Goal: Task Accomplishment & Management: Manage account settings

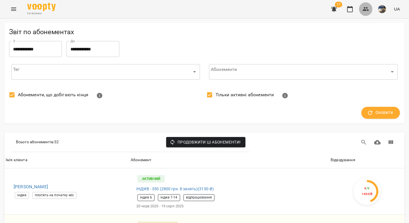
click at [367, 12] on icon "button" at bounding box center [366, 9] width 7 height 7
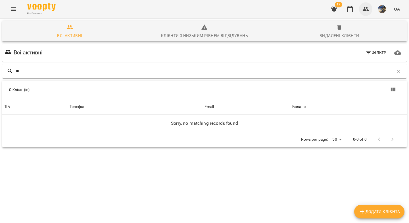
type input "*"
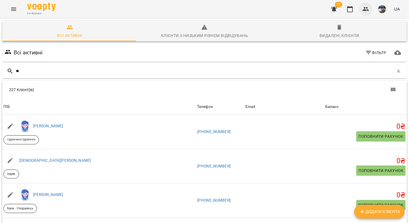
type input "*"
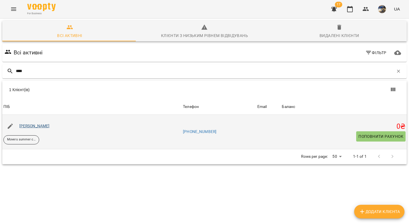
type input "****"
click at [36, 126] on link "[PERSON_NAME]" at bounding box center [34, 125] width 30 height 5
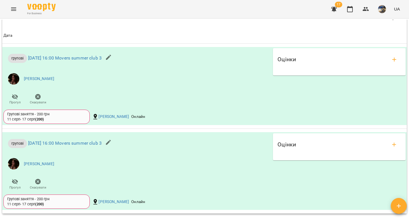
scroll to position [441, 0]
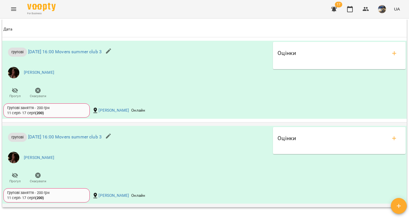
click at [38, 179] on icon "button" at bounding box center [38, 175] width 7 height 7
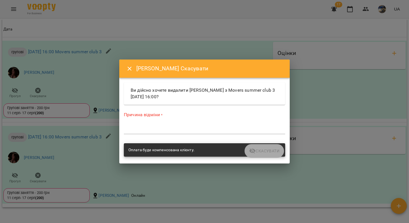
click at [210, 129] on textarea at bounding box center [205, 129] width 162 height 5
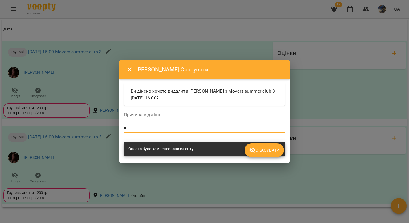
type textarea "*"
click at [270, 150] on span "Скасувати" at bounding box center [264, 149] width 30 height 7
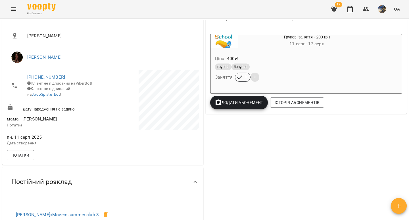
scroll to position [0, 0]
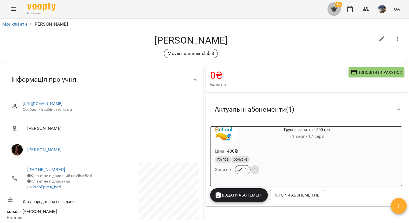
click at [335, 10] on icon "button" at bounding box center [335, 9] width 6 height 5
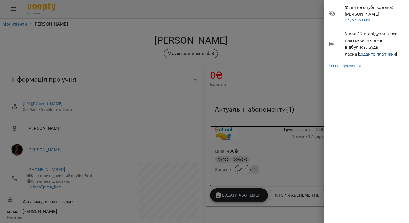
click at [359, 55] on link "додайте платіжки!" at bounding box center [378, 53] width 39 height 5
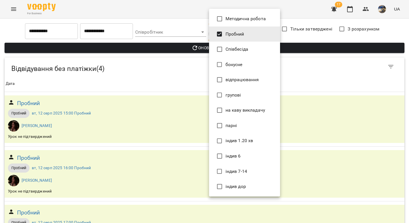
click at [233, 35] on body "**********" at bounding box center [204, 157] width 409 height 315
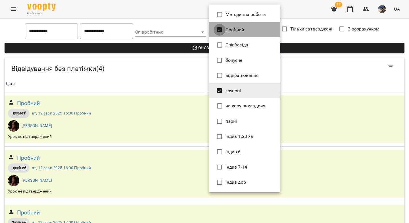
type input "*******"
click at [201, 47] on div at bounding box center [204, 111] width 409 height 223
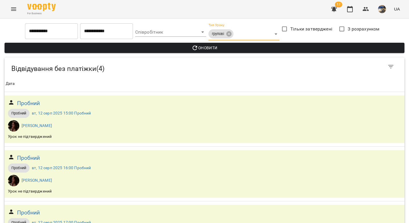
click at [202, 49] on span "Оновити" at bounding box center [204, 47] width 391 height 7
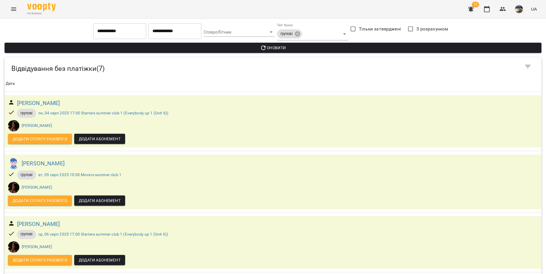
click at [409, 11] on icon "button" at bounding box center [471, 9] width 6 height 5
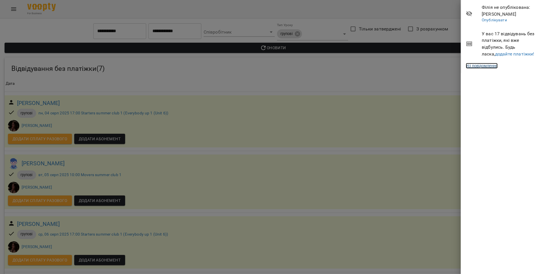
click at [409, 64] on link "Усі повідомлення" at bounding box center [482, 66] width 32 height 6
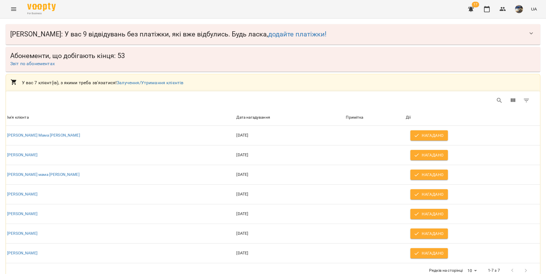
drag, startPoint x: 487, startPoint y: 11, endPoint x: 400, endPoint y: 27, distance: 89.2
click at [409, 11] on icon "button" at bounding box center [486, 9] width 7 height 7
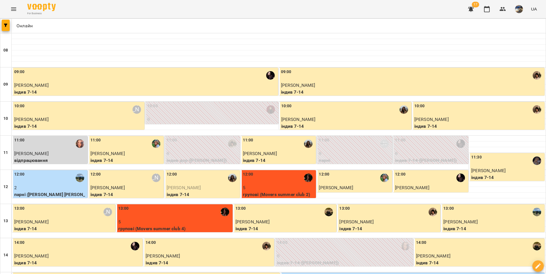
type input "**********"
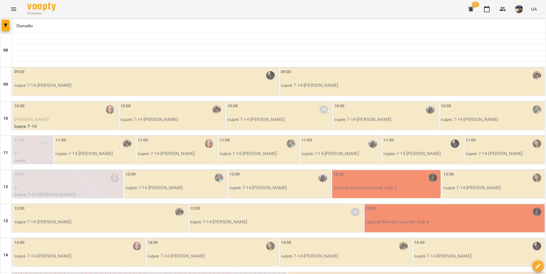
click at [74, 75] on div "09:00" at bounding box center [145, 75] width 263 height 13
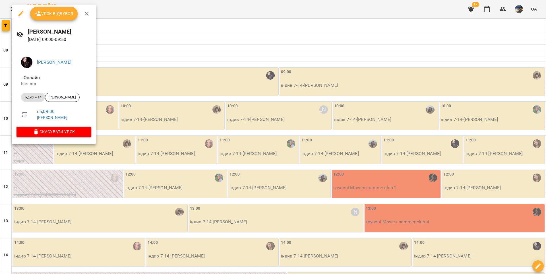
click at [65, 11] on span "Урок відбувся" at bounding box center [54, 13] width 39 height 7
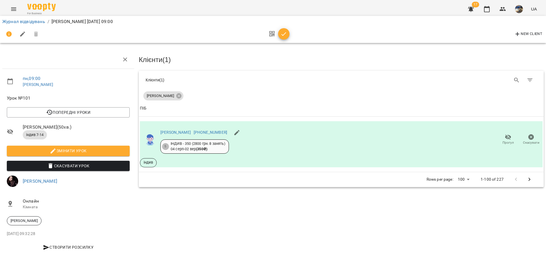
drag, startPoint x: 286, startPoint y: 35, endPoint x: 247, endPoint y: 33, distance: 38.4
click at [285, 35] on icon "button" at bounding box center [283, 34] width 7 height 7
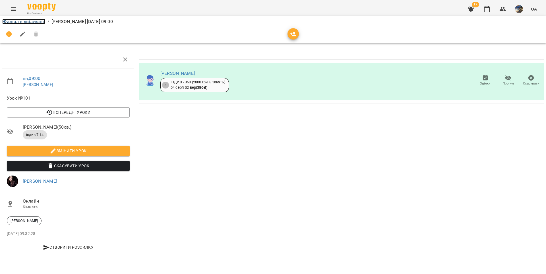
click at [36, 22] on link "Журнал відвідувань" at bounding box center [23, 21] width 43 height 5
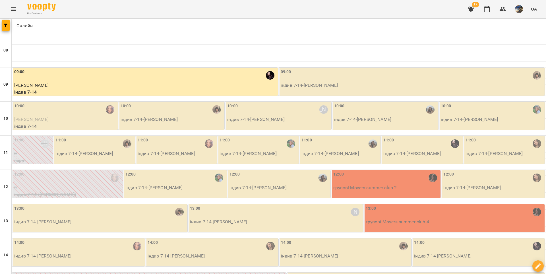
click at [345, 84] on p "індив 7-14 - Дмитро Оліксейчук" at bounding box center [412, 85] width 263 height 7
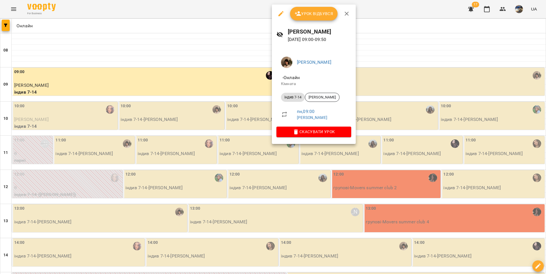
click at [315, 12] on span "Урок відбувся" at bounding box center [314, 13] width 39 height 7
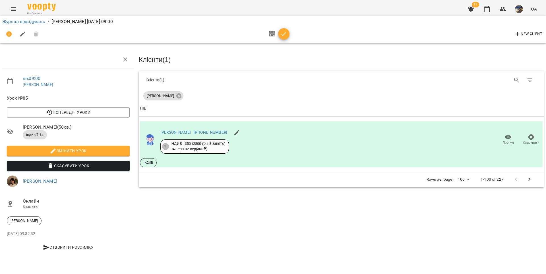
click at [290, 35] on div "New Client" at bounding box center [272, 34] width 541 height 14
drag, startPoint x: 284, startPoint y: 34, endPoint x: 210, endPoint y: 34, distance: 74.5
click at [284, 34] on icon "button" at bounding box center [283, 34] width 7 height 7
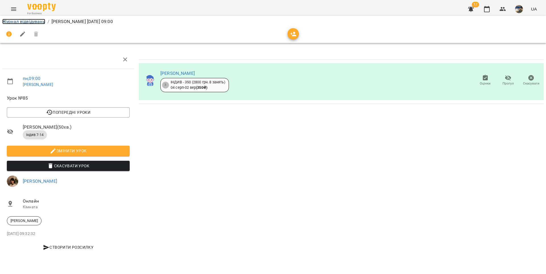
click at [38, 21] on link "Журнал відвідувань" at bounding box center [23, 21] width 43 height 5
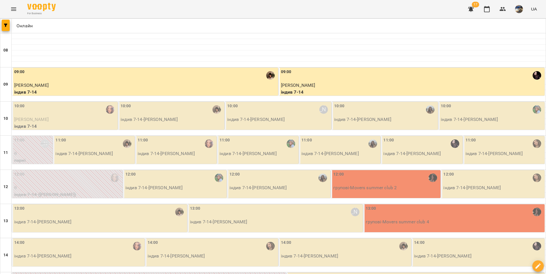
click at [90, 115] on div "10:00" at bounding box center [65, 109] width 102 height 13
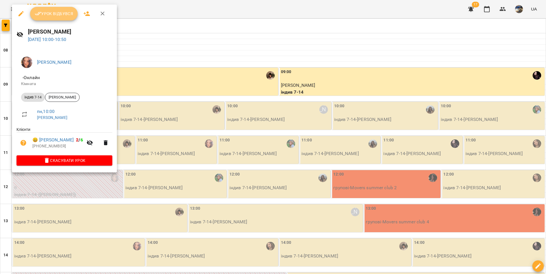
click at [66, 15] on span "Урок відбувся" at bounding box center [54, 13] width 39 height 7
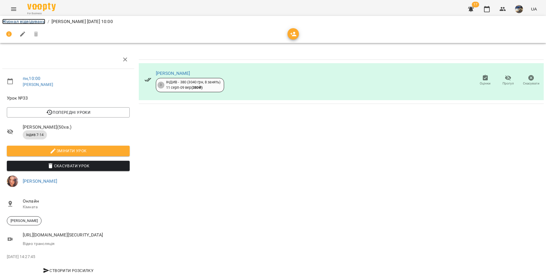
click at [39, 22] on link "Журнал відвідувань" at bounding box center [23, 21] width 43 height 5
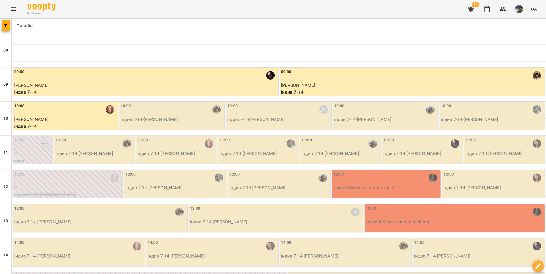
click at [198, 121] on p "індив 7-14 - Мирослава Зусько" at bounding box center [172, 119] width 103 height 7
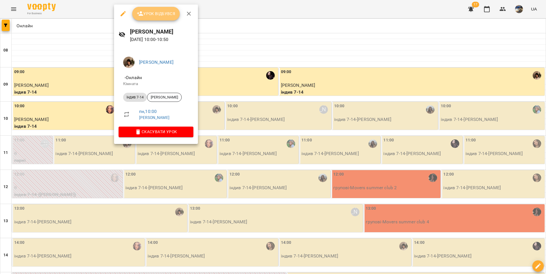
click at [156, 13] on span "Урок відбувся" at bounding box center [156, 13] width 39 height 7
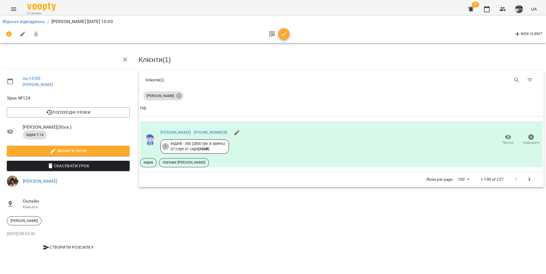
click at [282, 32] on icon "button" at bounding box center [283, 34] width 7 height 7
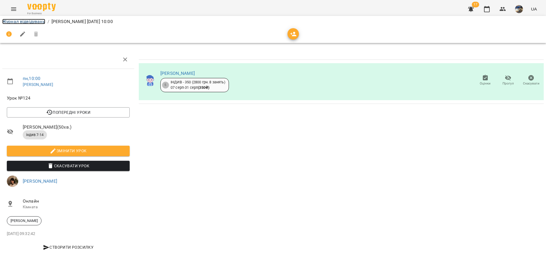
click at [29, 22] on link "Журнал відвідувань" at bounding box center [23, 21] width 43 height 5
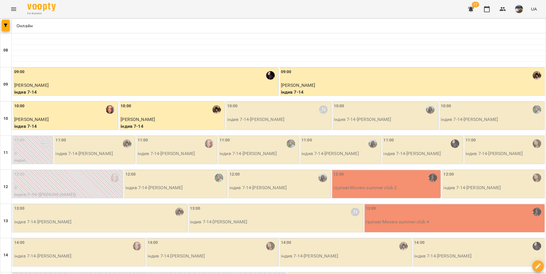
click at [250, 115] on div "10:00 Вікторія Половинка" at bounding box center [278, 109] width 103 height 13
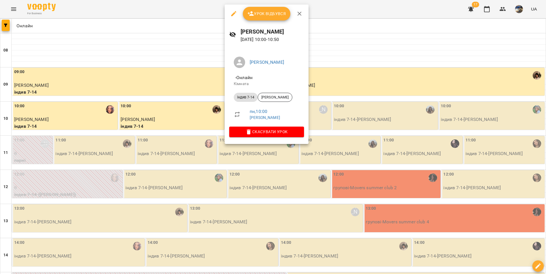
click at [269, 15] on span "Урок відбувся" at bounding box center [266, 13] width 39 height 7
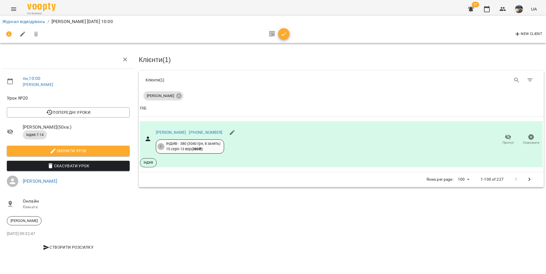
click at [285, 32] on icon "button" at bounding box center [283, 34] width 7 height 7
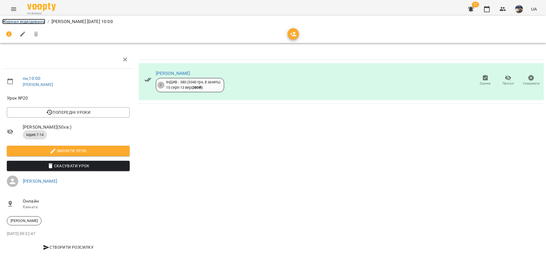
click at [18, 21] on link "Журнал відвідувань" at bounding box center [23, 21] width 43 height 5
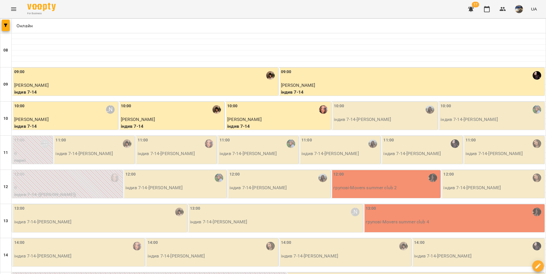
click at [362, 124] on div "10:00 індив 7-14 - Макар Соломахін" at bounding box center [385, 116] width 106 height 28
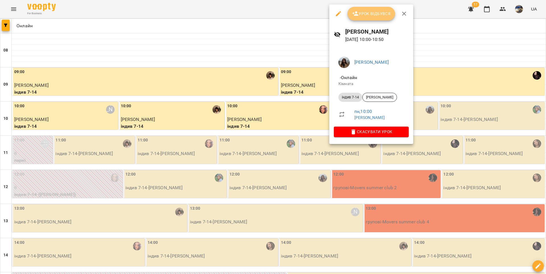
click at [372, 13] on span "Урок відбувся" at bounding box center [371, 13] width 39 height 7
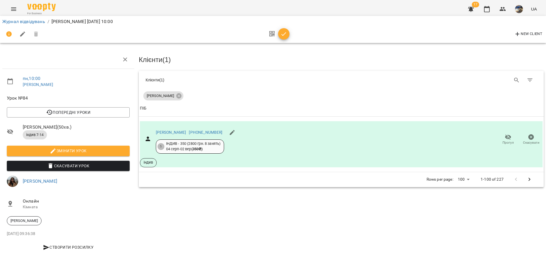
click at [285, 36] on icon "button" at bounding box center [283, 34] width 7 height 7
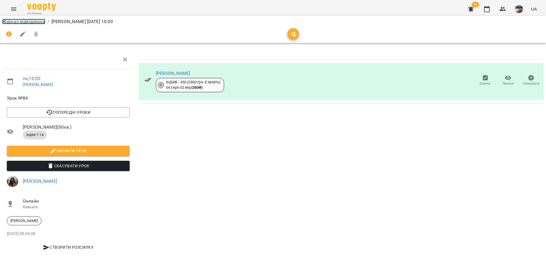
click at [28, 21] on link "Журнал відвідувань" at bounding box center [23, 21] width 43 height 5
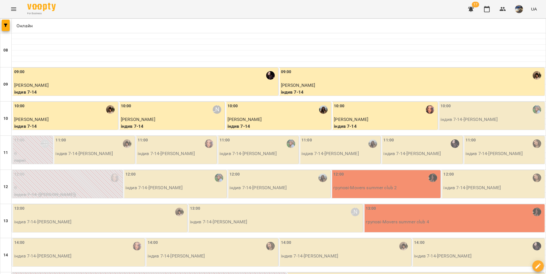
click at [409, 116] on p "індив 7-14 - Марія Дубініна" at bounding box center [491, 119] width 103 height 7
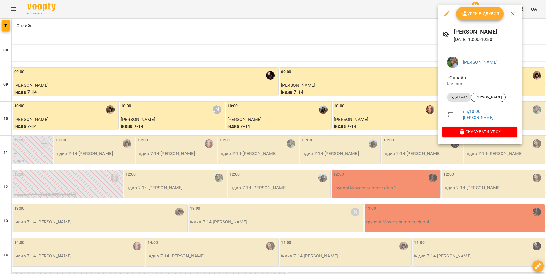
click at [409, 12] on span "Урок відбувся" at bounding box center [480, 13] width 39 height 7
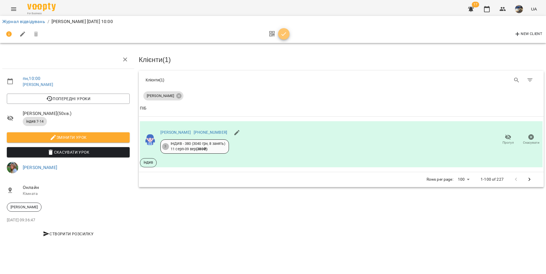
click at [284, 35] on icon "button" at bounding box center [283, 34] width 7 height 7
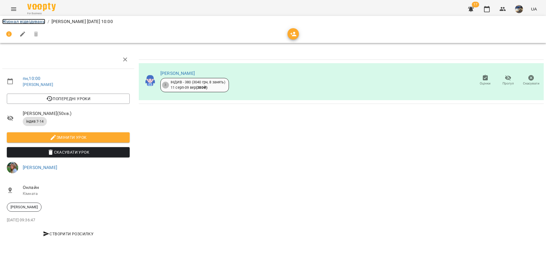
click at [18, 22] on link "Журнал відвідувань" at bounding box center [23, 21] width 43 height 5
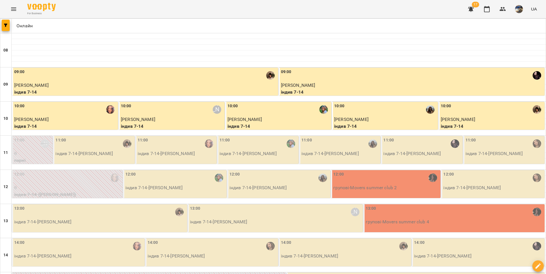
click at [77, 145] on div "11:00" at bounding box center [94, 143] width 78 height 13
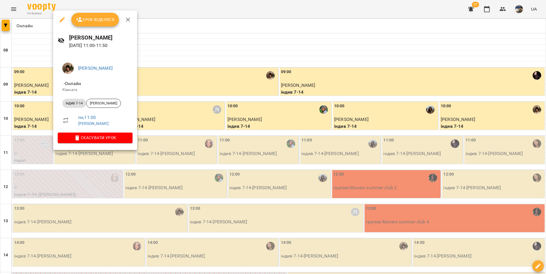
click at [101, 18] on span "Урок відбувся" at bounding box center [95, 19] width 39 height 7
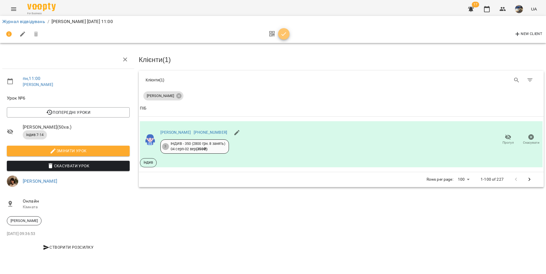
click at [285, 32] on icon "button" at bounding box center [283, 34] width 7 height 7
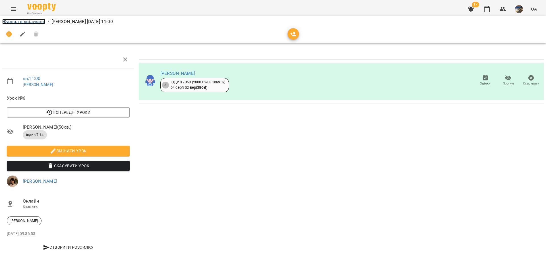
click at [23, 21] on link "Журнал відвідувань" at bounding box center [23, 21] width 43 height 5
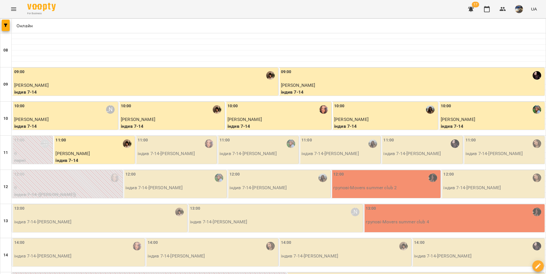
click at [155, 145] on div "11:00" at bounding box center [177, 143] width 78 height 13
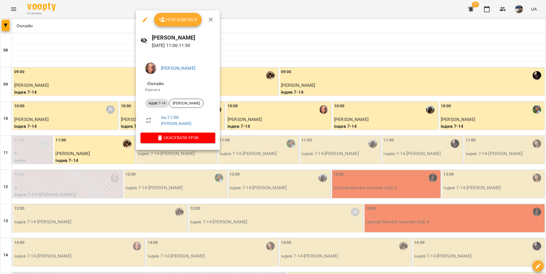
click at [191, 15] on button "Урок відбувся" at bounding box center [178, 20] width 48 height 14
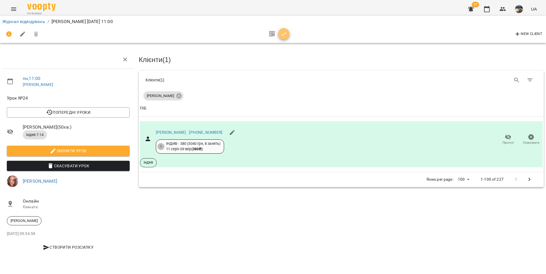
click at [283, 36] on icon "button" at bounding box center [284, 34] width 5 height 4
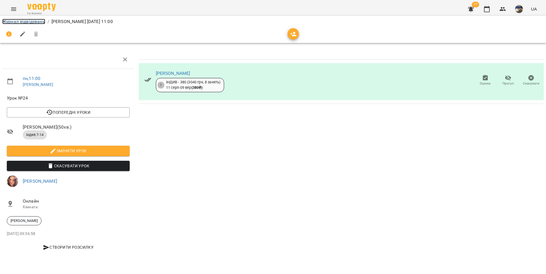
click at [19, 22] on link "Журнал відвідувань" at bounding box center [23, 21] width 43 height 5
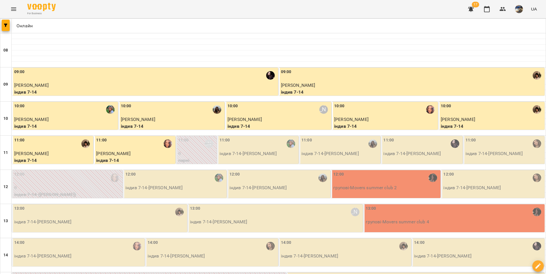
click at [234, 148] on div "11:00" at bounding box center [259, 143] width 78 height 13
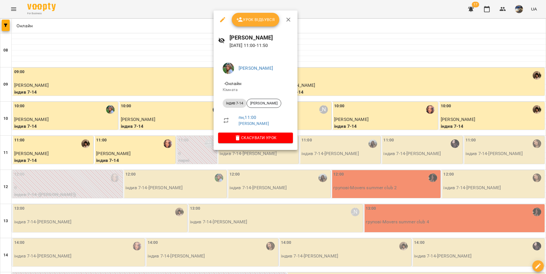
click at [260, 22] on span "Урок відбувся" at bounding box center [255, 19] width 39 height 7
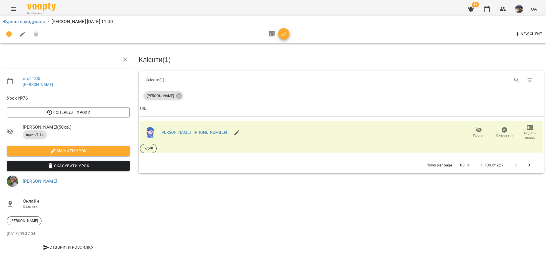
click at [287, 32] on span "button" at bounding box center [283, 34] width 11 height 7
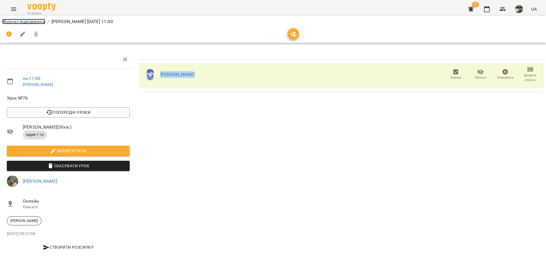
click at [39, 21] on link "Журнал відвідувань" at bounding box center [23, 21] width 43 height 5
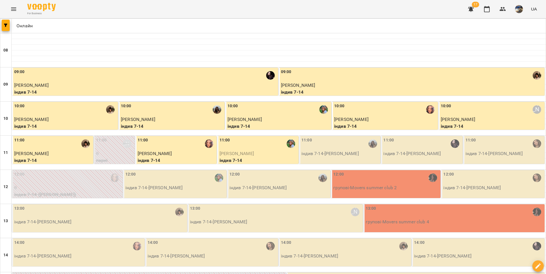
click at [320, 155] on p "індив 7-14 - Назар Христенко" at bounding box center [340, 153] width 78 height 7
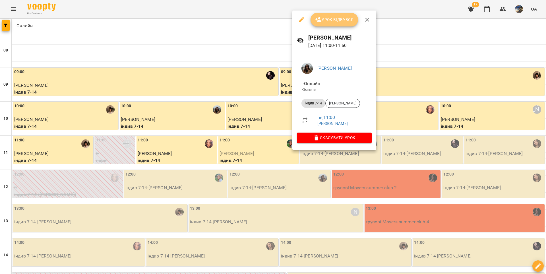
click at [340, 22] on span "Урок відбувся" at bounding box center [334, 19] width 39 height 7
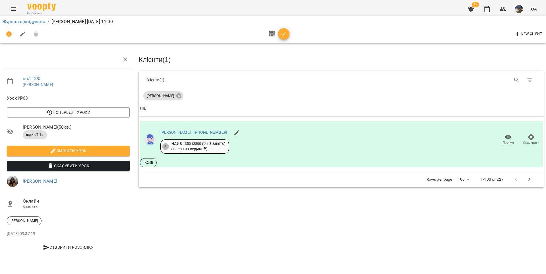
click at [283, 34] on icon "button" at bounding box center [283, 34] width 7 height 7
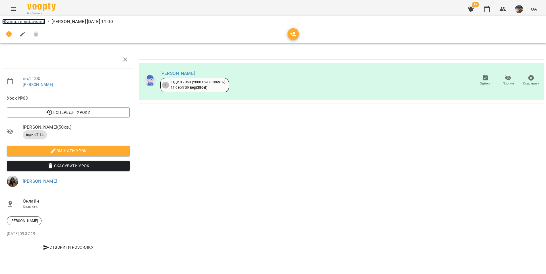
click at [35, 21] on link "Журнал відвідувань" at bounding box center [23, 21] width 43 height 5
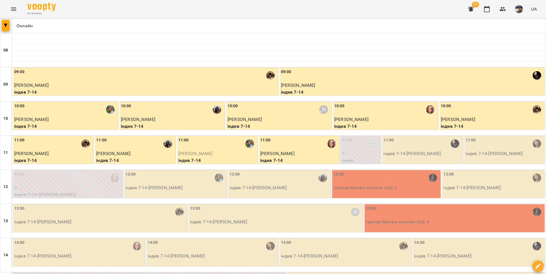
click at [409, 148] on div "11:00" at bounding box center [422, 143] width 78 height 13
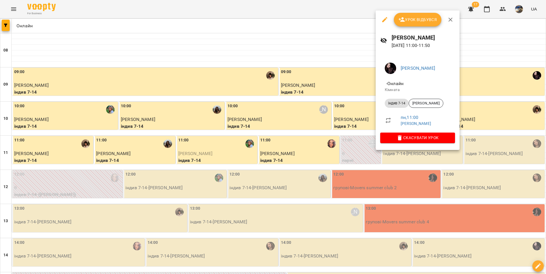
click at [409, 20] on span "Урок відбувся" at bounding box center [417, 19] width 39 height 7
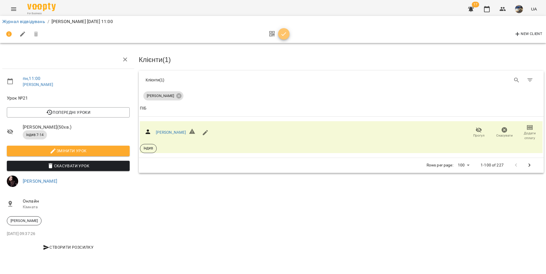
drag, startPoint x: 284, startPoint y: 35, endPoint x: 267, endPoint y: 38, distance: 16.6
click at [284, 35] on icon "button" at bounding box center [283, 34] width 7 height 7
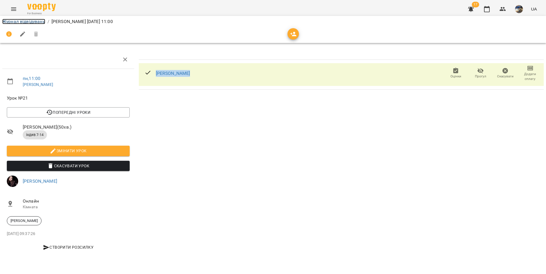
click at [37, 22] on link "Журнал відвідувань" at bounding box center [23, 21] width 43 height 5
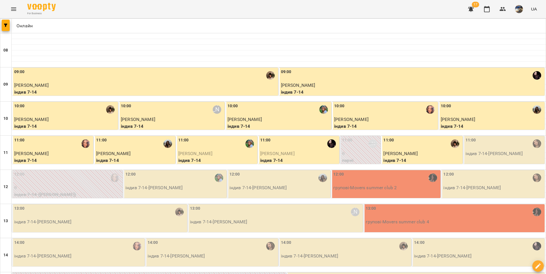
scroll to position [40, 0]
click at [409, 150] on p "індив 7-14 - Олександра Похила" at bounding box center [504, 153] width 78 height 7
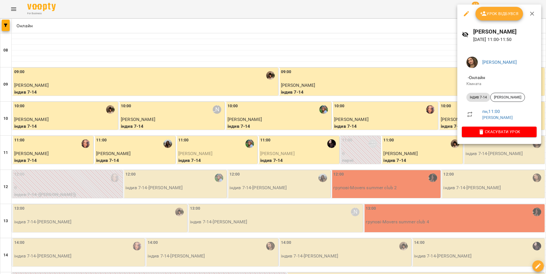
click at [409, 12] on span "Урок відбувся" at bounding box center [499, 13] width 39 height 7
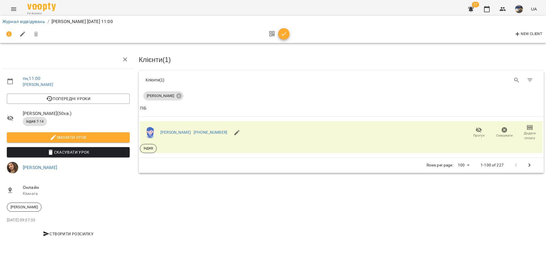
click at [279, 33] on span "button" at bounding box center [283, 34] width 11 height 7
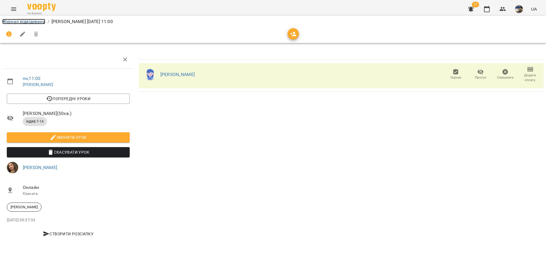
click at [35, 23] on link "Журнал відвідувань" at bounding box center [23, 21] width 43 height 5
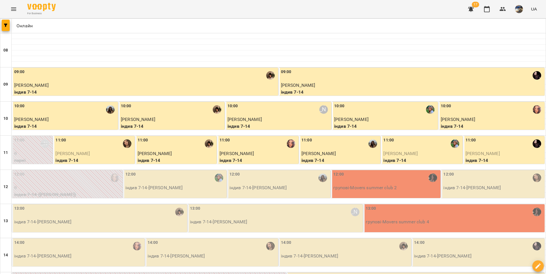
scroll to position [61, 0]
click at [146, 170] on div "12:00 індив 7-14 - Дана Лиженко" at bounding box center [175, 184] width 104 height 28
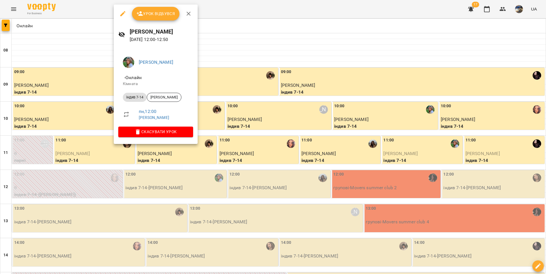
click at [164, 16] on span "Урок відбувся" at bounding box center [155, 13] width 39 height 7
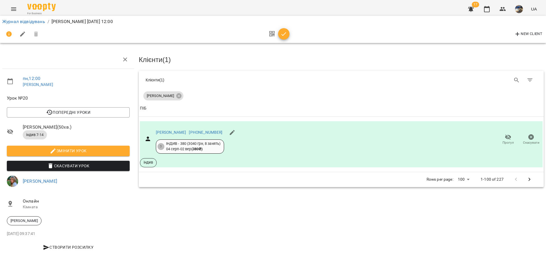
click at [283, 36] on icon "button" at bounding box center [283, 34] width 7 height 7
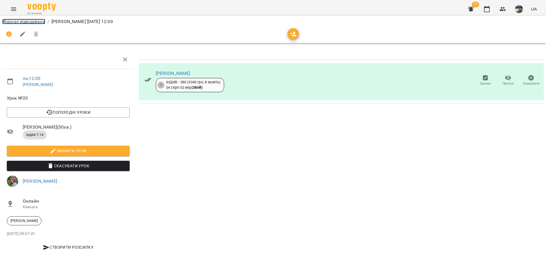
click at [7, 21] on link "Журнал відвідувань" at bounding box center [23, 21] width 43 height 5
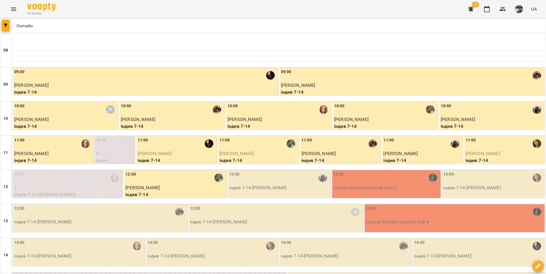
click at [254, 180] on div "12:00" at bounding box center [279, 177] width 100 height 13
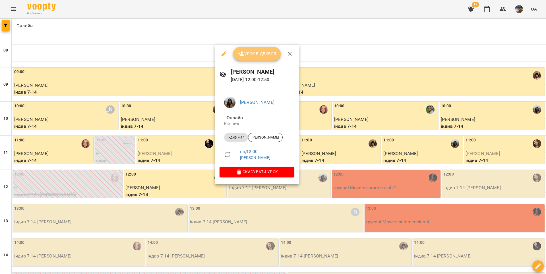
click at [264, 51] on span "Урок відбувся" at bounding box center [257, 53] width 39 height 7
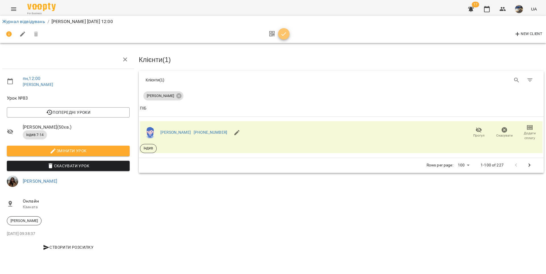
click at [282, 36] on icon "button" at bounding box center [283, 34] width 7 height 7
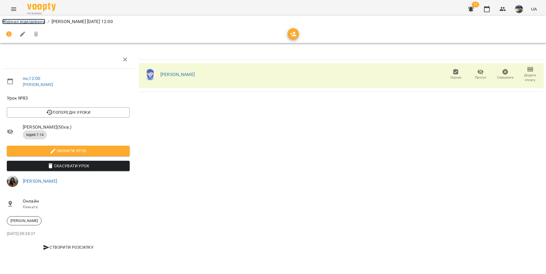
click at [16, 22] on link "Журнал відвідувань" at bounding box center [23, 21] width 43 height 5
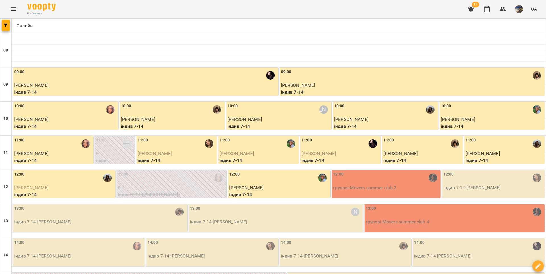
scroll to position [26, 0]
click at [358, 184] on p "групові - Movers summer club 2" at bounding box center [386, 187] width 106 height 7
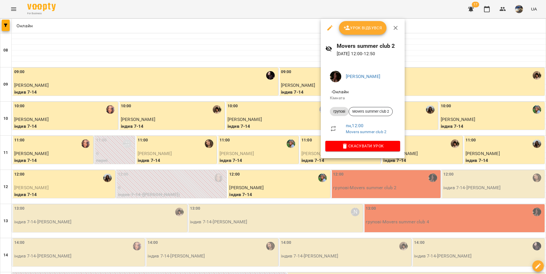
click at [371, 31] on span "Урок відбувся" at bounding box center [363, 27] width 39 height 7
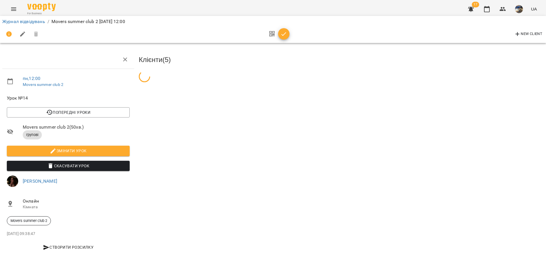
click at [282, 34] on icon "button" at bounding box center [284, 34] width 5 height 4
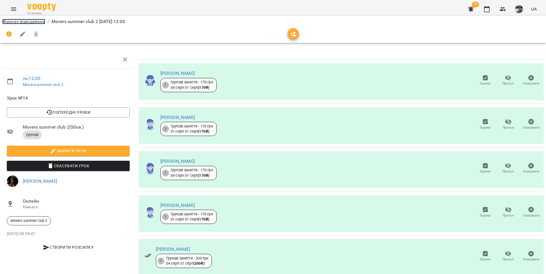
click at [40, 19] on link "Журнал відвідувань" at bounding box center [23, 21] width 43 height 5
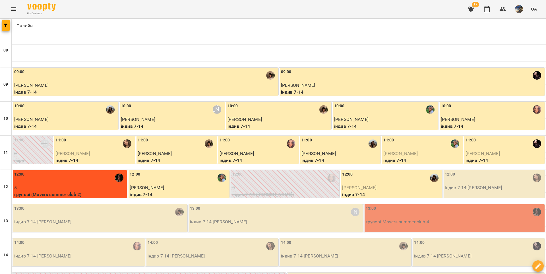
click at [409, 183] on div "12:00" at bounding box center [494, 177] width 99 height 13
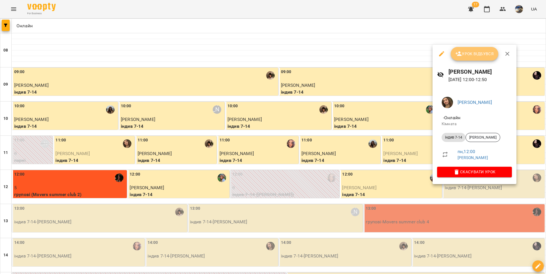
click at [409, 51] on span "Урок відбувся" at bounding box center [474, 53] width 39 height 7
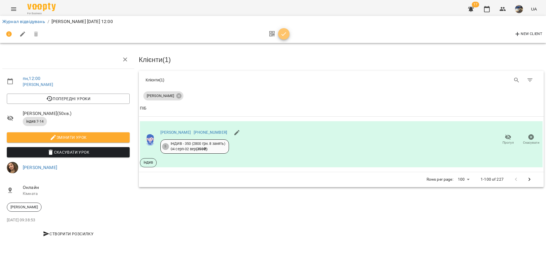
click at [282, 31] on icon "button" at bounding box center [283, 34] width 7 height 7
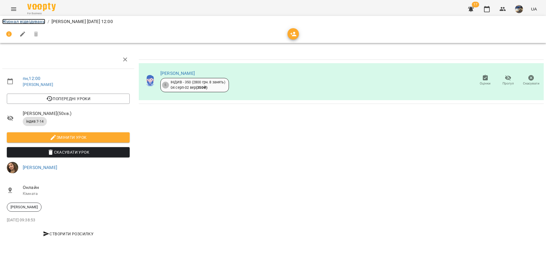
click at [5, 20] on link "Журнал відвідувань" at bounding box center [23, 21] width 43 height 5
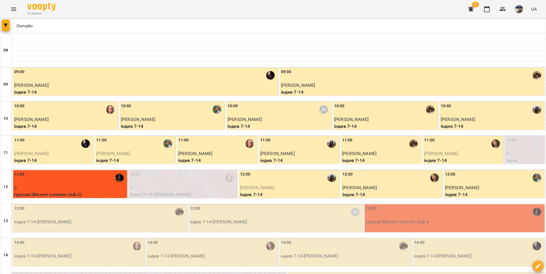
scroll to position [88, 0]
click at [142, 205] on div "13:00" at bounding box center [100, 211] width 172 height 13
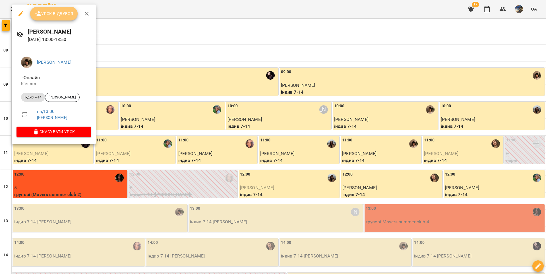
click at [64, 13] on span "Урок відбувся" at bounding box center [54, 13] width 39 height 7
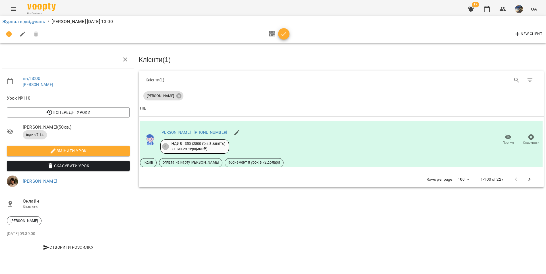
drag, startPoint x: 281, startPoint y: 33, endPoint x: 274, endPoint y: 33, distance: 7.1
click at [281, 32] on icon "button" at bounding box center [283, 34] width 7 height 7
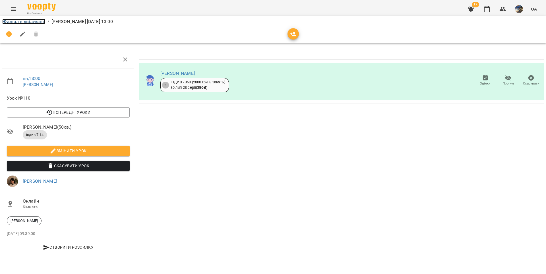
click at [25, 22] on link "Журнал відвідувань" at bounding box center [23, 21] width 43 height 5
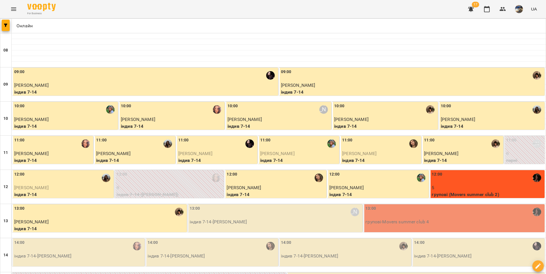
scroll to position [78, 0]
click at [230, 205] on div "13:00 Вікторія Половинка" at bounding box center [276, 211] width 172 height 13
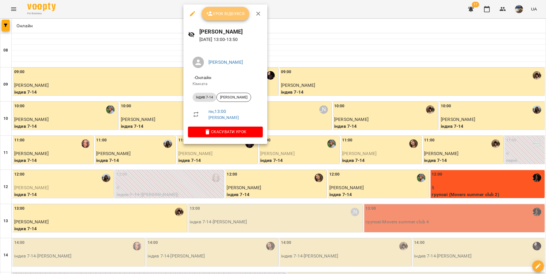
click at [228, 15] on span "Урок відбувся" at bounding box center [225, 13] width 39 height 7
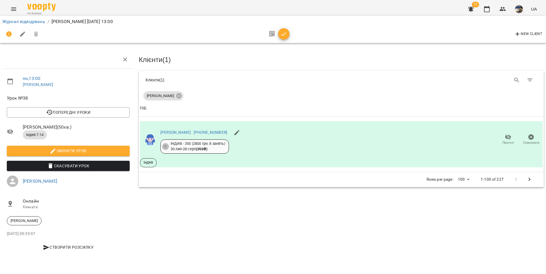
drag, startPoint x: 281, startPoint y: 33, endPoint x: 229, endPoint y: 26, distance: 52.8
click at [281, 32] on icon "button" at bounding box center [283, 34] width 7 height 7
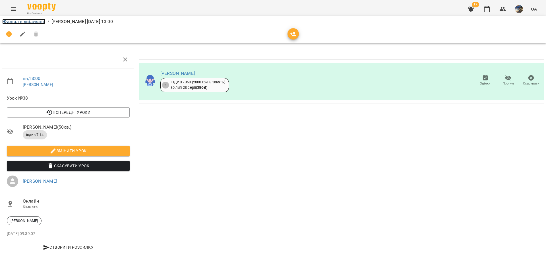
click at [12, 20] on link "Журнал відвідувань" at bounding box center [23, 21] width 43 height 5
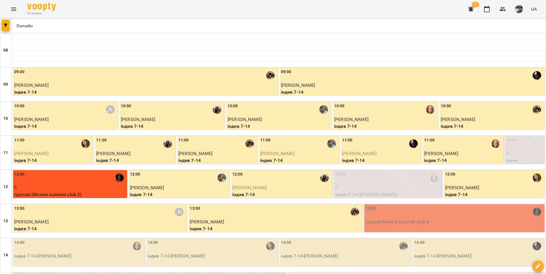
scroll to position [82, 0]
click at [389, 204] on div "13:00 групові - Movers summer club 4" at bounding box center [453, 218] width 181 height 28
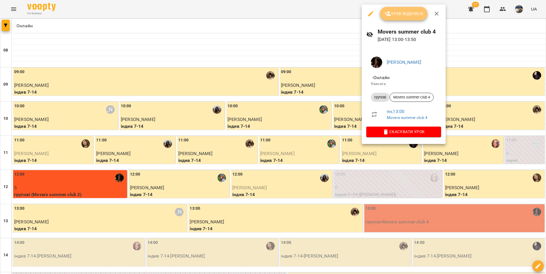
click at [404, 15] on span "Урок відбувся" at bounding box center [403, 13] width 39 height 7
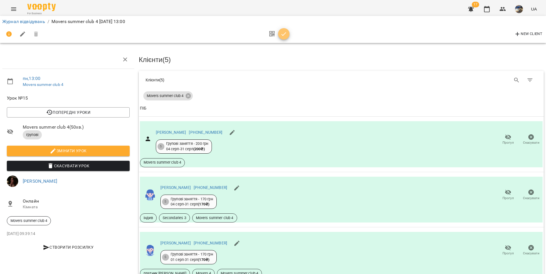
click at [284, 36] on icon "button" at bounding box center [283, 34] width 7 height 7
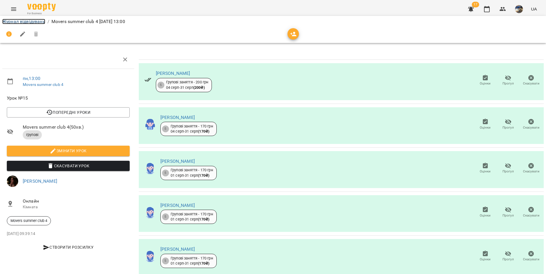
click at [41, 21] on link "Журнал відвідувань" at bounding box center [23, 21] width 43 height 5
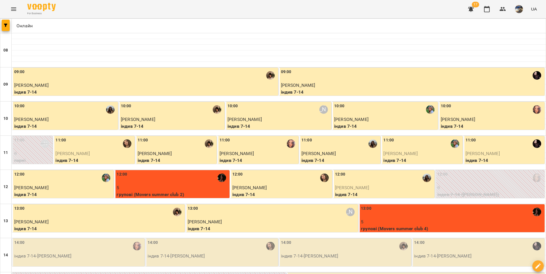
scroll to position [83, 0]
click at [111, 222] on p "індив 7-14 - Ліана Горєлова" at bounding box center [78, 256] width 129 height 7
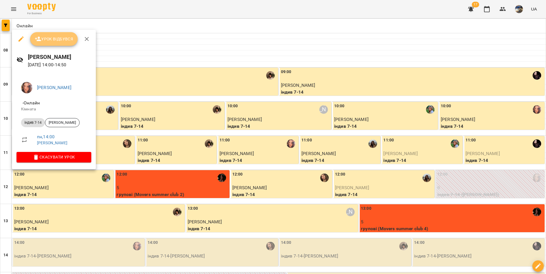
click at [63, 36] on span "Урок відбувся" at bounding box center [54, 39] width 39 height 7
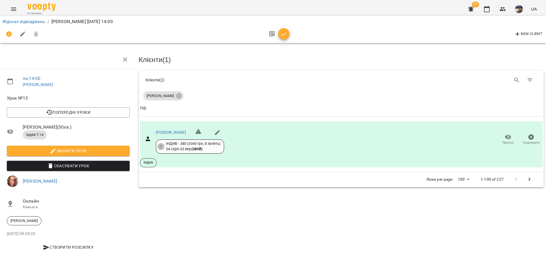
click at [282, 35] on icon "button" at bounding box center [283, 34] width 7 height 7
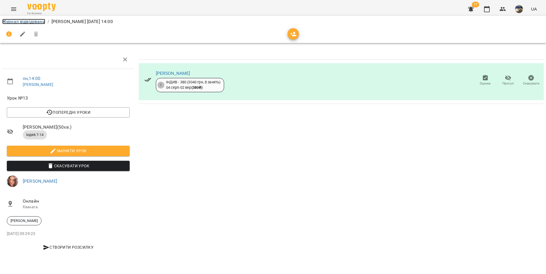
click at [24, 20] on link "Журнал відвідувань" at bounding box center [23, 21] width 43 height 5
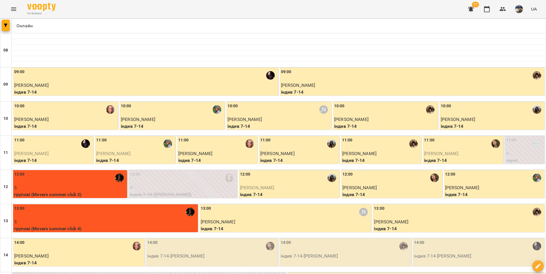
scroll to position [107, 0]
click at [220, 222] on p "індив 7-14 - Марк Судаєв" at bounding box center [211, 256] width 129 height 7
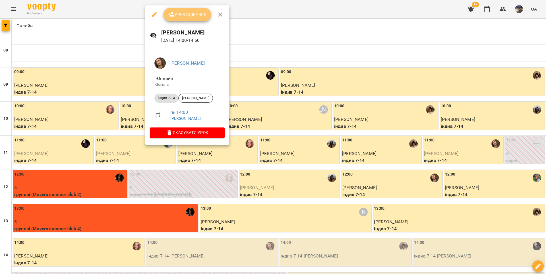
click at [196, 15] on span "Урок відбувся" at bounding box center [187, 14] width 39 height 7
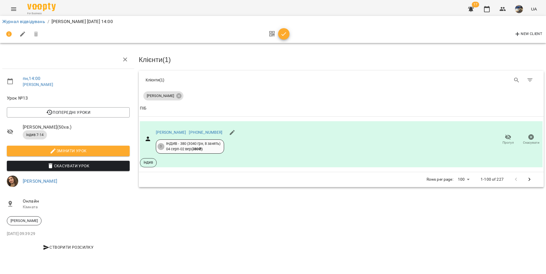
click at [283, 34] on icon "button" at bounding box center [283, 34] width 7 height 7
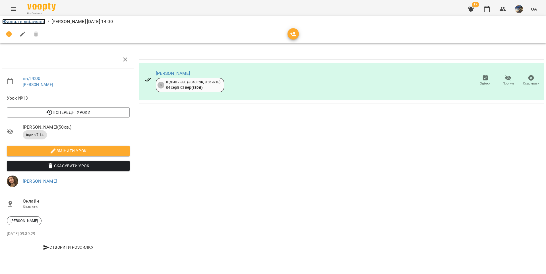
click at [31, 21] on link "Журнал відвідувань" at bounding box center [23, 21] width 43 height 5
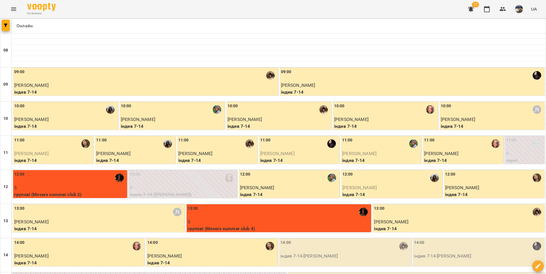
scroll to position [82, 0]
click at [319, 222] on div "14:00" at bounding box center [344, 245] width 129 height 13
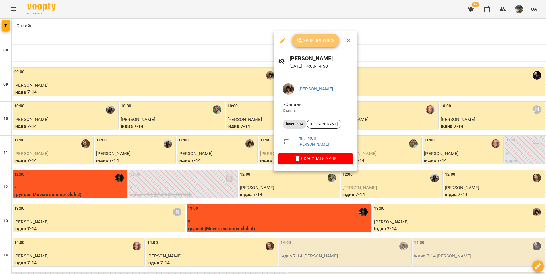
click at [328, 37] on span "Урок відбувся" at bounding box center [315, 40] width 39 height 7
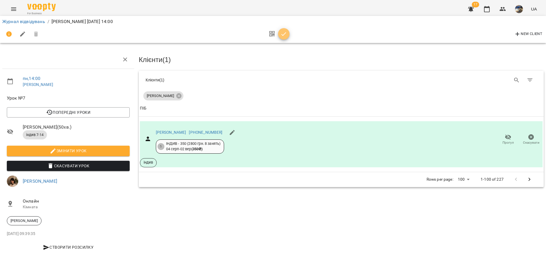
click at [283, 35] on icon "button" at bounding box center [284, 34] width 5 height 4
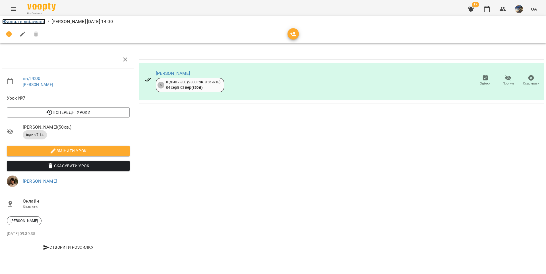
drag, startPoint x: 27, startPoint y: 23, endPoint x: 54, endPoint y: 28, distance: 27.8
click at [27, 23] on link "Журнал відвідувань" at bounding box center [23, 21] width 43 height 5
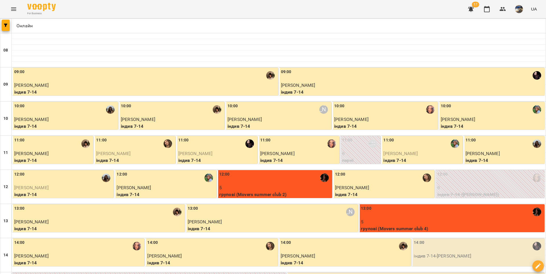
scroll to position [114, 0]
click at [409, 222] on p "індив 7-14 - Яна Німа" at bounding box center [479, 256] width 130 height 7
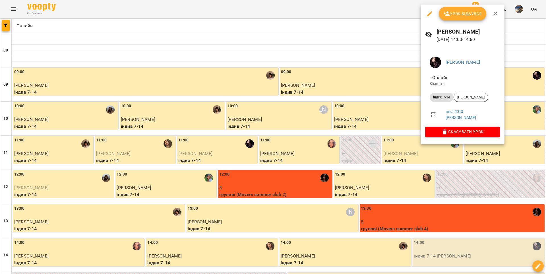
click at [409, 19] on button "Урок відбувся" at bounding box center [463, 14] width 48 height 14
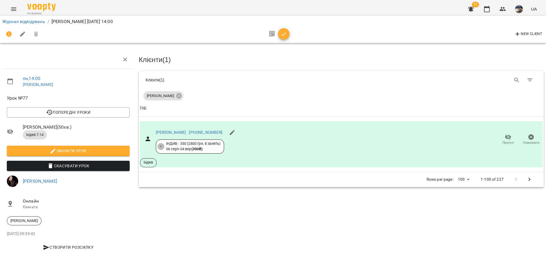
click at [280, 34] on span "button" at bounding box center [283, 34] width 11 height 7
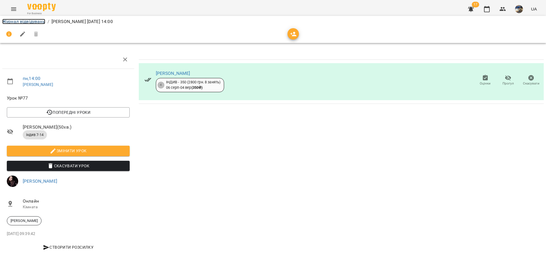
click at [24, 21] on link "Журнал відвідувань" at bounding box center [23, 21] width 43 height 5
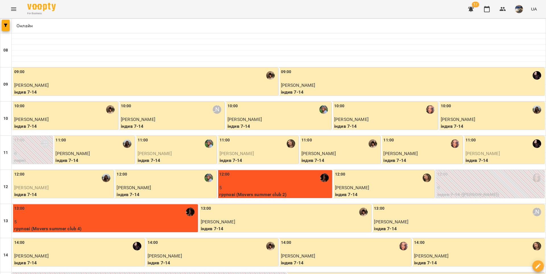
scroll to position [171, 0]
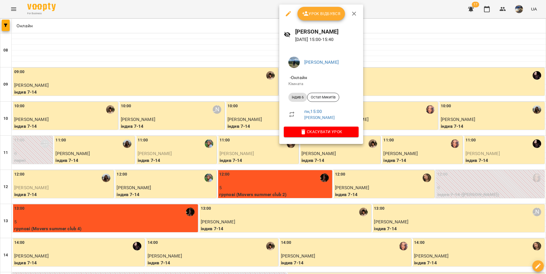
click at [334, 17] on button "Урок відбувся" at bounding box center [321, 14] width 48 height 14
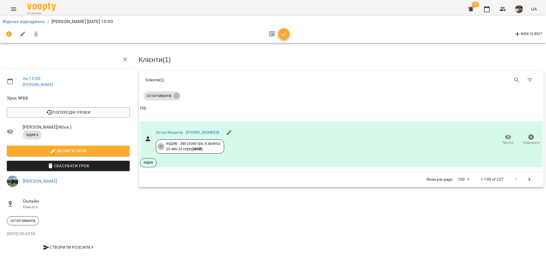
click at [283, 36] on icon "button" at bounding box center [283, 34] width 7 height 7
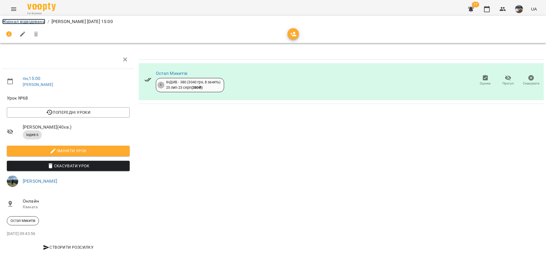
click at [14, 22] on link "Журнал відвідувань" at bounding box center [23, 21] width 43 height 5
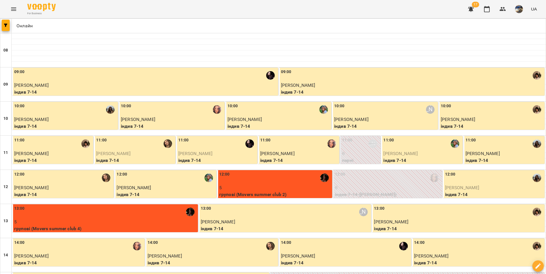
scroll to position [129, 0]
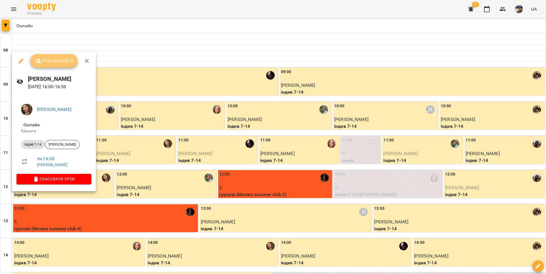
drag, startPoint x: 71, startPoint y: 61, endPoint x: 89, endPoint y: 58, distance: 18.1
click at [71, 61] on span "Урок відбувся" at bounding box center [54, 60] width 39 height 7
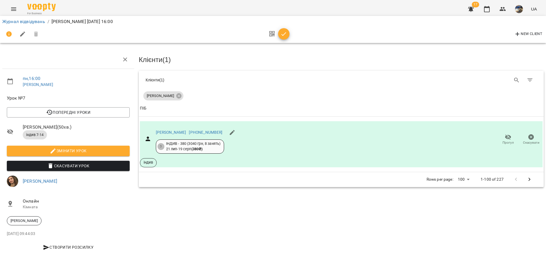
click at [282, 32] on icon "button" at bounding box center [283, 34] width 7 height 7
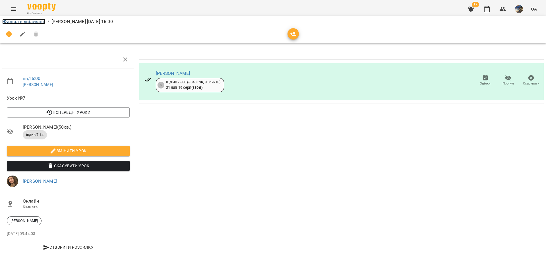
click at [40, 22] on link "Журнал відвідувань" at bounding box center [23, 21] width 43 height 5
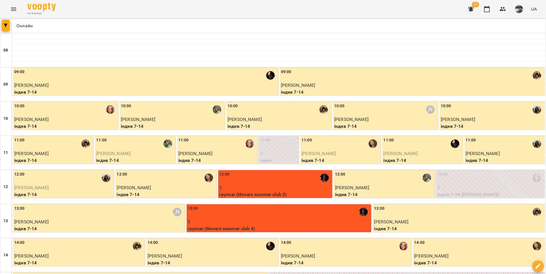
scroll to position [275, 0]
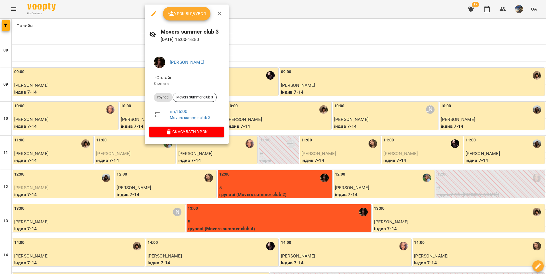
click at [183, 16] on span "Урок відбувся" at bounding box center [186, 13] width 39 height 7
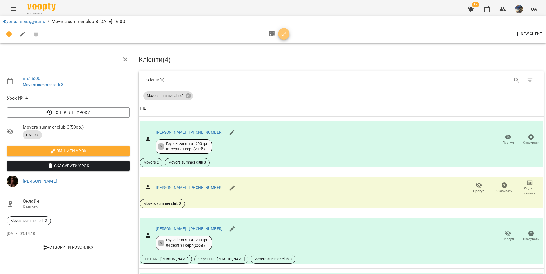
click at [283, 36] on icon "button" at bounding box center [283, 34] width 7 height 7
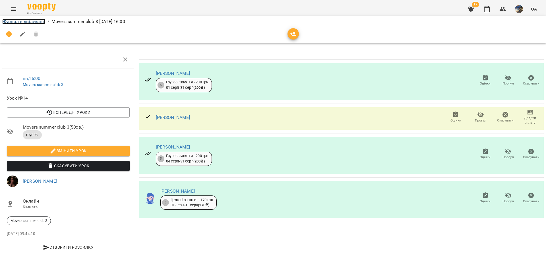
click at [38, 22] on link "Журнал відвідувань" at bounding box center [23, 21] width 43 height 5
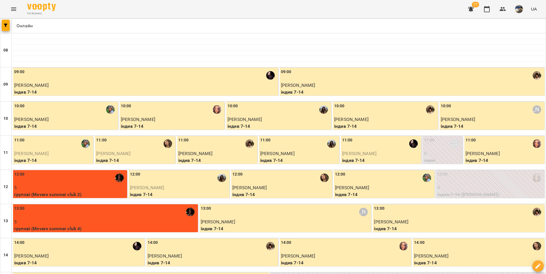
scroll to position [170, 0]
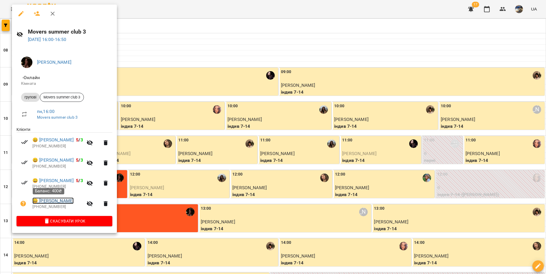
click at [55, 200] on link "😀 Глеб Важов" at bounding box center [52, 200] width 41 height 7
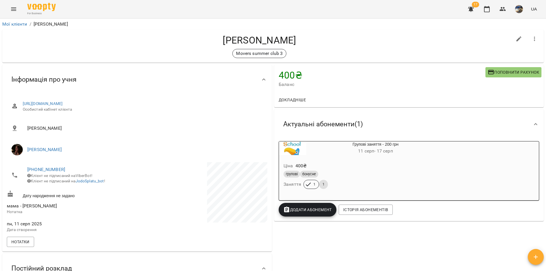
click at [409, 167] on div "Ціна 400 ₴" at bounding box center [361, 166] width 159 height 10
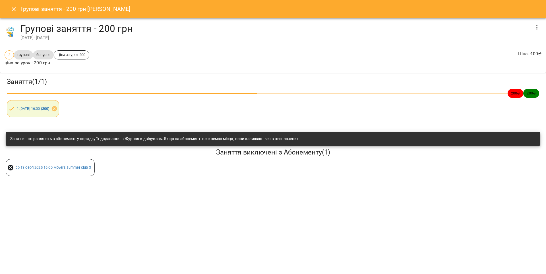
click at [409, 25] on icon "button" at bounding box center [536, 27] width 1 height 5
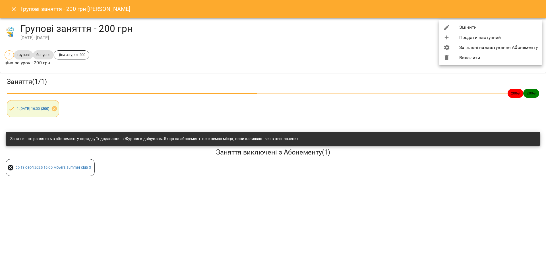
click at [409, 25] on li "Змінити" at bounding box center [491, 27] width 104 height 10
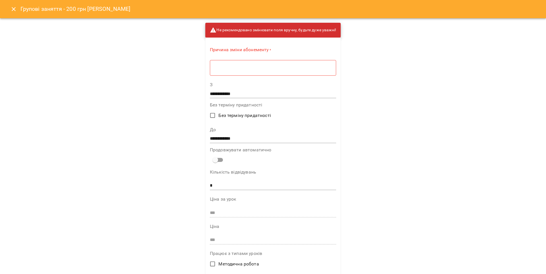
click at [225, 138] on input "**********" at bounding box center [273, 138] width 126 height 9
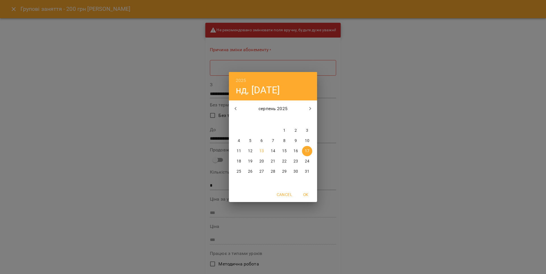
click at [240, 161] on p "18" at bounding box center [239, 161] width 5 height 6
type input "**********"
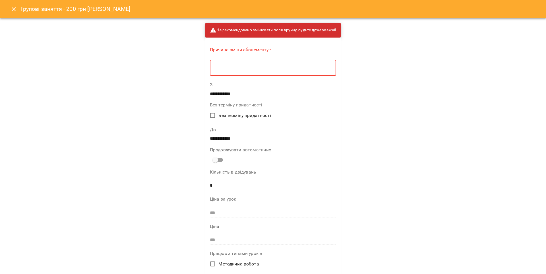
click at [226, 69] on textarea at bounding box center [273, 67] width 118 height 5
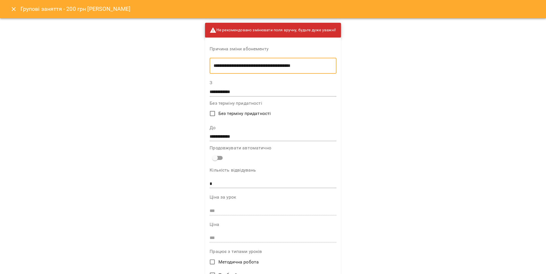
click at [301, 66] on textarea "**********" at bounding box center [273, 65] width 119 height 5
click at [0, 0] on lt-span "***** * ***" at bounding box center [0, 0] width 0 height 0
click at [217, 64] on textarea "**********" at bounding box center [273, 65] width 119 height 5
click at [0, 0] on lt-span "* ****" at bounding box center [0, 0] width 0 height 0
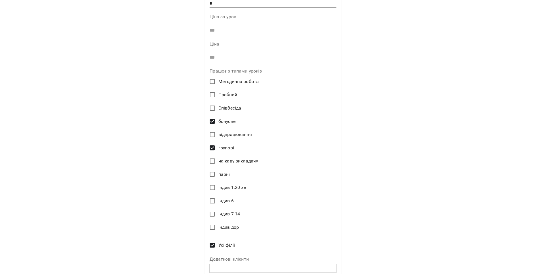
scroll to position [207, 0]
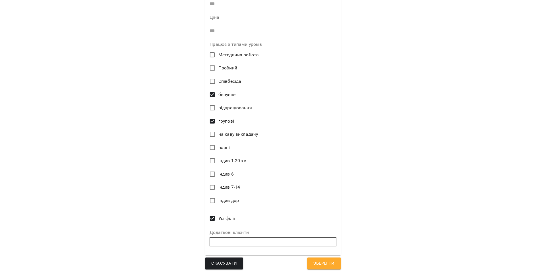
type textarea "**********"
drag, startPoint x: 321, startPoint y: 266, endPoint x: 324, endPoint y: 236, distance: 30.3
click at [321, 222] on span "Зберегти" at bounding box center [323, 263] width 21 height 7
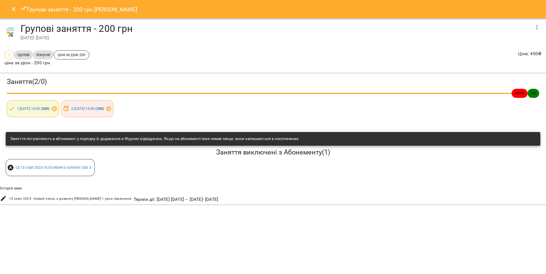
click at [14, 8] on icon "Close" at bounding box center [13, 9] width 7 height 7
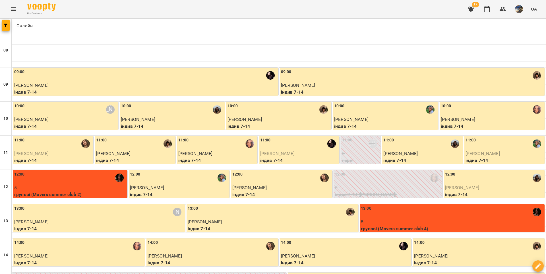
scroll to position [275, 0]
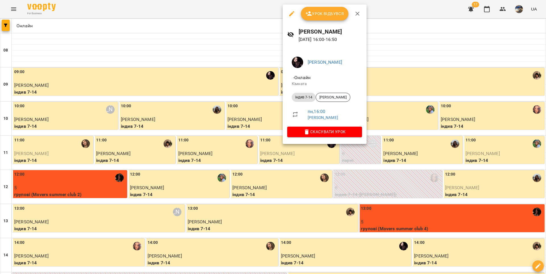
click at [309, 14] on icon "button" at bounding box center [308, 13] width 7 height 7
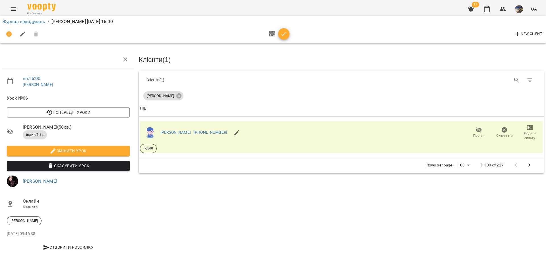
click at [284, 32] on icon "button" at bounding box center [283, 34] width 7 height 7
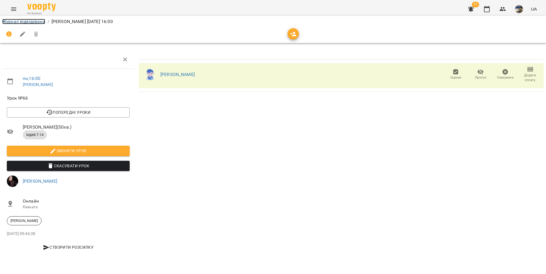
click at [30, 22] on link "Журнал відвідувань" at bounding box center [23, 21] width 43 height 5
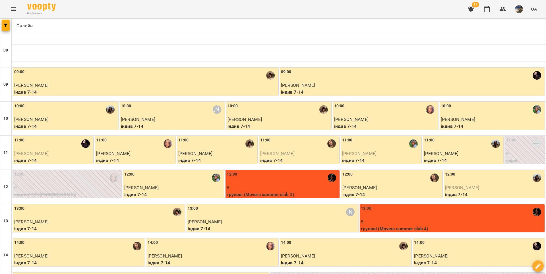
scroll to position [129, 0]
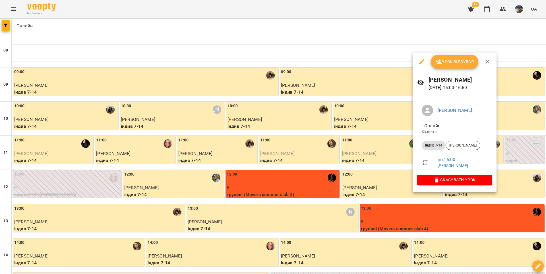
click at [409, 64] on span "Урок відбувся" at bounding box center [454, 61] width 39 height 7
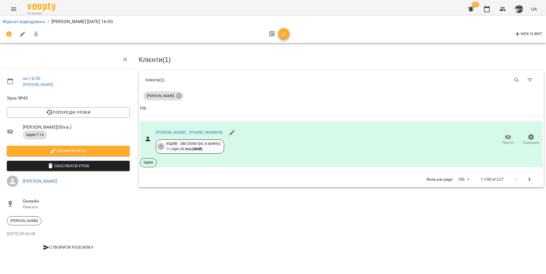
click at [284, 34] on icon "button" at bounding box center [283, 34] width 7 height 7
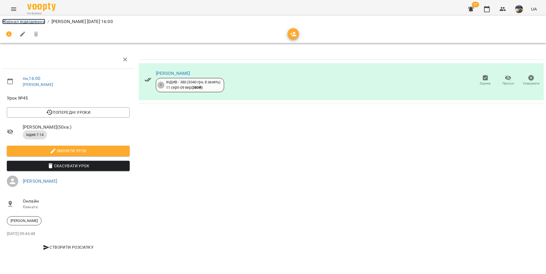
click at [38, 22] on link "Журнал відвідувань" at bounding box center [23, 21] width 43 height 5
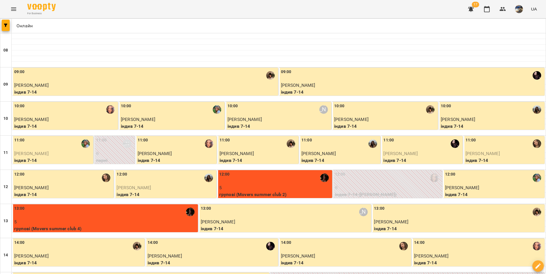
scroll to position [196, 0]
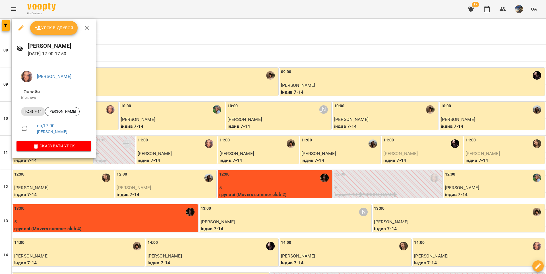
click at [64, 26] on span "Урок відбувся" at bounding box center [54, 27] width 39 height 7
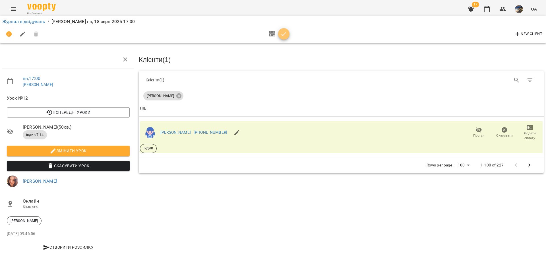
drag, startPoint x: 288, startPoint y: 36, endPoint x: 274, endPoint y: 35, distance: 14.5
click at [288, 36] on span "button" at bounding box center [283, 34] width 11 height 7
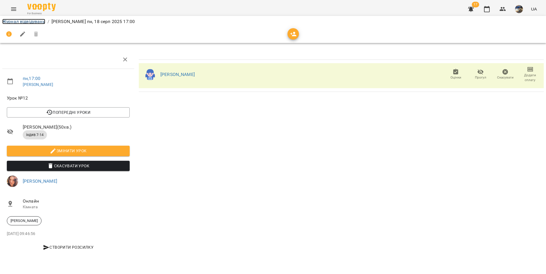
click at [42, 22] on link "Журнал відвідувань" at bounding box center [23, 21] width 43 height 5
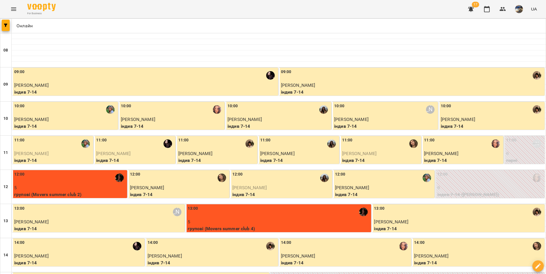
scroll to position [237, 0]
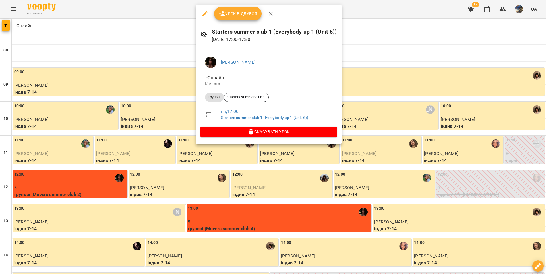
click at [252, 13] on span "Урок відбувся" at bounding box center [238, 13] width 39 height 7
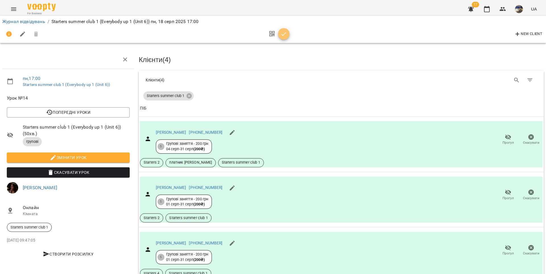
click at [282, 33] on icon "button" at bounding box center [283, 34] width 7 height 7
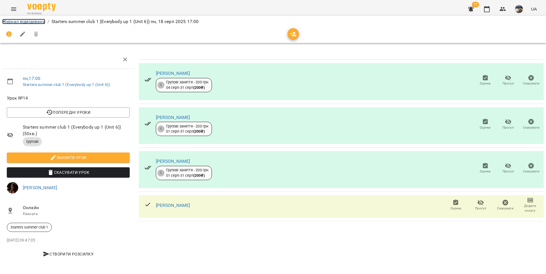
drag, startPoint x: 27, startPoint y: 19, endPoint x: 37, endPoint y: 23, distance: 10.5
click at [27, 19] on link "Журнал відвідувань" at bounding box center [23, 21] width 43 height 5
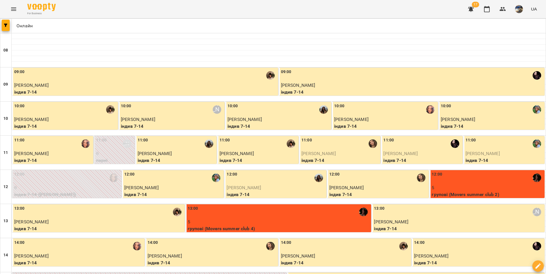
scroll to position [275, 0]
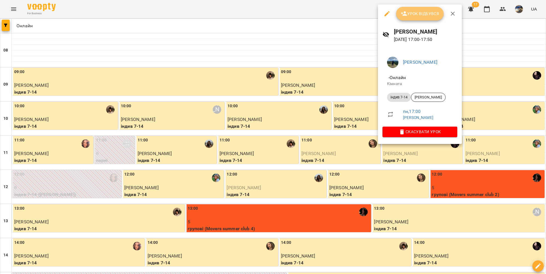
click at [409, 17] on span "Урок відбувся" at bounding box center [420, 13] width 39 height 7
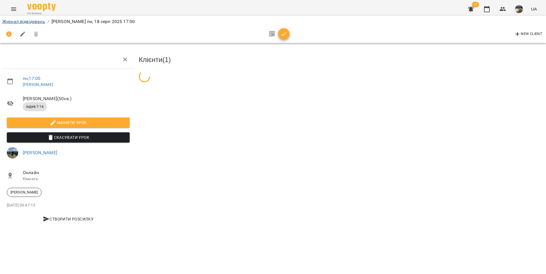
click at [283, 34] on icon "button" at bounding box center [283, 34] width 7 height 7
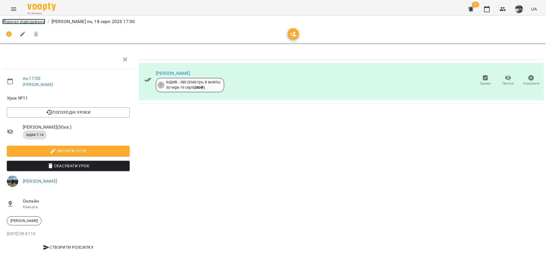
click at [35, 21] on link "Журнал відвідувань" at bounding box center [23, 21] width 43 height 5
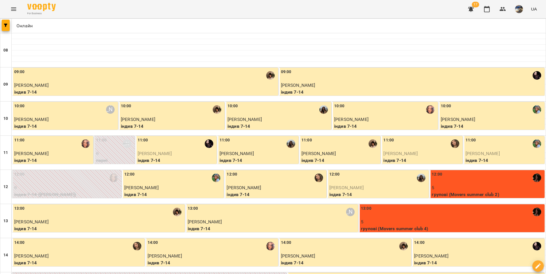
scroll to position [275, 0]
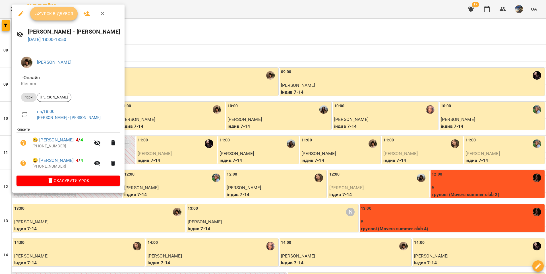
click at [69, 15] on span "Урок відбувся" at bounding box center [54, 13] width 39 height 7
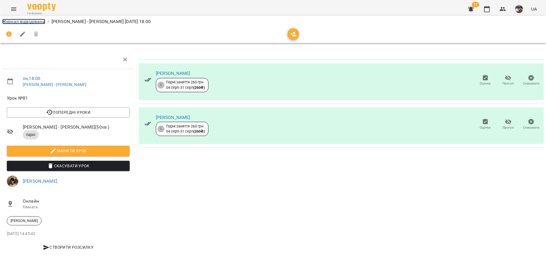
click at [34, 22] on link "Журнал відвідувань" at bounding box center [23, 21] width 43 height 5
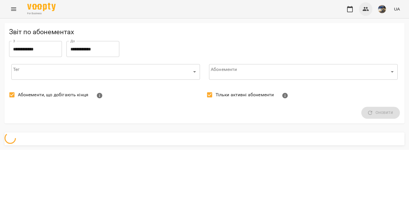
click at [367, 10] on icon "button" at bounding box center [366, 9] width 7 height 7
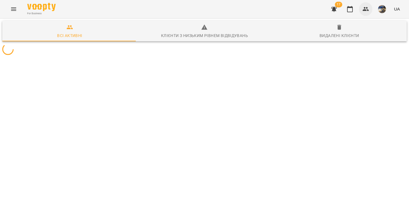
click at [367, 10] on icon "button" at bounding box center [366, 9] width 7 height 7
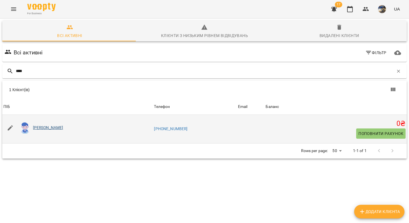
drag, startPoint x: 73, startPoint y: 125, endPoint x: 35, endPoint y: 127, distance: 37.6
click at [35, 127] on div "Даніл Федін" at bounding box center [77, 128] width 151 height 16
drag, startPoint x: 67, startPoint y: 127, endPoint x: 33, endPoint y: 130, distance: 33.9
click at [33, 130] on div "Даніл Федін" at bounding box center [77, 128] width 151 height 16
copy link "Даніл Федін"
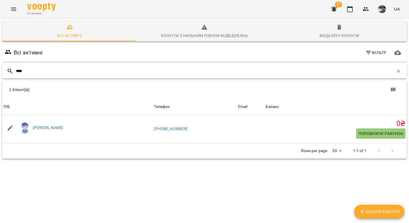
drag, startPoint x: 40, startPoint y: 72, endPoint x: 13, endPoint y: 72, distance: 27.0
click at [13, 72] on div "****" at bounding box center [204, 71] width 405 height 14
type input "*****"
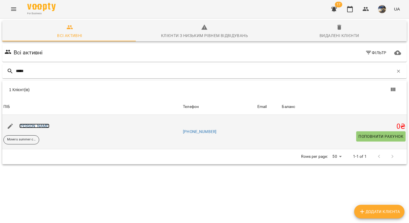
click at [34, 125] on link "[PERSON_NAME]" at bounding box center [34, 125] width 30 height 5
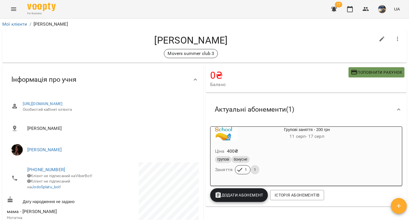
click at [359, 73] on span "Поповнити рахунок" at bounding box center [376, 72] width 51 height 7
select select "****"
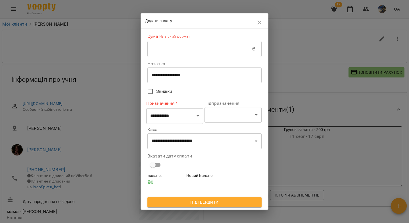
click at [170, 46] on input "text" at bounding box center [200, 49] width 105 height 16
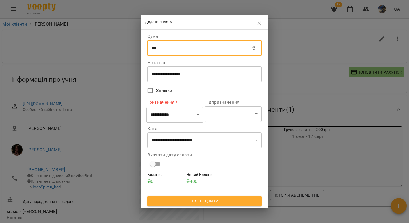
type input "***"
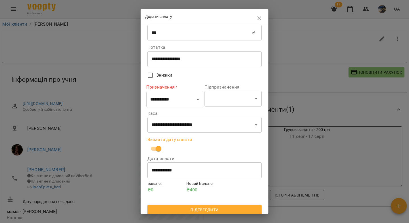
scroll to position [14, 0]
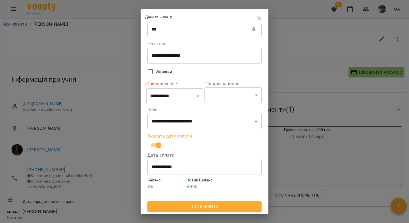
drag, startPoint x: 202, startPoint y: 206, endPoint x: 204, endPoint y: 203, distance: 3.3
click at [202, 206] on span "Підтвердити" at bounding box center [204, 206] width 105 height 7
click at [182, 209] on span "Підтвердити" at bounding box center [204, 206] width 105 height 7
click at [174, 98] on select "**********" at bounding box center [174, 96] width 57 height 16
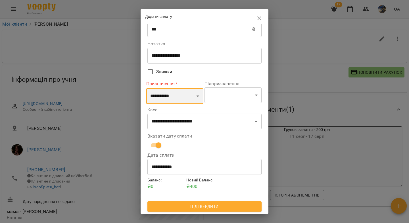
select select "*********"
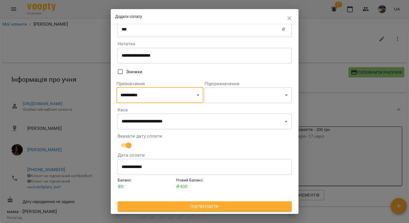
drag, startPoint x: 190, startPoint y: 206, endPoint x: 192, endPoint y: 202, distance: 4.5
click at [190, 206] on span "Підтвердити" at bounding box center [204, 206] width 165 height 7
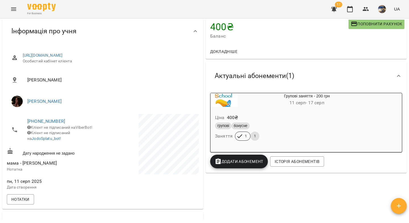
scroll to position [71, 0]
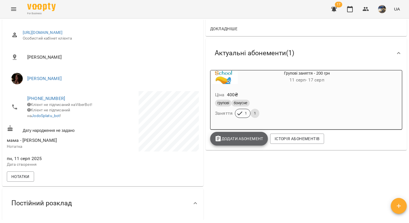
click at [231, 141] on span "Додати Абонемент" at bounding box center [239, 138] width 49 height 7
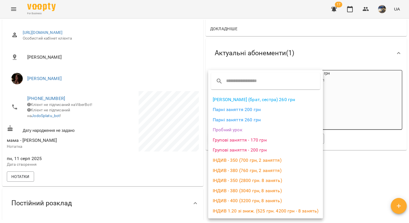
click at [244, 152] on li "Групові заняття - 200 грн" at bounding box center [265, 150] width 115 height 10
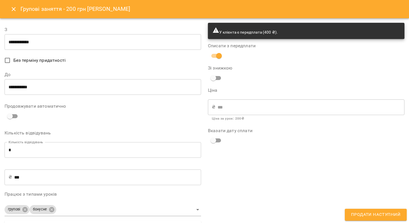
click at [72, 42] on input "**********" at bounding box center [103, 42] width 197 height 16
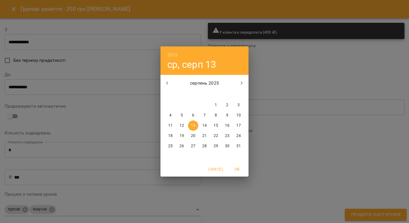
click at [282, 67] on div "2025 ср, серп 13 серпень 2025 пн вт ср чт пт сб нд 28 29 30 31 1 2 3 4 5 6 7 8 …" at bounding box center [204, 111] width 409 height 223
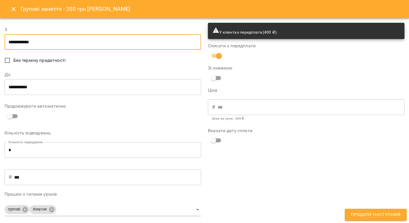
click at [13, 9] on icon "Close" at bounding box center [14, 9] width 4 height 4
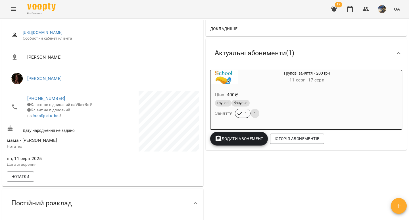
scroll to position [0, 0]
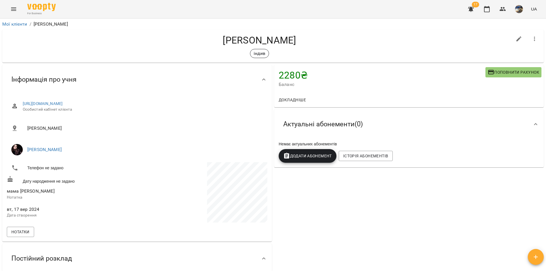
click at [502, 74] on span "Поповнити рахунок" at bounding box center [513, 72] width 51 height 7
select select "****"
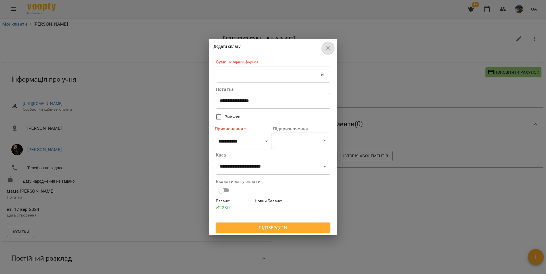
click at [329, 50] on icon "button" at bounding box center [327, 48] width 7 height 7
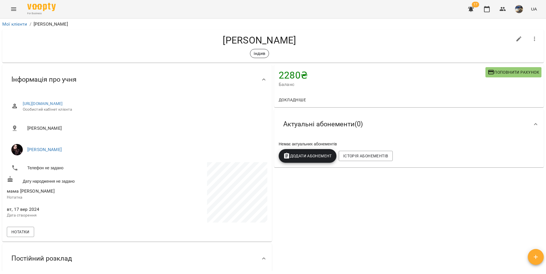
click at [311, 156] on span "Додати Абонемент" at bounding box center [307, 155] width 49 height 7
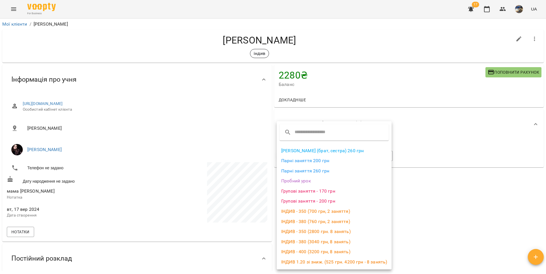
drag, startPoint x: 438, startPoint y: 154, endPoint x: 428, endPoint y: 154, distance: 9.7
click at [437, 154] on div at bounding box center [273, 137] width 546 height 274
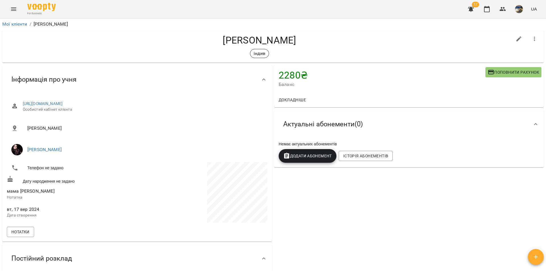
click at [289, 159] on span "Додати Абонемент" at bounding box center [307, 155] width 49 height 7
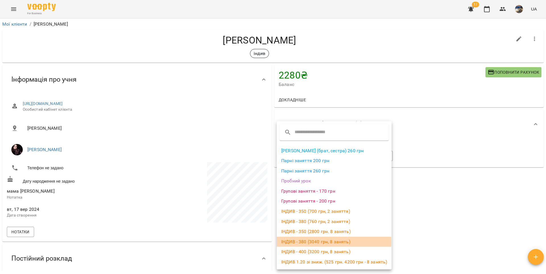
click at [307, 242] on li "ІНДИВ - 380 (3040 грн, 8 занять)" at bounding box center [334, 242] width 115 height 10
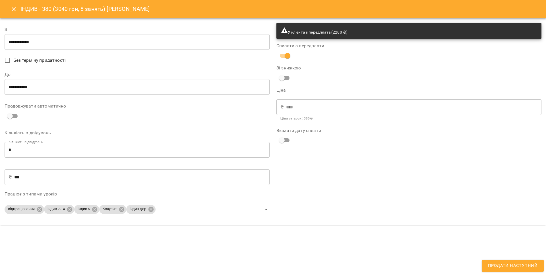
type input "**********"
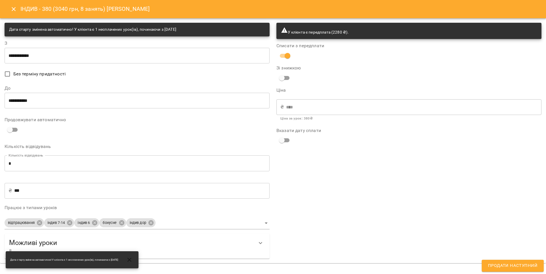
click at [47, 102] on input "**********" at bounding box center [137, 100] width 265 height 16
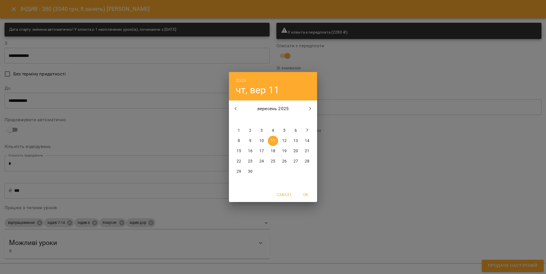
click at [199, 81] on div "2025 чт, вер 11 вересень 2025 пн вт ср чт пт сб нд 1 2 3 4 5 6 7 8 9 10 11 12 1…" at bounding box center [273, 137] width 546 height 274
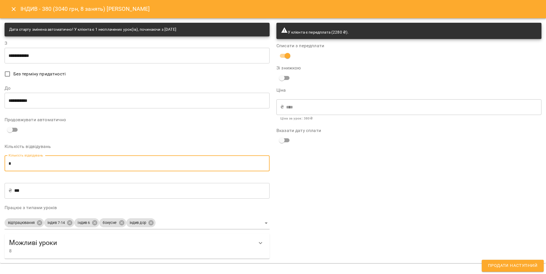
click at [5, 162] on input "*" at bounding box center [137, 163] width 265 height 16
type input "*"
type input "****"
type input "*"
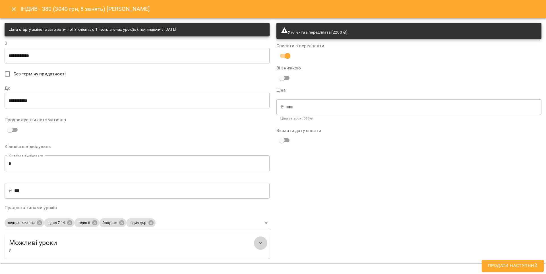
click at [262, 244] on icon "Show more" at bounding box center [260, 242] width 7 height 7
click at [105, 105] on input "**********" at bounding box center [137, 100] width 265 height 16
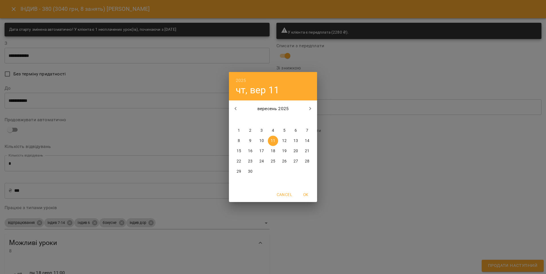
click at [237, 107] on icon "button" at bounding box center [235, 108] width 7 height 7
click at [307, 171] on p "31" at bounding box center [307, 172] width 5 height 6
type input "**********"
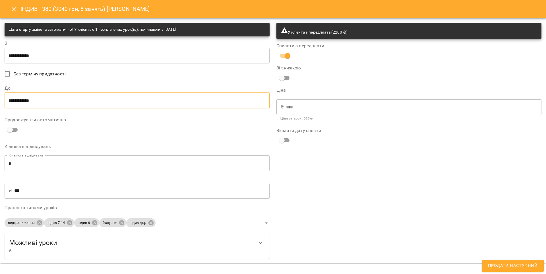
click at [520, 266] on span "Продати наступний" at bounding box center [512, 265] width 49 height 7
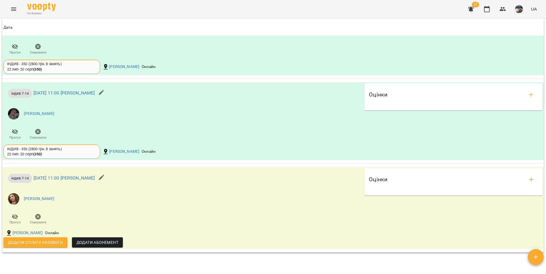
scroll to position [685, 0]
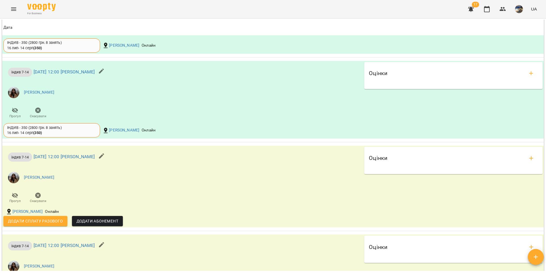
scroll to position [645, 0]
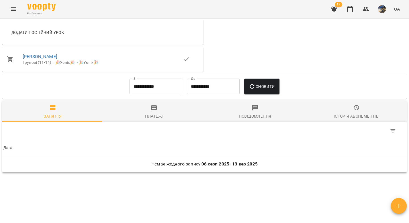
scroll to position [293, 0]
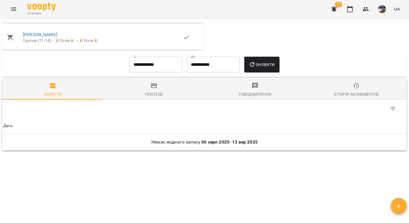
click at [157, 68] on input "**********" at bounding box center [156, 65] width 53 height 16
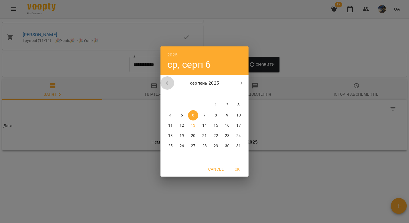
click at [167, 84] on icon "button" at bounding box center [167, 83] width 7 height 7
click at [183, 104] on p "1" at bounding box center [182, 105] width 2 height 6
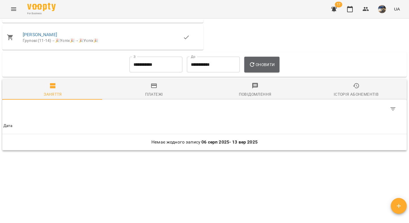
click at [254, 67] on icon "button" at bounding box center [252, 64] width 7 height 7
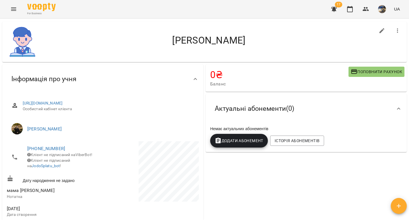
scroll to position [0, 0]
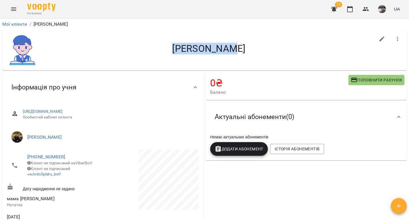
drag, startPoint x: 242, startPoint y: 53, endPoint x: 178, endPoint y: 50, distance: 63.5
click at [178, 50] on h4 "[PERSON_NAME]" at bounding box center [209, 49] width 333 height 12
copy h4 "[PERSON_NAME]"
click at [395, 39] on icon "button" at bounding box center [398, 39] width 7 height 7
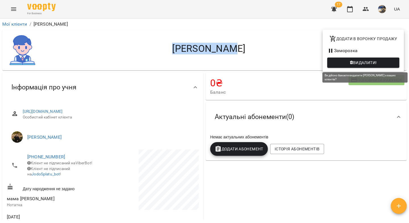
click at [347, 60] on span "Видалити!" at bounding box center [363, 62] width 63 height 7
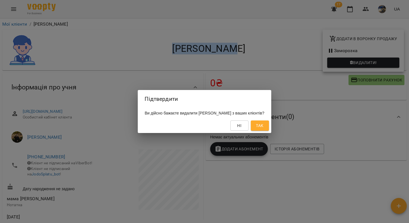
click at [264, 125] on span "Так" at bounding box center [259, 125] width 7 height 7
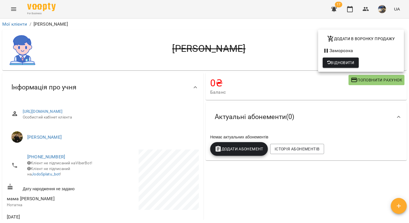
click at [176, 90] on div at bounding box center [204, 111] width 409 height 223
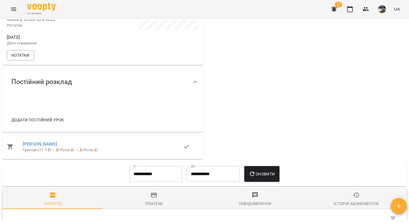
scroll to position [180, 0]
click at [131, 176] on input "**********" at bounding box center [156, 173] width 53 height 16
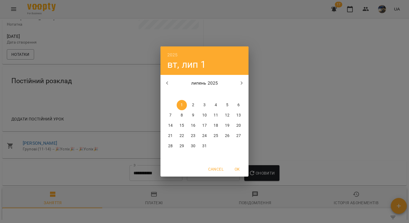
click at [167, 80] on icon "button" at bounding box center [167, 83] width 7 height 7
drag, startPoint x: 235, startPoint y: 104, endPoint x: 238, endPoint y: 113, distance: 9.5
click at [235, 104] on span "1" at bounding box center [239, 105] width 10 height 6
type input "**********"
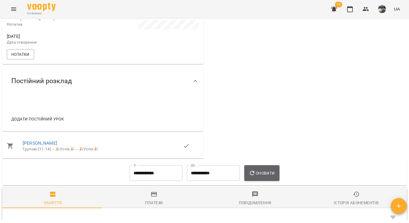
drag, startPoint x: 263, startPoint y: 178, endPoint x: 258, endPoint y: 148, distance: 30.9
click at [263, 176] on span "Оновити" at bounding box center [262, 172] width 26 height 7
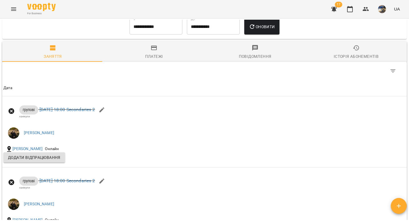
scroll to position [406, 0]
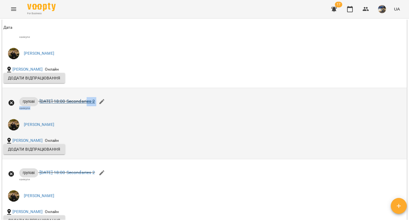
drag, startPoint x: 140, startPoint y: 108, endPoint x: 87, endPoint y: 105, distance: 52.4
click at [87, 105] on div "групові чт 05 черв 2025 18:00 Secondaries 2 канікули Ферманюк Дарина" at bounding box center [137, 113] width 270 height 45
copy div "Secondaries 2 канікули"
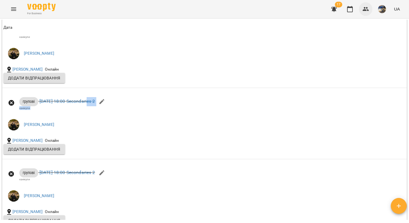
click at [368, 11] on icon "button" at bounding box center [366, 9] width 7 height 7
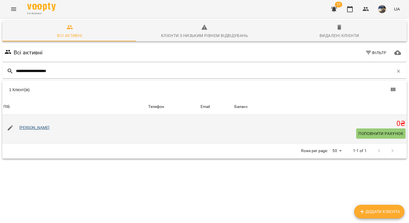
type input "**********"
click at [47, 128] on link "Ярослав Довгопольский" at bounding box center [34, 127] width 30 height 5
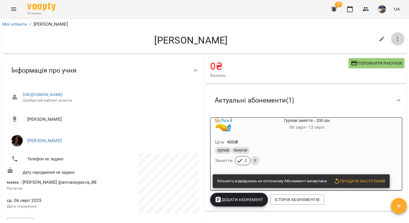
click at [395, 38] on icon "button" at bounding box center [398, 39] width 7 height 7
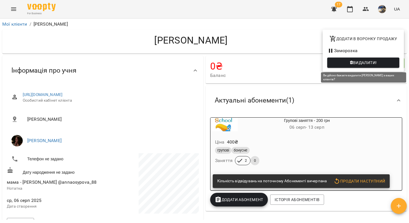
click at [350, 62] on span "Видалити!" at bounding box center [363, 62] width 63 height 7
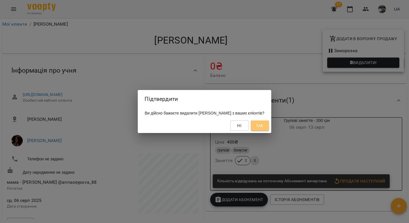
click at [264, 126] on span "Так" at bounding box center [259, 125] width 7 height 7
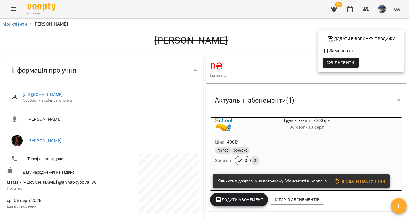
drag, startPoint x: 165, startPoint y: 126, endPoint x: 152, endPoint y: 131, distance: 14.2
click at [165, 126] on div at bounding box center [204, 111] width 409 height 223
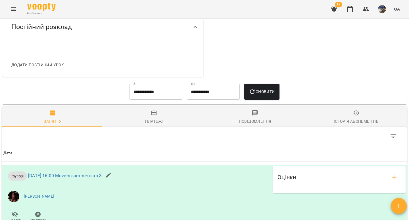
scroll to position [196, 0]
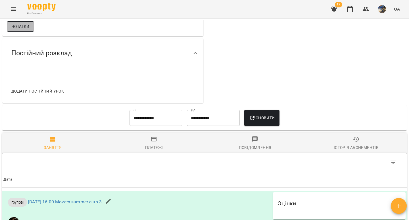
click at [20, 31] on button "Нотатки" at bounding box center [20, 26] width 27 height 10
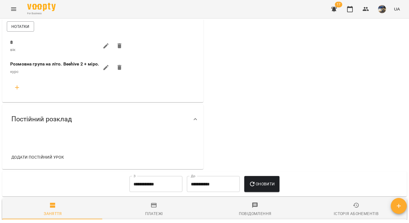
click at [17, 85] on icon "button" at bounding box center [17, 87] width 4 height 4
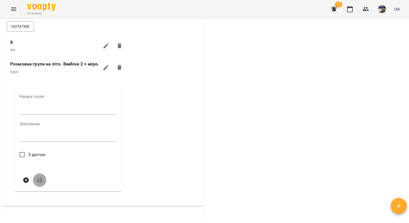
click at [156, 88] on div "https://www.voopty.com.ua/client/6508853668c8b131c452b550/6892ee9f33c292e35d4d2…" at bounding box center [103, 46] width 195 height 313
click at [183, 92] on div "https://www.voopty.com.ua/client/6508853668c8b131c452b550/6892ee9f33c292e35d4d2…" at bounding box center [103, 46] width 195 height 313
click at [219, 97] on div "0 ₴ Баланс Поповнити рахунок Актуальні абонементи ( 1 ) Групові заняття - 200 г…" at bounding box center [307, 66] width 204 height 416
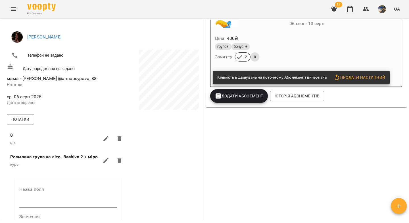
scroll to position [0, 0]
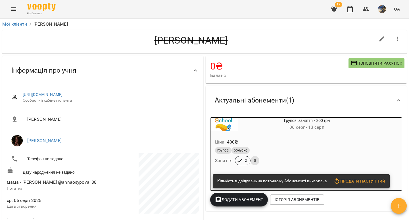
drag, startPoint x: 249, startPoint y: 40, endPoint x: 132, endPoint y: 41, distance: 117.7
click at [132, 41] on h4 "[PERSON_NAME]" at bounding box center [191, 40] width 369 height 12
copy h4 "[PERSON_NAME]"
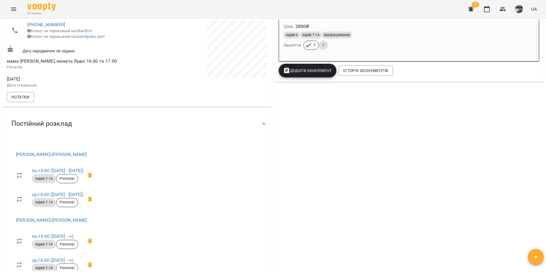
scroll to position [297, 0]
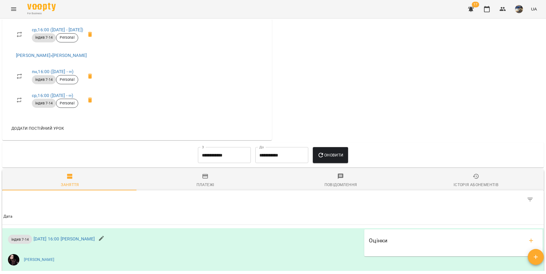
click at [210, 156] on input "**********" at bounding box center [224, 155] width 53 height 16
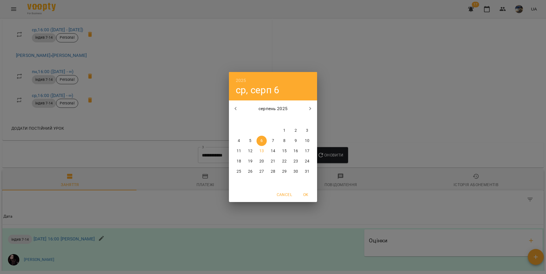
click at [237, 105] on icon "button" at bounding box center [235, 108] width 7 height 7
click at [262, 149] on p "16" at bounding box center [261, 151] width 5 height 6
type input "**********"
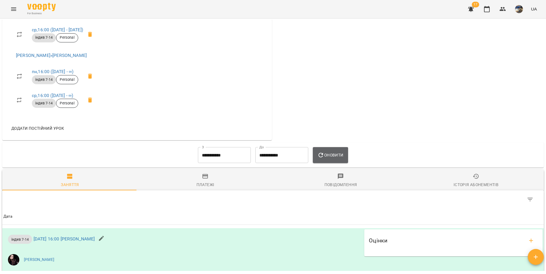
click at [327, 158] on span "Оновити" at bounding box center [330, 155] width 26 height 7
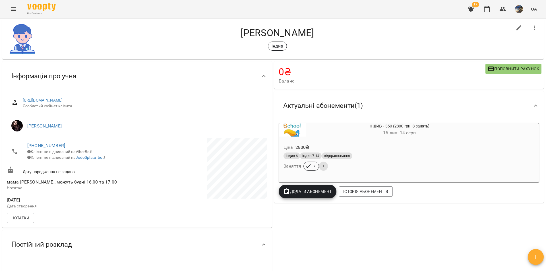
scroll to position [0, 0]
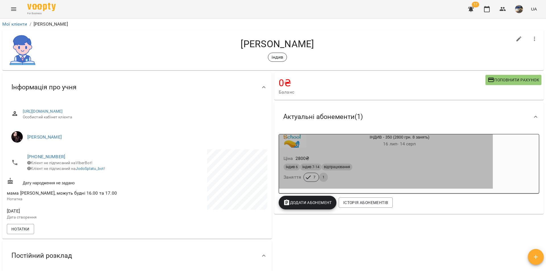
click at [389, 154] on div "Ціна 2800 ₴ індив 6 індив 7-14 відпрацювання Заняття 7 1" at bounding box center [386, 169] width 214 height 39
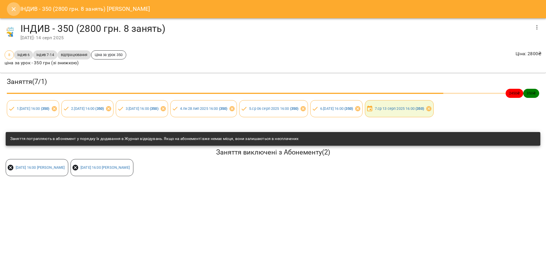
click at [14, 8] on icon "Close" at bounding box center [14, 9] width 4 height 4
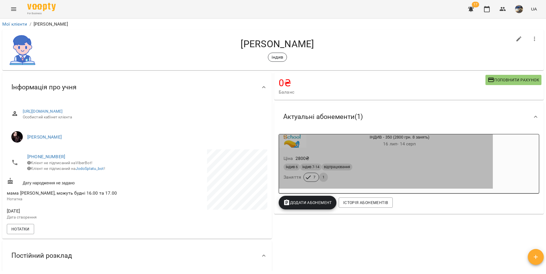
click at [482, 140] on div "ІНДИВ - 350 (2800 грн. 8 занять) 16 лип - 14 серп" at bounding box center [399, 141] width 187 height 14
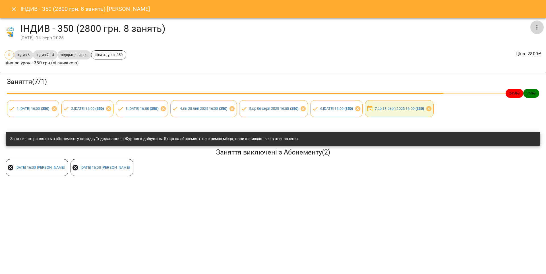
click at [541, 29] on button "button" at bounding box center [537, 27] width 14 height 14
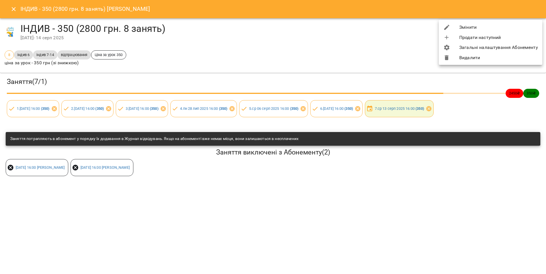
click at [471, 24] on li "Змінити" at bounding box center [491, 27] width 104 height 10
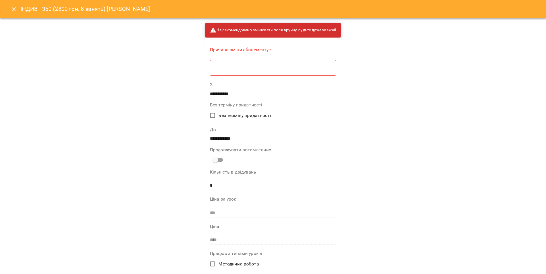
click at [214, 136] on input "**********" at bounding box center [273, 138] width 126 height 9
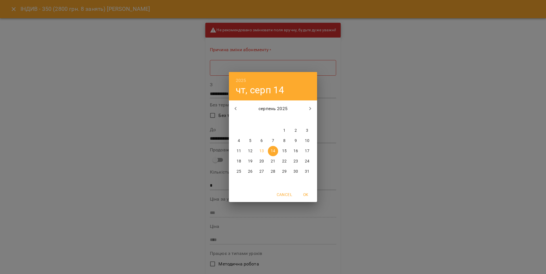
click at [239, 161] on p "18" at bounding box center [239, 161] width 5 height 6
type input "**********"
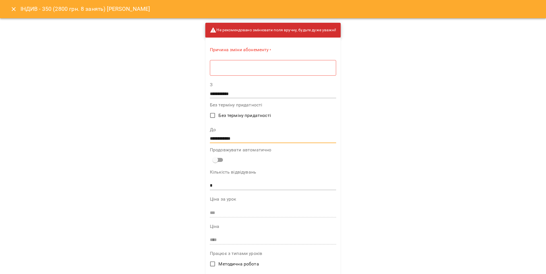
click at [233, 69] on textarea at bounding box center [273, 67] width 118 height 5
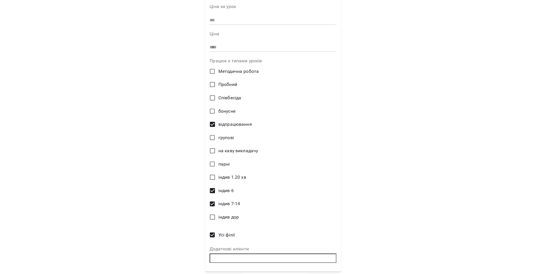
scroll to position [207, 0]
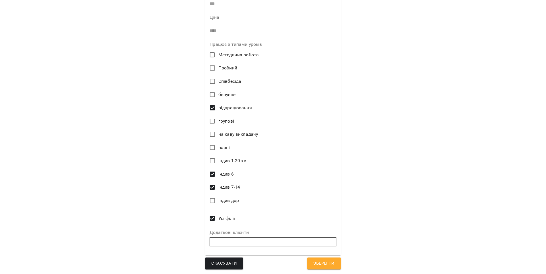
type textarea "********"
drag, startPoint x: 313, startPoint y: 263, endPoint x: 318, endPoint y: 253, distance: 11.3
click at [313, 263] on span "Зберегти" at bounding box center [323, 263] width 21 height 7
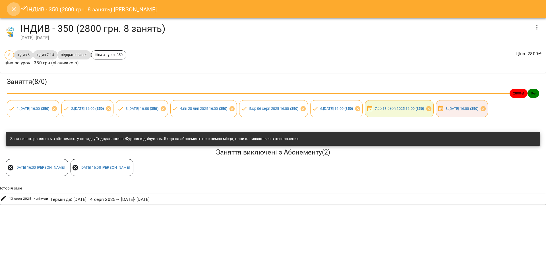
drag, startPoint x: 13, startPoint y: 10, endPoint x: 19, endPoint y: 11, distance: 5.7
click at [13, 10] on icon "Close" at bounding box center [13, 9] width 7 height 7
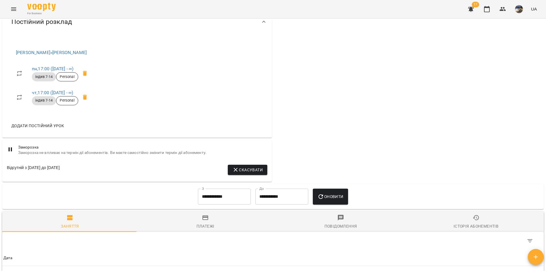
scroll to position [244, 0]
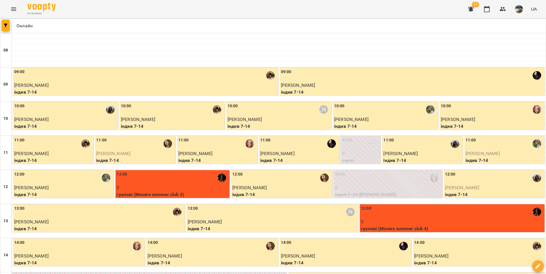
scroll to position [256, 0]
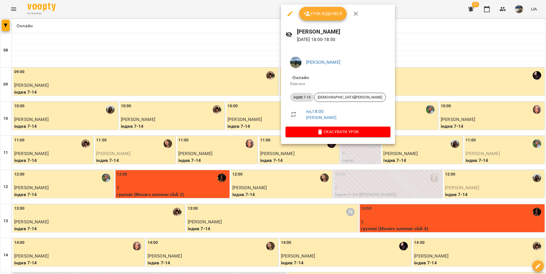
click at [329, 16] on span "Урок відбувся" at bounding box center [323, 13] width 39 height 7
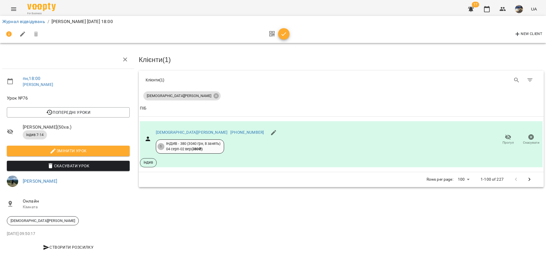
click at [285, 32] on icon "button" at bounding box center [283, 34] width 7 height 7
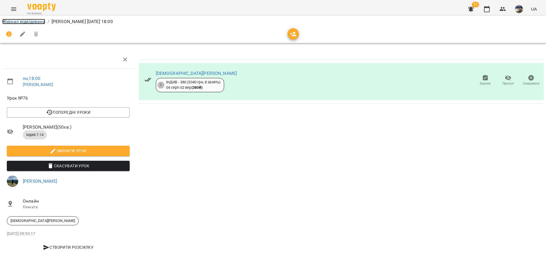
click at [9, 20] on link "Журнал відвідувань" at bounding box center [23, 21] width 43 height 5
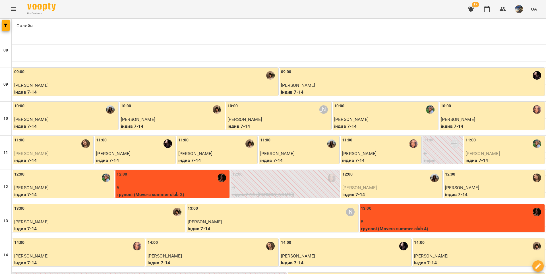
scroll to position [275, 0]
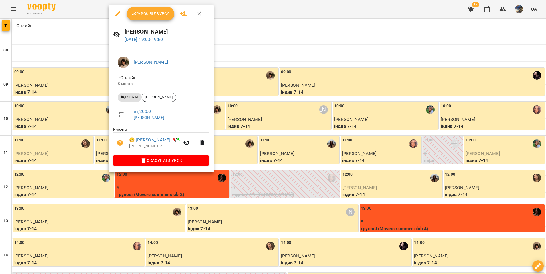
click at [153, 14] on span "Урок відбувся" at bounding box center [150, 13] width 39 height 7
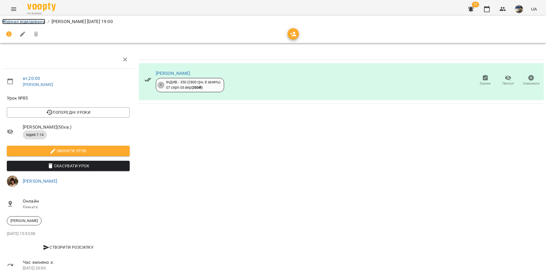
drag, startPoint x: 29, startPoint y: 20, endPoint x: 39, endPoint y: 21, distance: 10.0
click at [29, 20] on link "Журнал відвідувань" at bounding box center [23, 21] width 43 height 5
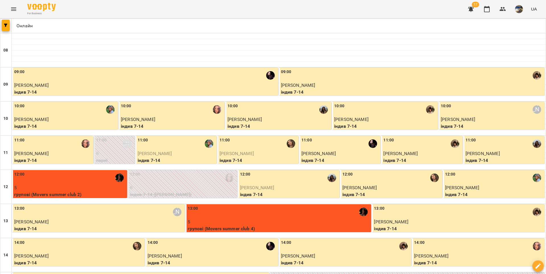
scroll to position [275, 0]
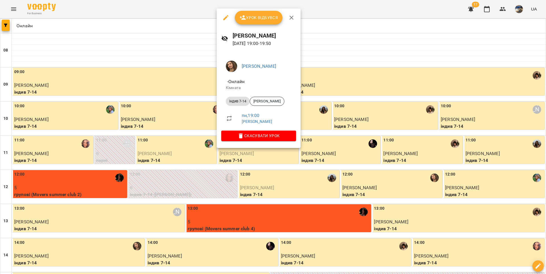
click at [267, 18] on span "Урок відбувся" at bounding box center [258, 17] width 39 height 7
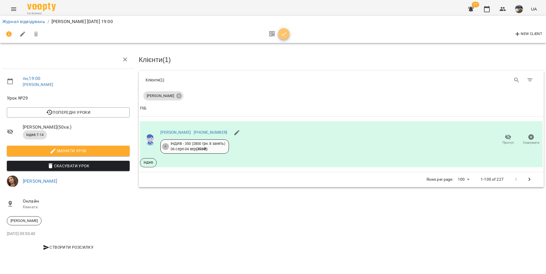
drag, startPoint x: 284, startPoint y: 31, endPoint x: 222, endPoint y: 28, distance: 62.3
click at [284, 31] on icon "button" at bounding box center [283, 34] width 7 height 7
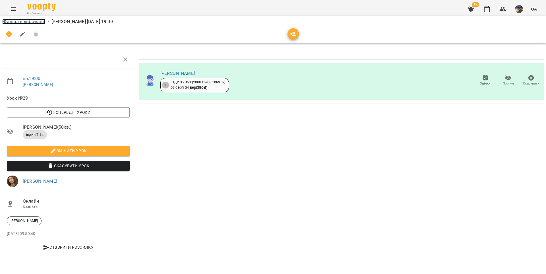
click at [40, 21] on link "Журнал відвідувань" at bounding box center [23, 21] width 43 height 5
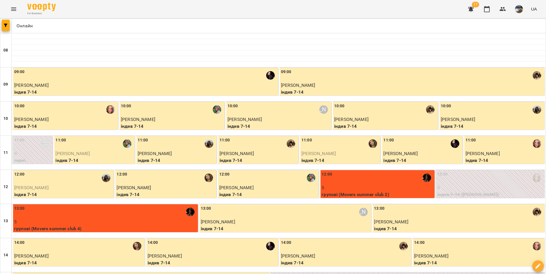
scroll to position [275, 0]
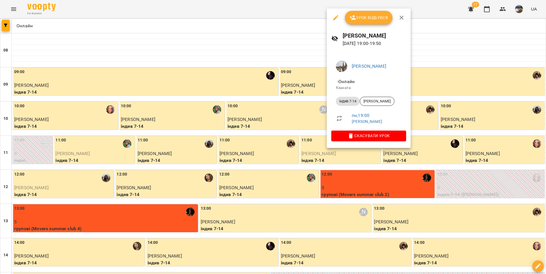
click at [365, 21] on button "Урок відбувся" at bounding box center [369, 18] width 48 height 14
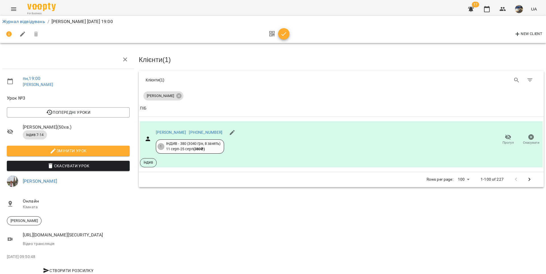
click at [282, 31] on icon "button" at bounding box center [283, 34] width 7 height 7
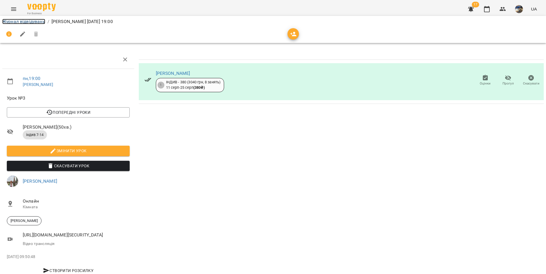
drag, startPoint x: 40, startPoint y: 21, endPoint x: 115, endPoint y: 26, distance: 75.5
click at [40, 21] on link "Журнал відвідувань" at bounding box center [23, 21] width 43 height 5
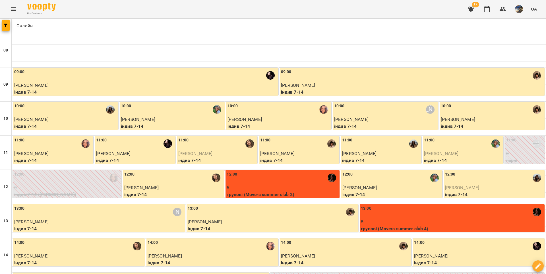
scroll to position [275, 0]
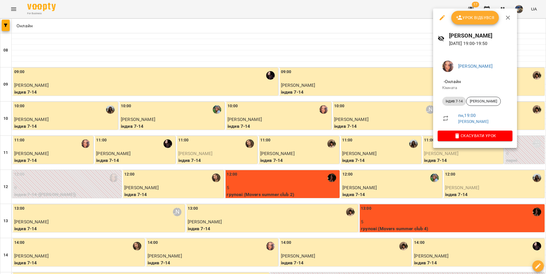
click at [468, 20] on span "Урок відбувся" at bounding box center [475, 17] width 39 height 7
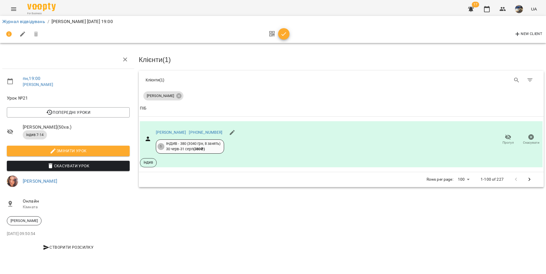
click at [286, 32] on icon "button" at bounding box center [284, 34] width 5 height 4
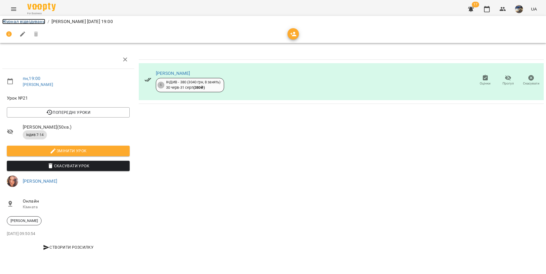
click at [38, 20] on link "Журнал відвідувань" at bounding box center [23, 21] width 43 height 5
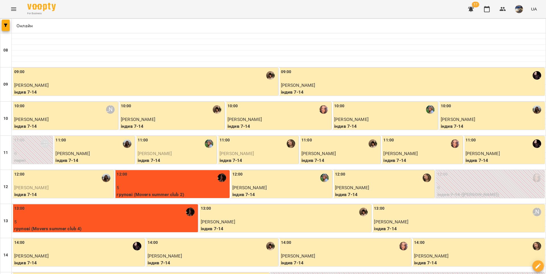
scroll to position [275, 0]
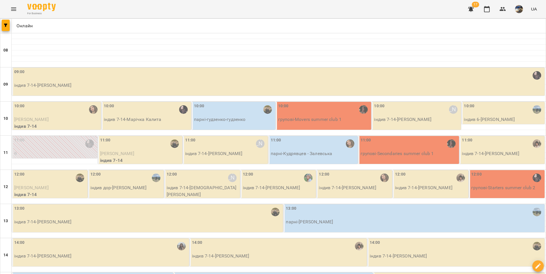
click at [124, 82] on p "індив 7-14 - Марія Білан" at bounding box center [278, 85] width 529 height 7
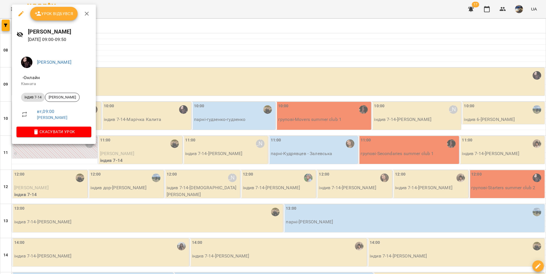
click at [66, 13] on span "Урок відбувся" at bounding box center [54, 13] width 39 height 7
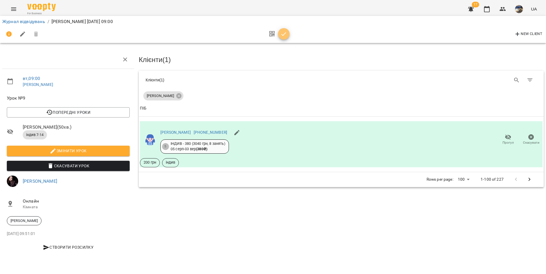
click at [284, 34] on icon "button" at bounding box center [283, 34] width 7 height 7
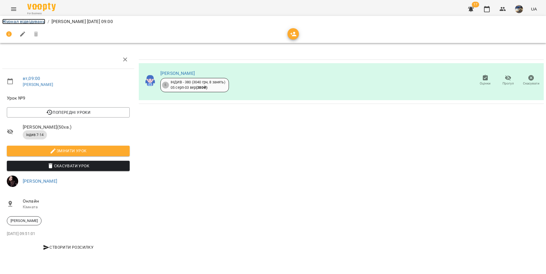
click at [19, 20] on link "Журнал відвідувань" at bounding box center [23, 21] width 43 height 5
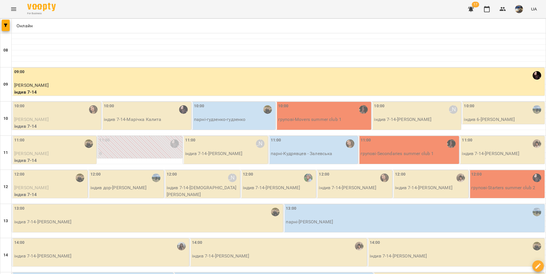
click at [82, 115] on div "10:00" at bounding box center [57, 109] width 86 height 13
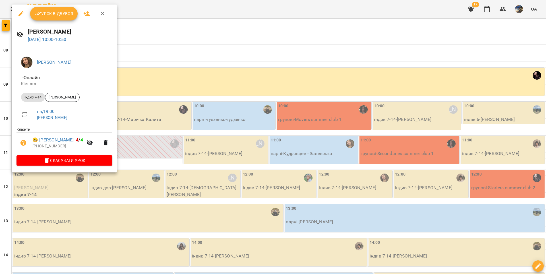
click at [62, 14] on span "Урок відбувся" at bounding box center [54, 13] width 39 height 7
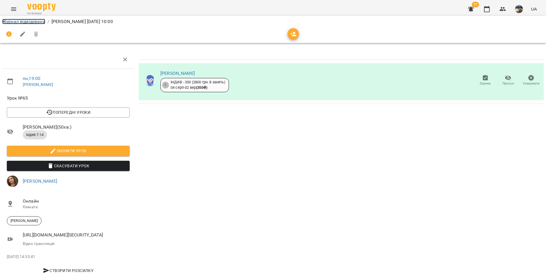
click at [39, 21] on link "Журнал відвідувань" at bounding box center [23, 21] width 43 height 5
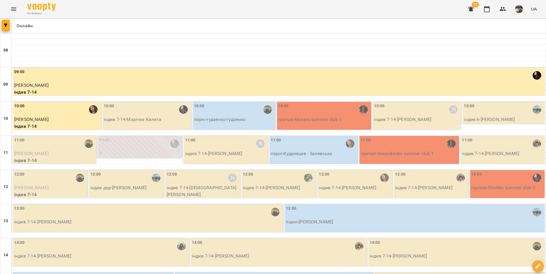
click at [154, 118] on p "індив 7-14 - Марічка Калита" at bounding box center [147, 119] width 86 height 7
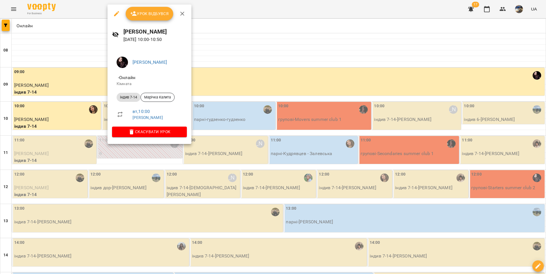
click at [158, 7] on button "Урок відбувся" at bounding box center [150, 14] width 48 height 14
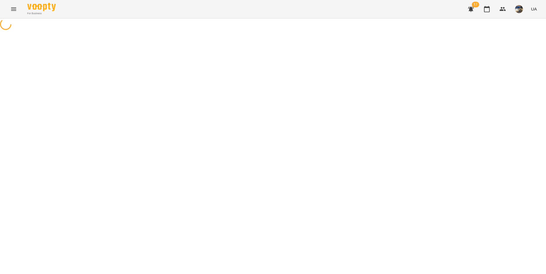
click at [157, 11] on div "For Business 17 UA" at bounding box center [273, 9] width 546 height 18
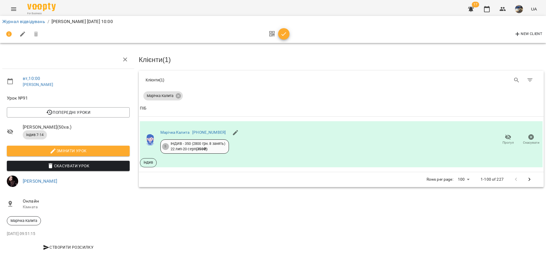
drag, startPoint x: 282, startPoint y: 35, endPoint x: 269, endPoint y: 34, distance: 12.8
click at [281, 35] on icon "button" at bounding box center [283, 34] width 7 height 7
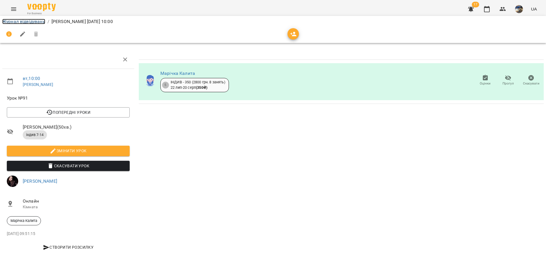
click at [22, 21] on link "Журнал відвідувань" at bounding box center [23, 21] width 43 height 5
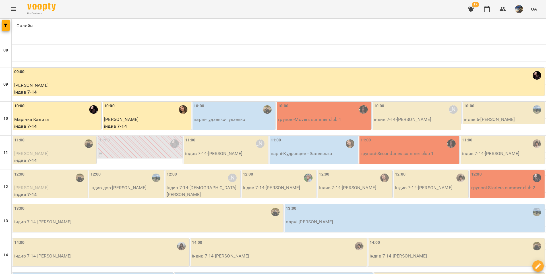
click at [229, 113] on div "10:00" at bounding box center [234, 109] width 80 height 13
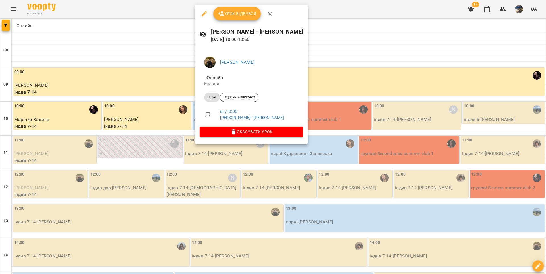
click at [236, 11] on span "Урок відбувся" at bounding box center [237, 13] width 39 height 7
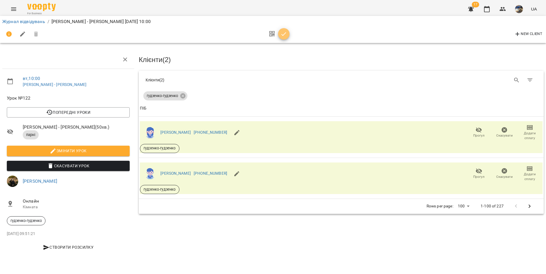
click at [287, 34] on span "button" at bounding box center [283, 34] width 11 height 7
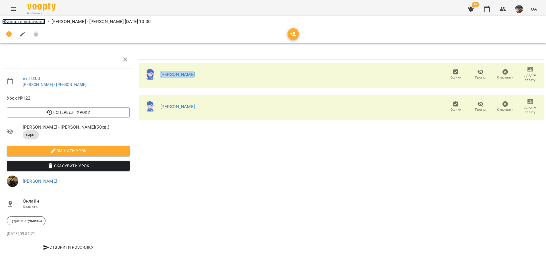
click at [32, 21] on link "Журнал відвідувань" at bounding box center [23, 21] width 43 height 5
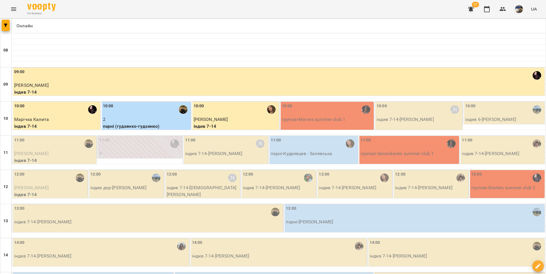
click at [300, 115] on div "10:00" at bounding box center [327, 109] width 91 height 13
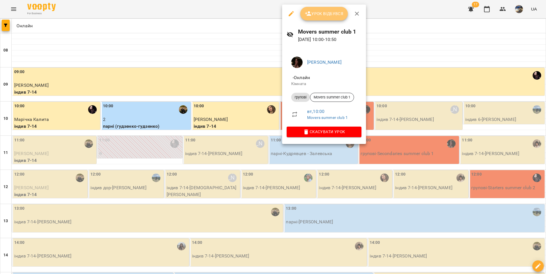
click at [321, 15] on span "Урок відбувся" at bounding box center [324, 13] width 39 height 7
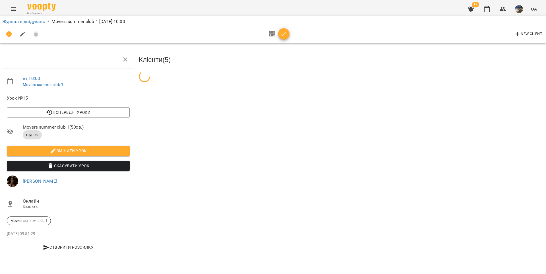
click at [282, 32] on icon "button" at bounding box center [283, 34] width 7 height 7
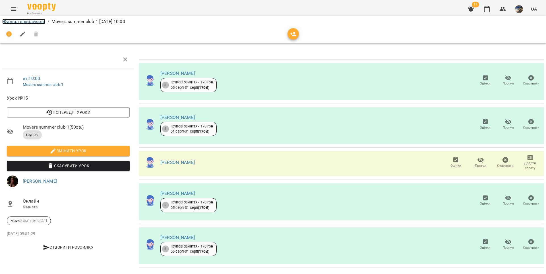
drag, startPoint x: 30, startPoint y: 23, endPoint x: 306, endPoint y: 95, distance: 285.3
click at [30, 23] on link "Журнал відвідувань" at bounding box center [23, 21] width 43 height 5
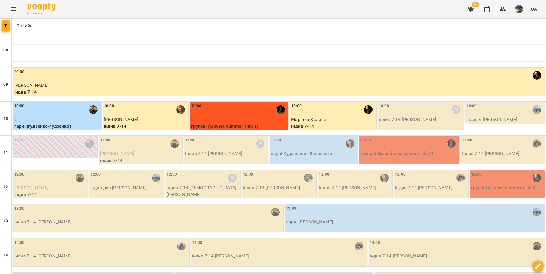
scroll to position [8, 0]
click at [405, 116] on p "індив 7-14 - Василина Зінченко" at bounding box center [421, 119] width 84 height 7
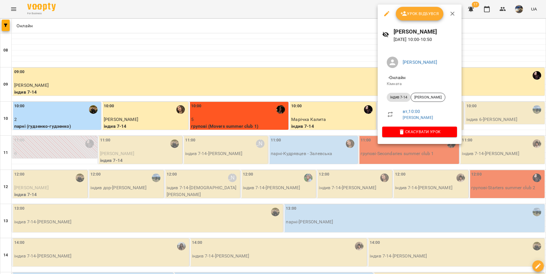
click at [416, 18] on button "Урок відбувся" at bounding box center [420, 14] width 48 height 14
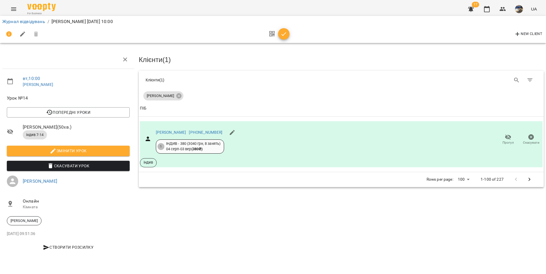
click at [281, 34] on icon "button" at bounding box center [283, 34] width 7 height 7
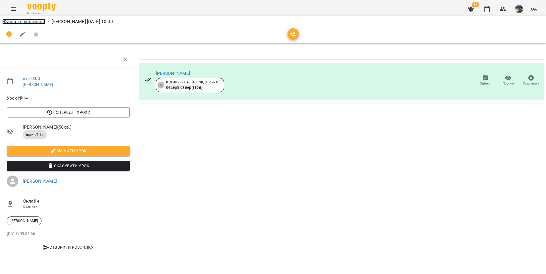
click at [39, 23] on link "Журнал відвідувань" at bounding box center [23, 21] width 43 height 5
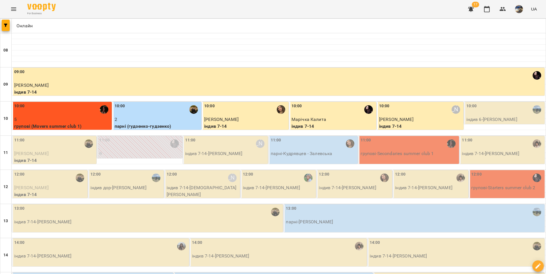
click at [483, 113] on div "10:00" at bounding box center [504, 109] width 77 height 13
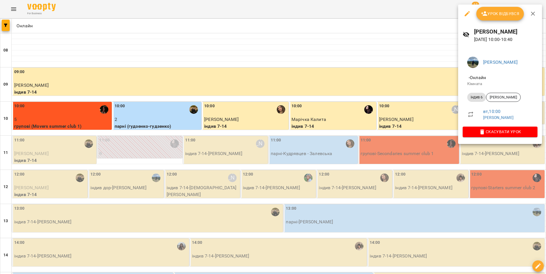
click at [494, 14] on span "Урок відбувся" at bounding box center [500, 13] width 39 height 7
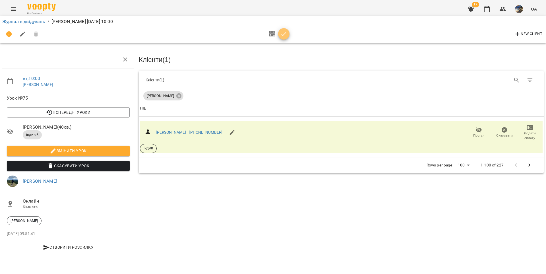
click at [285, 35] on icon "button" at bounding box center [283, 34] width 7 height 7
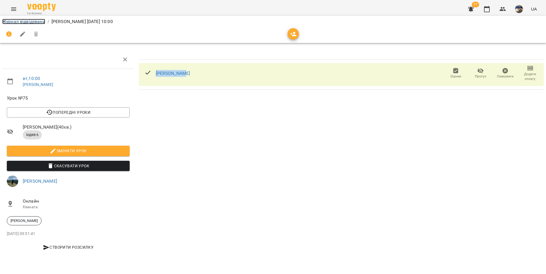
click at [22, 20] on link "Журнал відвідувань" at bounding box center [23, 21] width 43 height 5
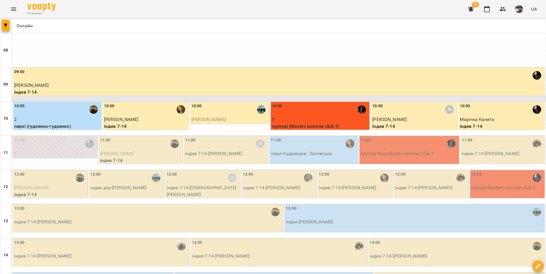
scroll to position [275, 0]
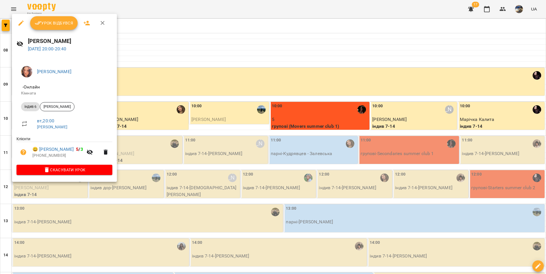
click at [42, 25] on span "Урок відбувся" at bounding box center [54, 23] width 39 height 7
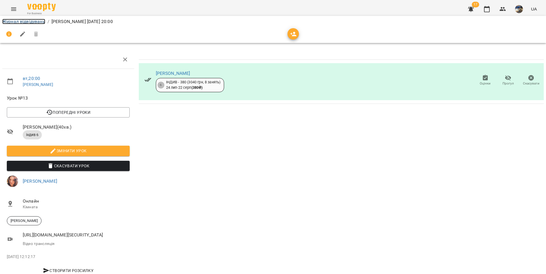
click at [34, 20] on link "Журнал відвідувань" at bounding box center [23, 21] width 43 height 5
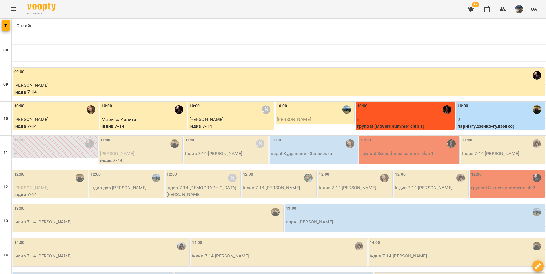
scroll to position [275, 0]
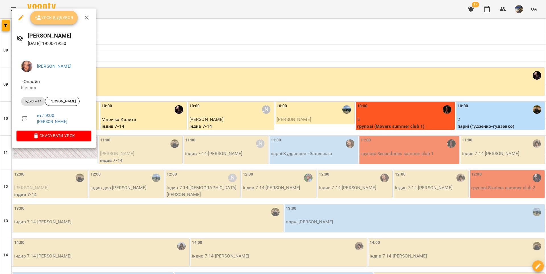
click at [58, 16] on span "Урок відбувся" at bounding box center [54, 17] width 39 height 7
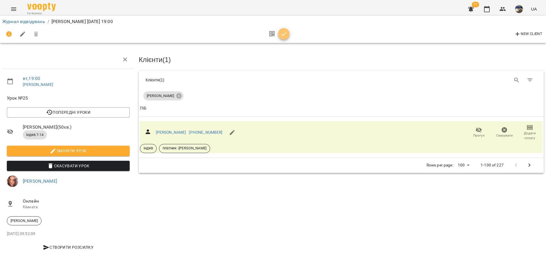
drag, startPoint x: 285, startPoint y: 35, endPoint x: 267, endPoint y: 40, distance: 18.2
click at [284, 35] on icon "button" at bounding box center [283, 34] width 7 height 7
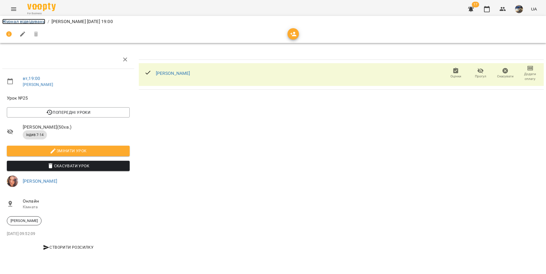
click at [36, 21] on link "Журнал відвідувань" at bounding box center [23, 21] width 43 height 5
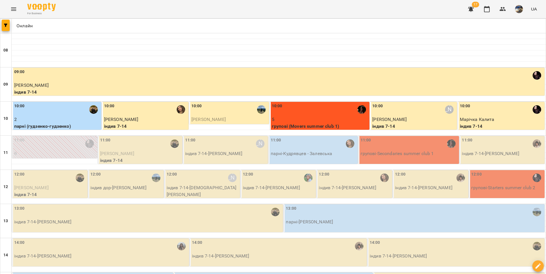
scroll to position [275, 0]
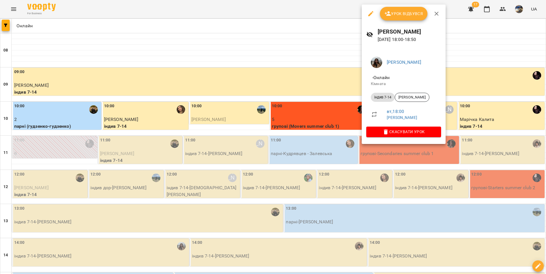
click at [402, 10] on span "Урок відбувся" at bounding box center [403, 13] width 39 height 7
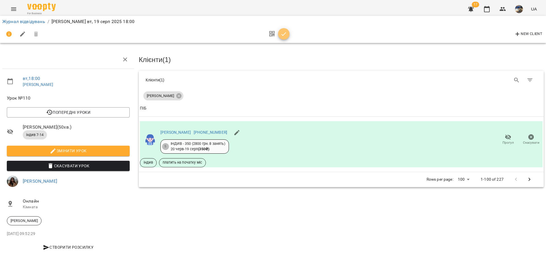
click at [285, 34] on icon "button" at bounding box center [284, 34] width 5 height 4
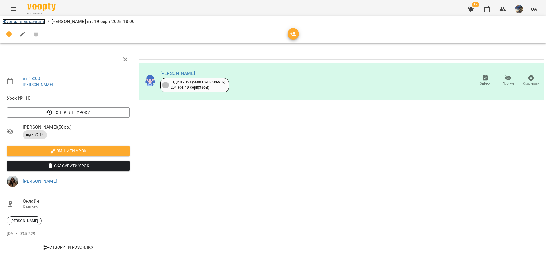
click at [43, 22] on link "Журнал відвідувань" at bounding box center [23, 21] width 43 height 5
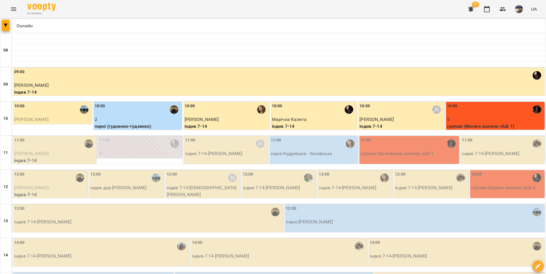
scroll to position [275, 0]
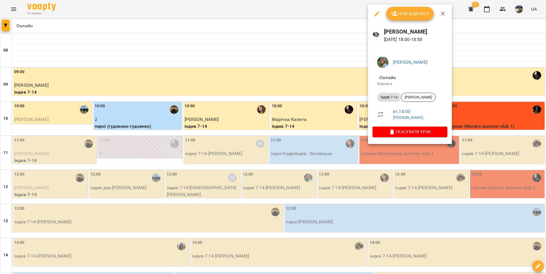
click at [412, 10] on span "Урок відбувся" at bounding box center [410, 13] width 39 height 7
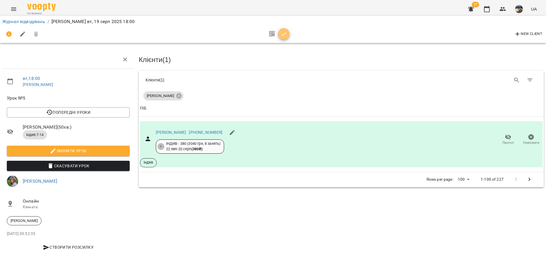
drag, startPoint x: 286, startPoint y: 34, endPoint x: 268, endPoint y: 34, distance: 17.9
click at [285, 34] on icon "button" at bounding box center [283, 34] width 7 height 7
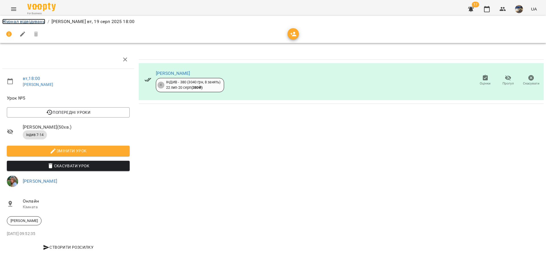
click at [28, 22] on link "Журнал відвідувань" at bounding box center [23, 21] width 43 height 5
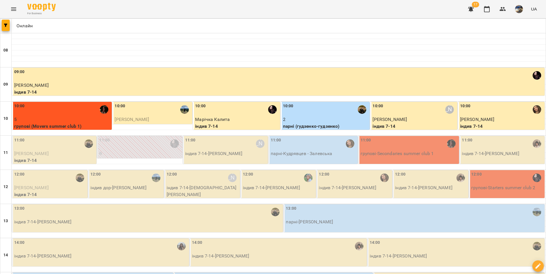
scroll to position [275, 0]
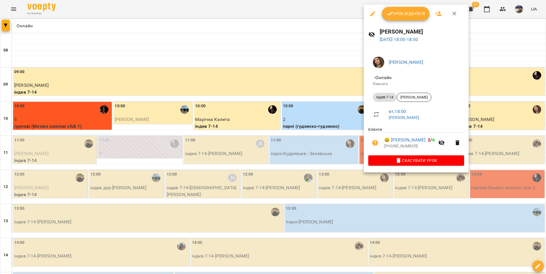
click at [403, 13] on span "Урок відбувся" at bounding box center [405, 13] width 39 height 7
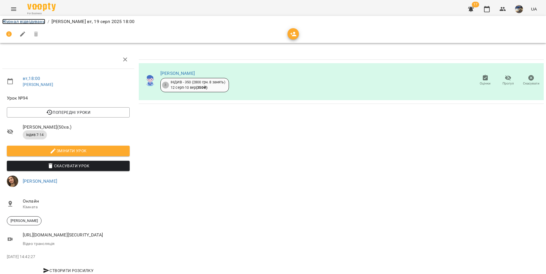
click at [26, 20] on link "Журнал відвідувань" at bounding box center [23, 21] width 43 height 5
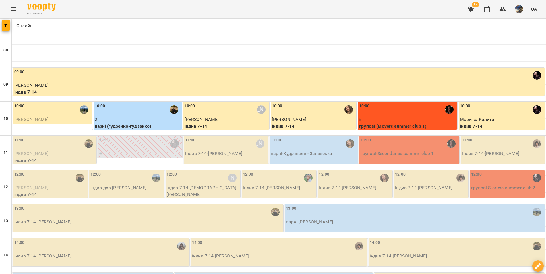
scroll to position [275, 0]
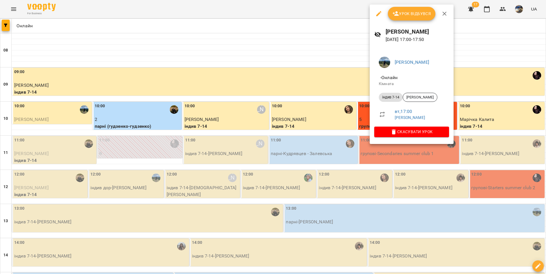
click at [415, 9] on button "Урок відбувся" at bounding box center [412, 14] width 48 height 14
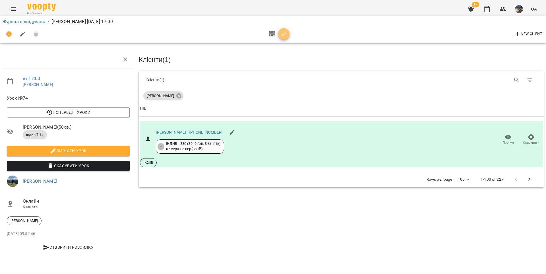
drag, startPoint x: 285, startPoint y: 31, endPoint x: 281, endPoint y: 32, distance: 4.0
click at [285, 32] on icon "button" at bounding box center [283, 34] width 7 height 7
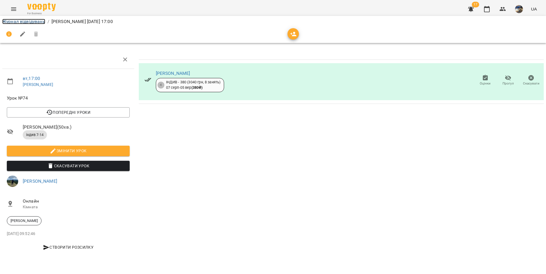
click at [14, 19] on link "Журнал відвідувань" at bounding box center [23, 21] width 43 height 5
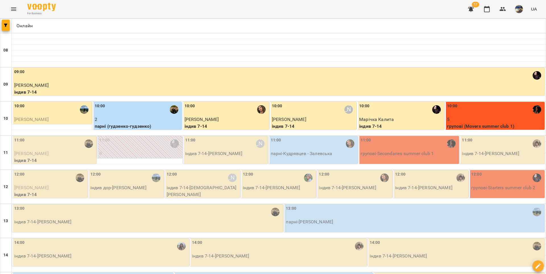
scroll to position [275, 0]
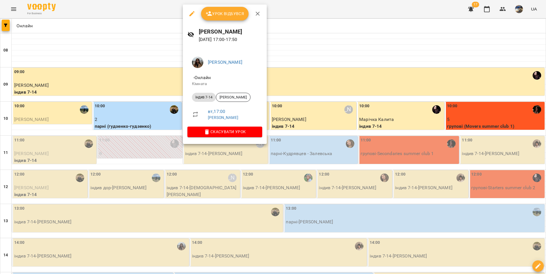
click at [229, 15] on span "Урок відбувся" at bounding box center [225, 13] width 39 height 7
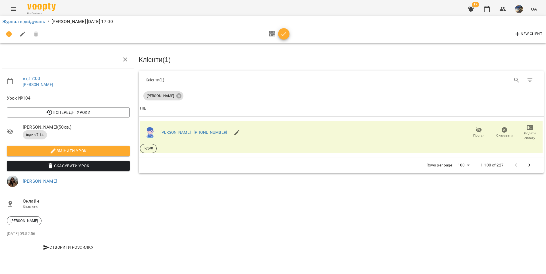
click at [283, 35] on icon "button" at bounding box center [284, 34] width 5 height 4
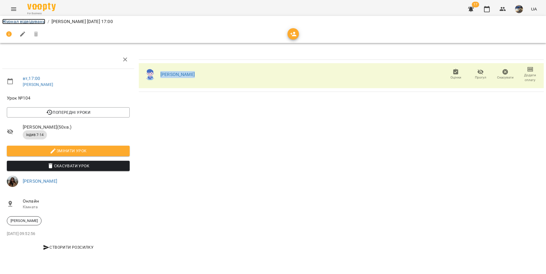
click at [32, 22] on link "Журнал відвідувань" at bounding box center [23, 21] width 43 height 5
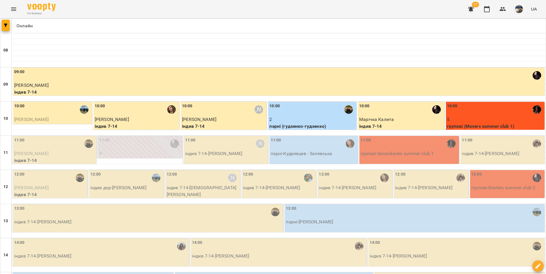
scroll to position [275, 0]
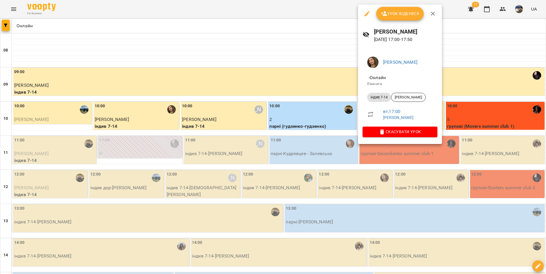
click at [396, 14] on span "Урок відбувся" at bounding box center [400, 13] width 39 height 7
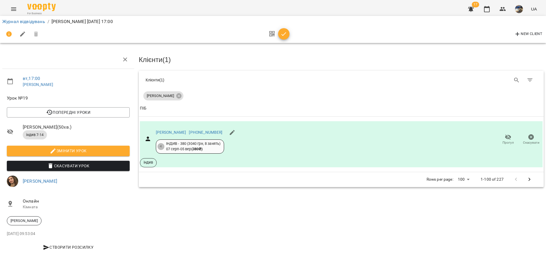
drag, startPoint x: 280, startPoint y: 34, endPoint x: 262, endPoint y: 34, distance: 17.4
click at [280, 34] on span "button" at bounding box center [283, 34] width 11 height 7
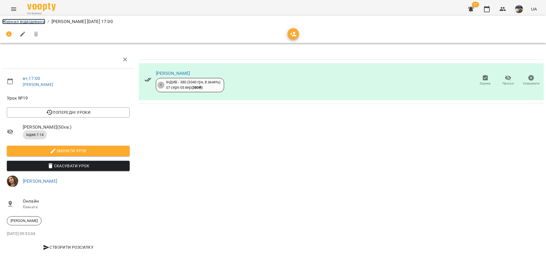
click at [30, 22] on link "Журнал відвідувань" at bounding box center [23, 21] width 43 height 5
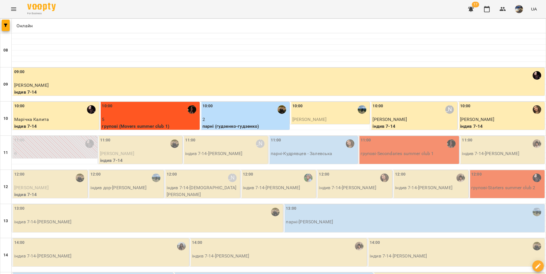
scroll to position [183, 0]
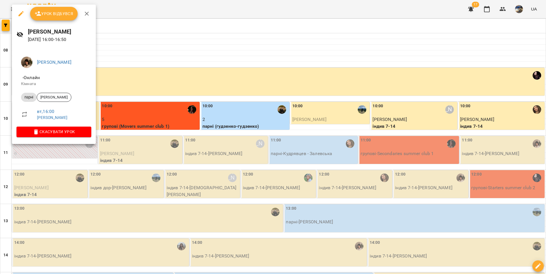
click at [49, 12] on span "Урок відбувся" at bounding box center [54, 13] width 39 height 7
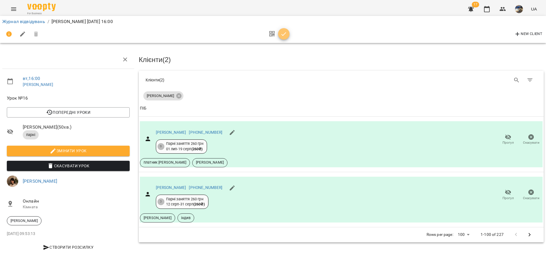
click at [280, 34] on icon "button" at bounding box center [283, 34] width 7 height 7
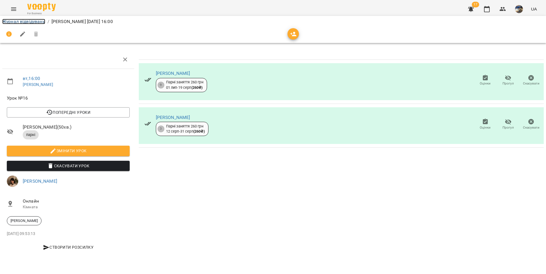
click at [37, 22] on link "Журнал відвідувань" at bounding box center [23, 21] width 43 height 5
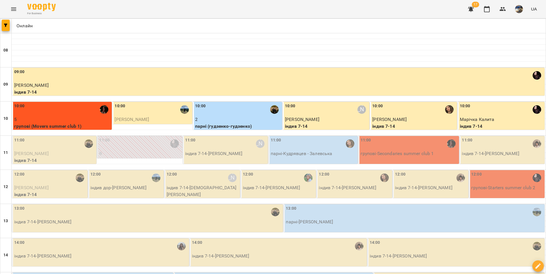
scroll to position [164, 0]
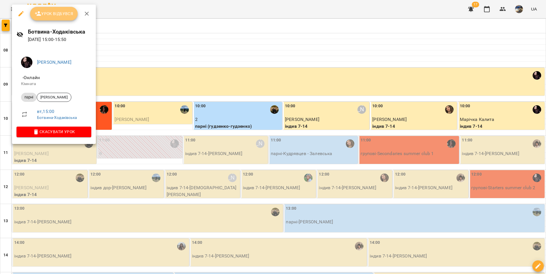
click at [44, 11] on span "Урок відбувся" at bounding box center [54, 13] width 39 height 7
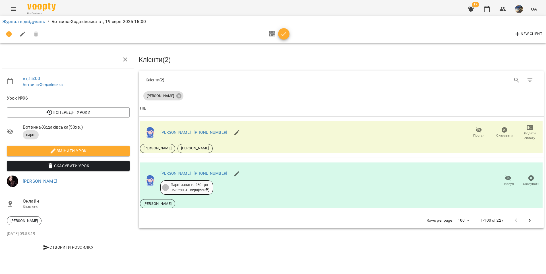
drag, startPoint x: 280, startPoint y: 33, endPoint x: 271, endPoint y: 31, distance: 8.7
click at [279, 32] on span "button" at bounding box center [283, 34] width 11 height 7
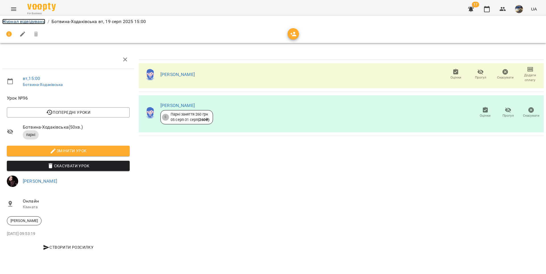
click at [22, 21] on link "Журнал відвідувань" at bounding box center [23, 21] width 43 height 5
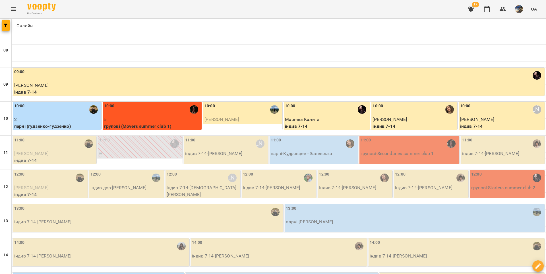
scroll to position [256, 0]
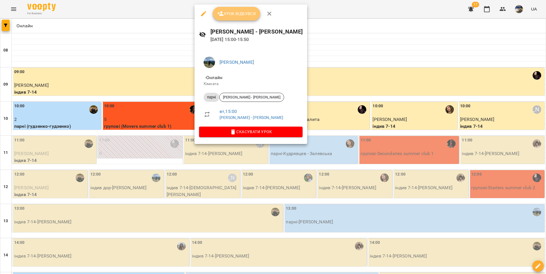
click at [229, 13] on span "Урок відбувся" at bounding box center [236, 13] width 39 height 7
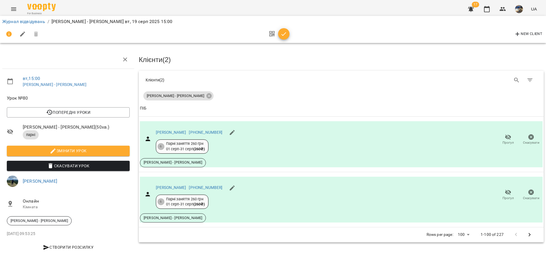
drag, startPoint x: 285, startPoint y: 33, endPoint x: 177, endPoint y: 30, distance: 107.8
click at [284, 33] on icon "button" at bounding box center [283, 34] width 7 height 7
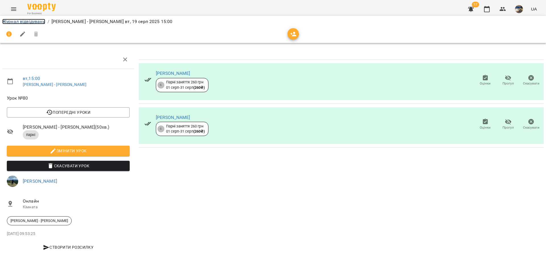
click at [34, 21] on link "Журнал відвідувань" at bounding box center [23, 21] width 43 height 5
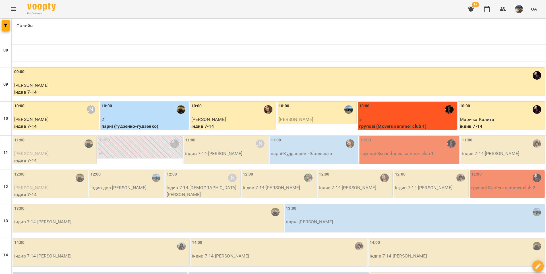
scroll to position [173, 0]
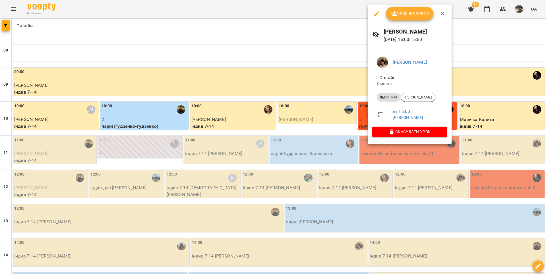
click at [395, 16] on icon "button" at bounding box center [393, 13] width 7 height 7
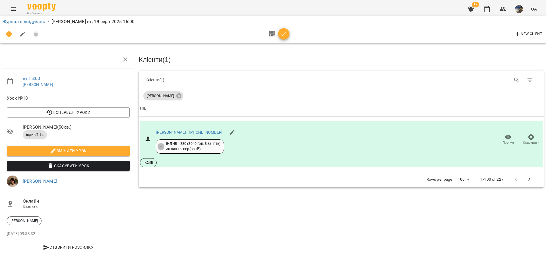
click at [285, 35] on icon "button" at bounding box center [283, 34] width 7 height 7
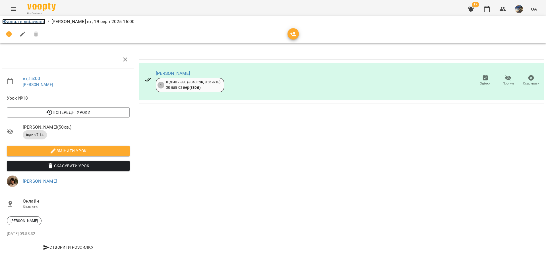
click at [15, 20] on link "Журнал відвідувань" at bounding box center [23, 21] width 43 height 5
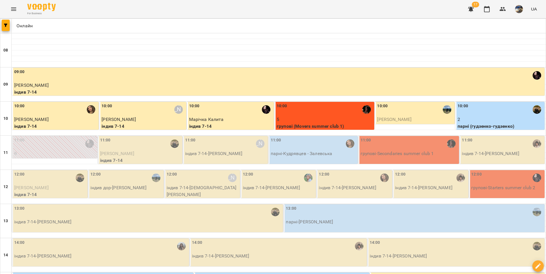
scroll to position [143, 0]
click at [96, 239] on div "14:00" at bounding box center [101, 245] width 174 height 13
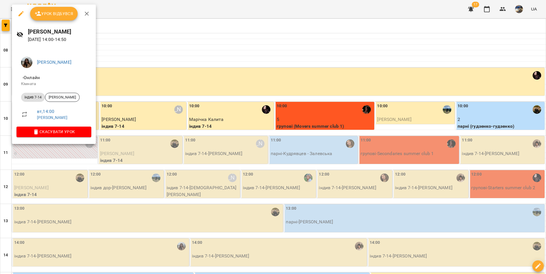
click at [54, 13] on span "Урок відбувся" at bounding box center [54, 13] width 39 height 7
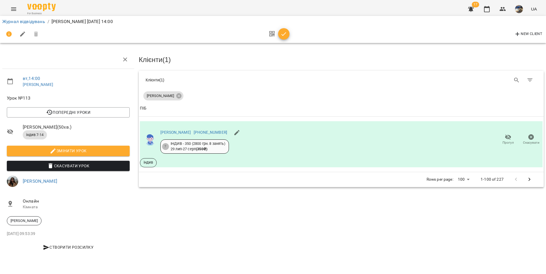
click at [288, 32] on span "button" at bounding box center [283, 34] width 11 height 7
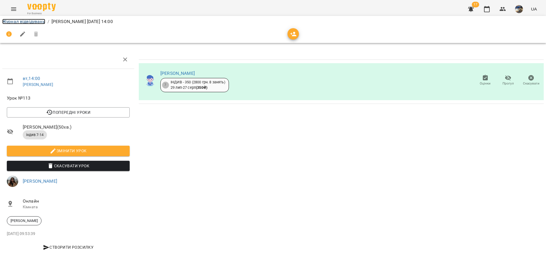
click at [31, 21] on link "Журнал відвідувань" at bounding box center [23, 21] width 43 height 5
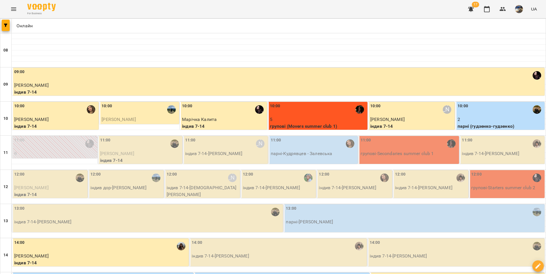
scroll to position [139, 0]
click at [225, 253] on p "індив 7-14 - Софія Назаренко" at bounding box center [279, 256] width 174 height 7
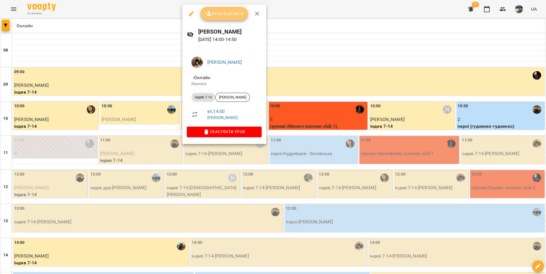
click at [231, 15] on span "Урок відбувся" at bounding box center [224, 13] width 39 height 7
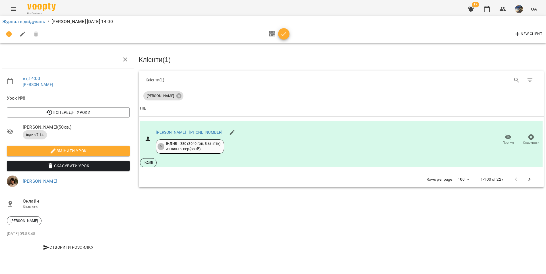
click at [280, 34] on icon "button" at bounding box center [283, 34] width 7 height 7
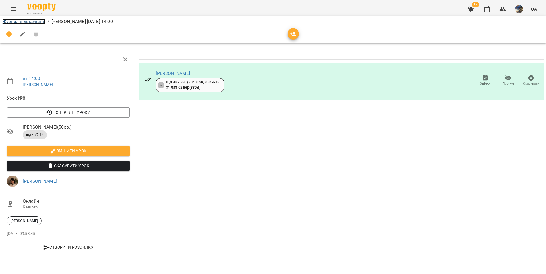
click at [30, 20] on link "Журнал відвідувань" at bounding box center [23, 21] width 43 height 5
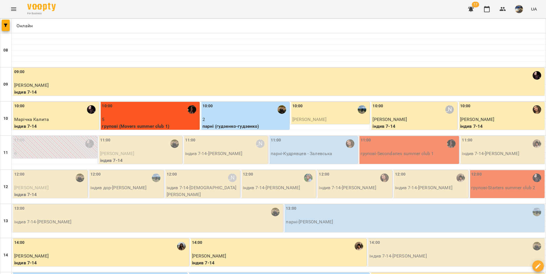
scroll to position [129, 0]
click at [380, 253] on p "індив 7-14 - Ілля Матковський" at bounding box center [456, 256] width 174 height 7
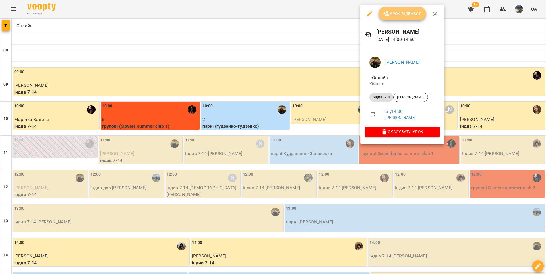
click at [400, 13] on span "Урок відбувся" at bounding box center [402, 13] width 39 height 7
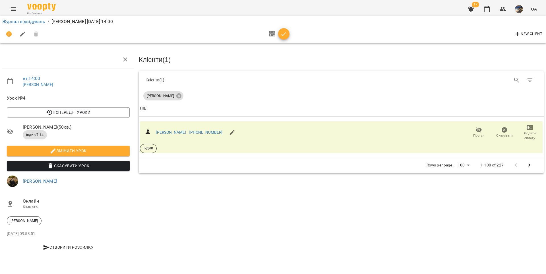
click at [285, 33] on icon "button" at bounding box center [283, 34] width 7 height 7
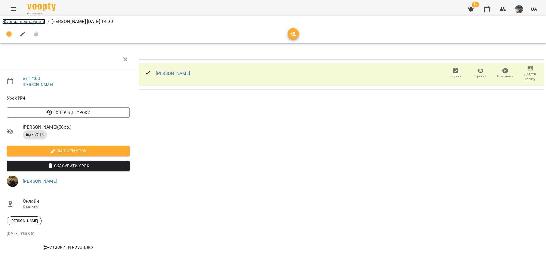
click at [36, 21] on link "Журнал відвідувань" at bounding box center [23, 21] width 43 height 5
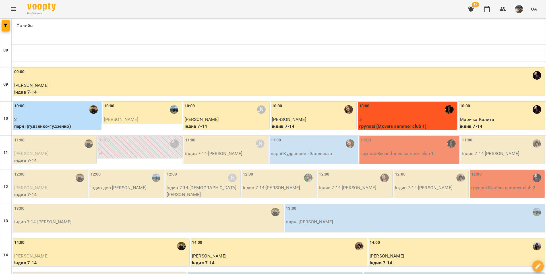
scroll to position [90, 0]
click at [328, 218] on p "парні - Шевчук-Шевчук" at bounding box center [415, 221] width 258 height 7
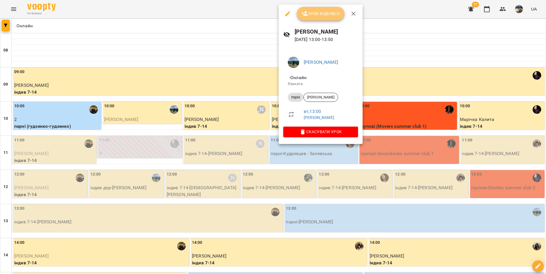
click at [322, 15] on span "Урок відбувся" at bounding box center [320, 13] width 39 height 7
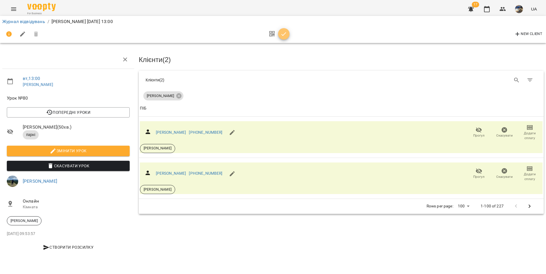
drag, startPoint x: 282, startPoint y: 35, endPoint x: 277, endPoint y: 34, distance: 4.7
click at [282, 35] on icon "button" at bounding box center [284, 34] width 5 height 4
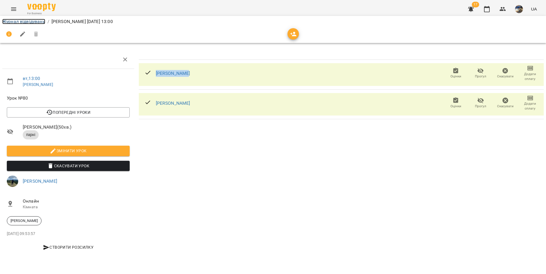
click at [31, 20] on link "Журнал відвідувань" at bounding box center [23, 21] width 43 height 5
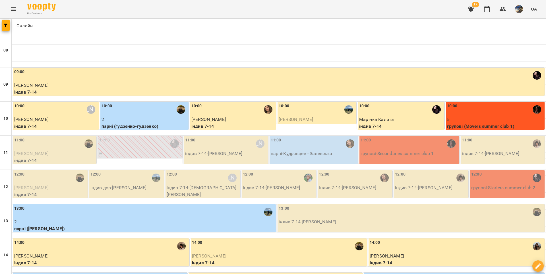
scroll to position [122, 0]
click at [300, 218] on p "індив 7-14 - Назар Росоха" at bounding box center [411, 221] width 265 height 7
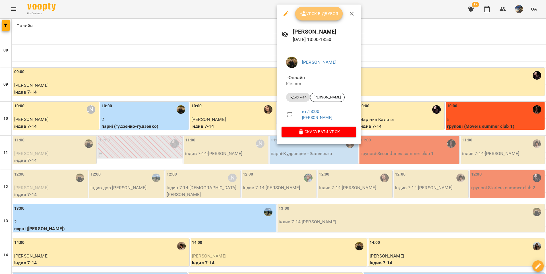
click at [308, 16] on span "Урок відбувся" at bounding box center [319, 13] width 39 height 7
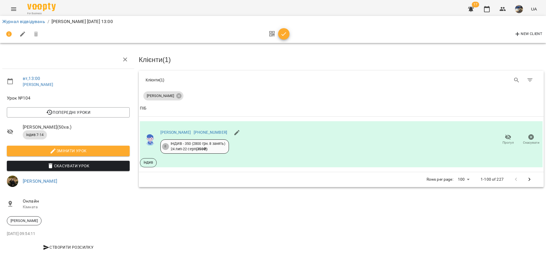
drag, startPoint x: 284, startPoint y: 33, endPoint x: 209, endPoint y: 25, distance: 75.8
click at [284, 33] on icon "button" at bounding box center [283, 34] width 7 height 7
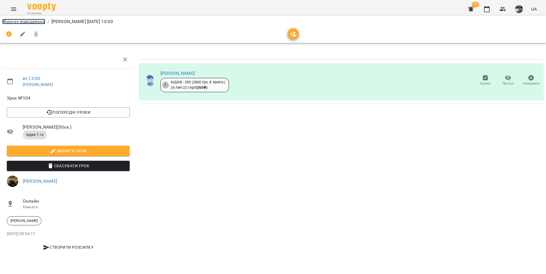
click at [32, 22] on link "Журнал відвідувань" at bounding box center [23, 21] width 43 height 5
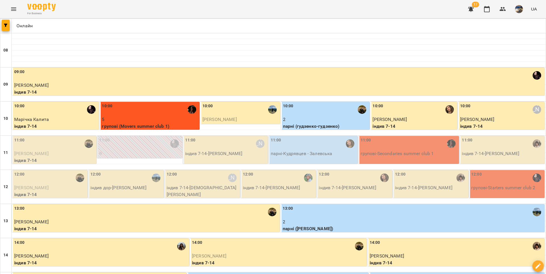
scroll to position [65, 0]
click at [480, 171] on div "12:00" at bounding box center [507, 177] width 72 height 13
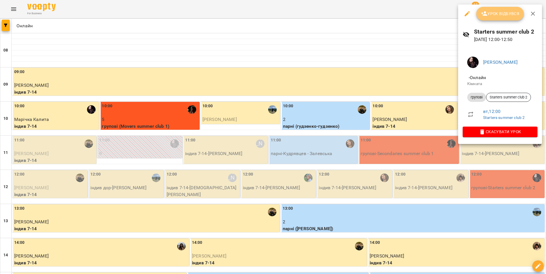
click at [494, 13] on span "Урок відбувся" at bounding box center [500, 13] width 39 height 7
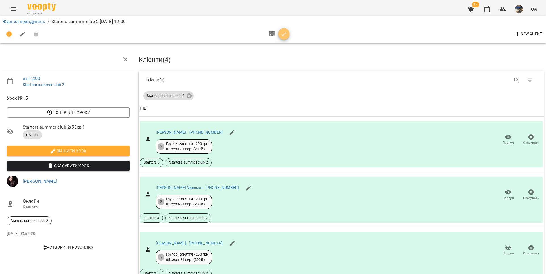
drag, startPoint x: 285, startPoint y: 35, endPoint x: 252, endPoint y: 42, distance: 34.0
click at [285, 35] on icon "button" at bounding box center [283, 34] width 7 height 7
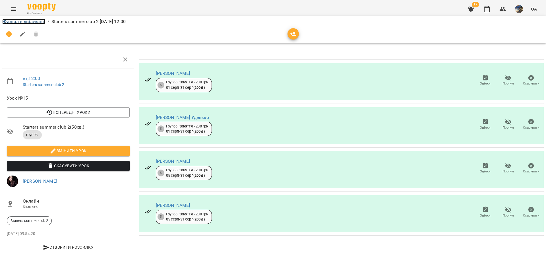
drag, startPoint x: 32, startPoint y: 21, endPoint x: 78, endPoint y: 25, distance: 46.3
click at [32, 21] on link "Журнал відвідувань" at bounding box center [23, 21] width 43 height 5
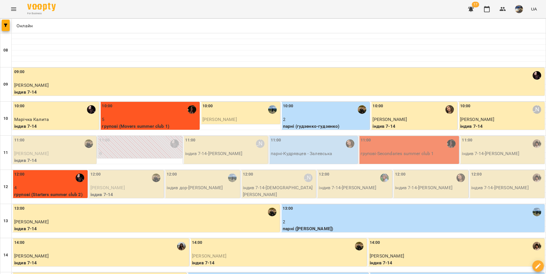
scroll to position [68, 0]
click at [497, 184] on p "індив 7-14 - Анастасія Хоменко" at bounding box center [507, 187] width 72 height 7
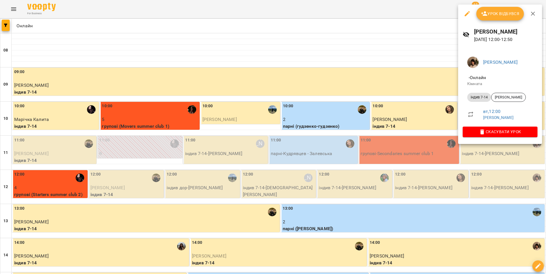
click at [497, 10] on span "Урок відбувся" at bounding box center [500, 13] width 39 height 7
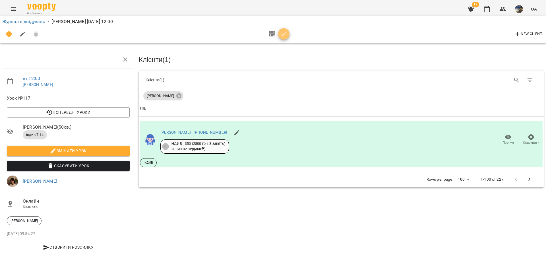
click at [285, 33] on icon "button" at bounding box center [283, 34] width 7 height 7
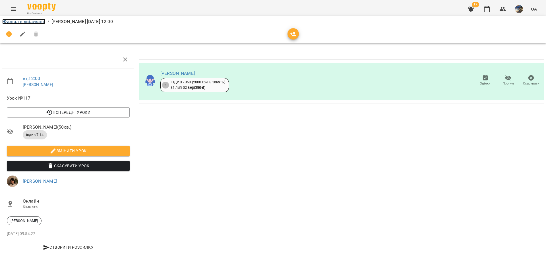
click at [9, 20] on link "Журнал відвідувань" at bounding box center [23, 21] width 43 height 5
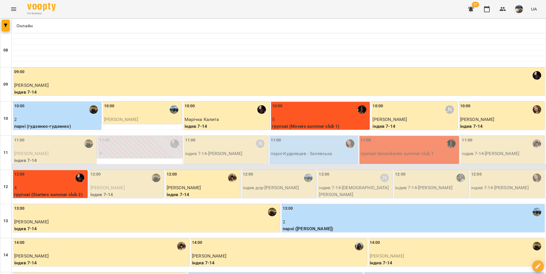
scroll to position [24, 0]
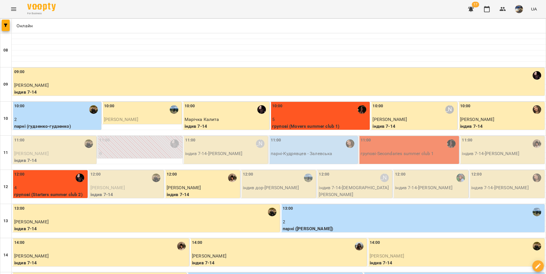
click at [138, 184] on p "Максим Вернигора" at bounding box center [126, 187] width 72 height 7
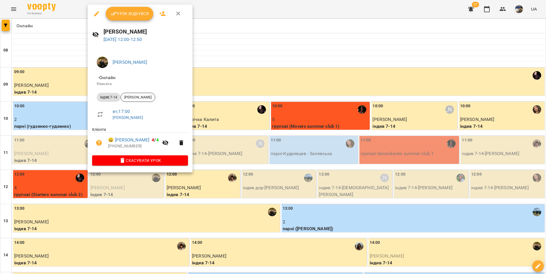
click at [146, 15] on span "Урок відбувся" at bounding box center [129, 13] width 39 height 7
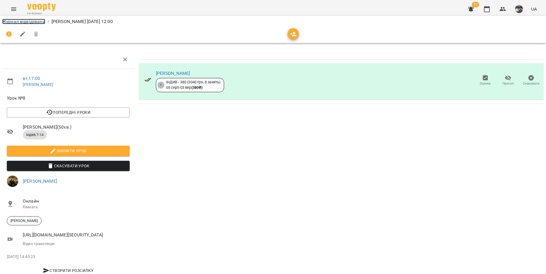
click at [25, 21] on link "Журнал відвідувань" at bounding box center [23, 21] width 43 height 5
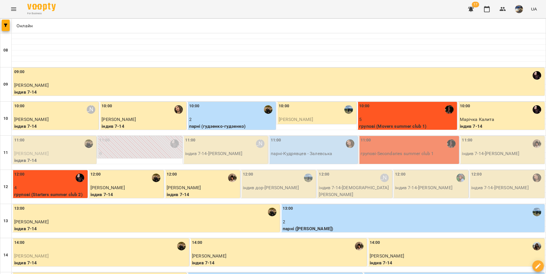
click at [261, 189] on p "індив дор - Віталій Грубіш" at bounding box center [279, 187] width 72 height 7
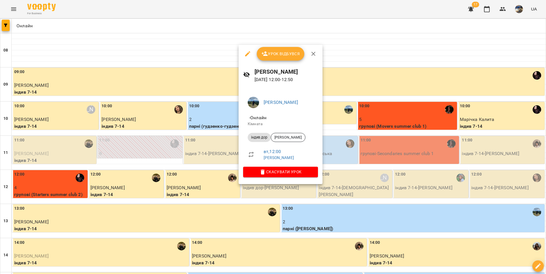
click at [284, 54] on span "Урок відбувся" at bounding box center [280, 53] width 39 height 7
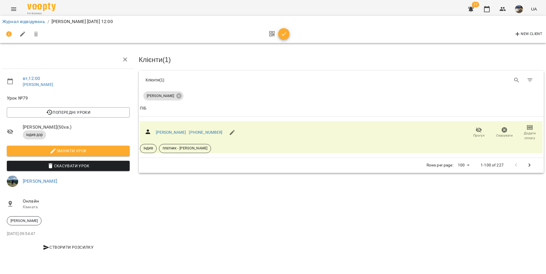
click at [287, 35] on span "button" at bounding box center [283, 34] width 11 height 7
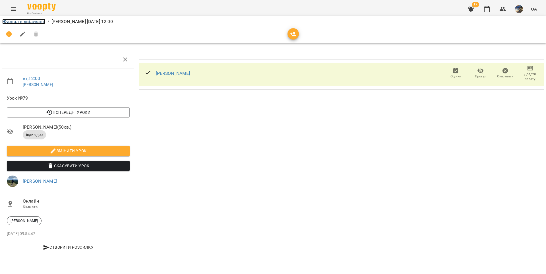
click at [30, 22] on link "Журнал відвідувань" at bounding box center [23, 21] width 43 height 5
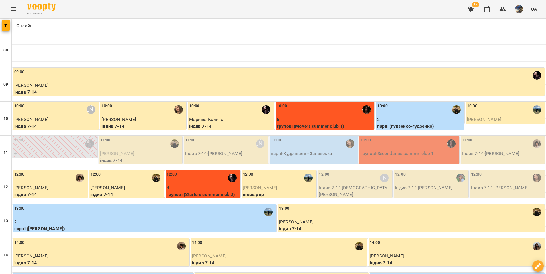
click at [334, 188] on p "індив 7-14 - Євангеліна Скрипка" at bounding box center [355, 190] width 72 height 13
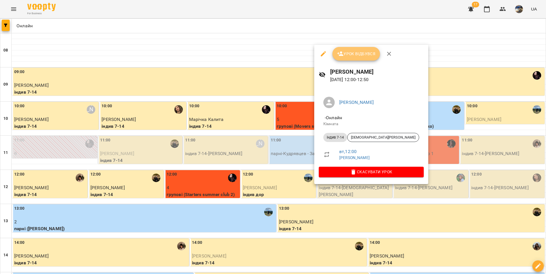
click at [357, 57] on button "Урок відбувся" at bounding box center [356, 54] width 48 height 14
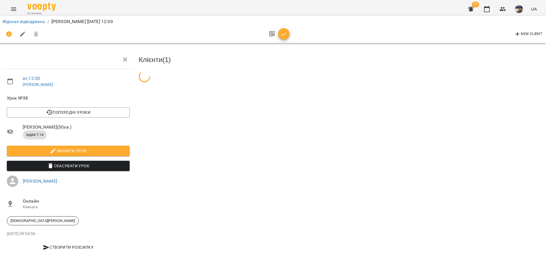
click at [283, 33] on icon "button" at bounding box center [283, 34] width 7 height 7
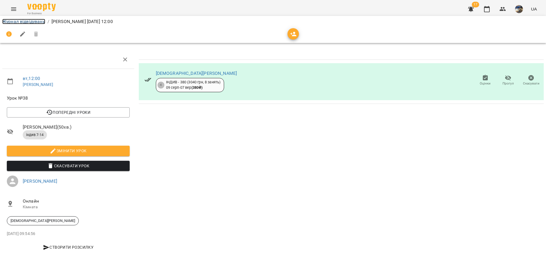
click at [35, 22] on link "Журнал відвідувань" at bounding box center [23, 21] width 43 height 5
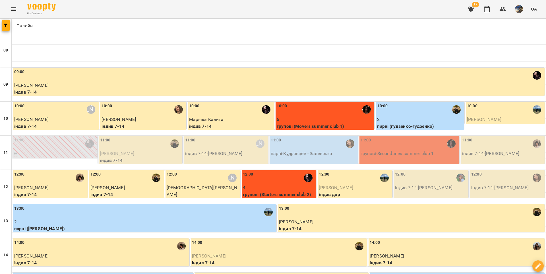
click at [421, 189] on p "індив 7-14 - Софія Ткаченко" at bounding box center [431, 187] width 72 height 7
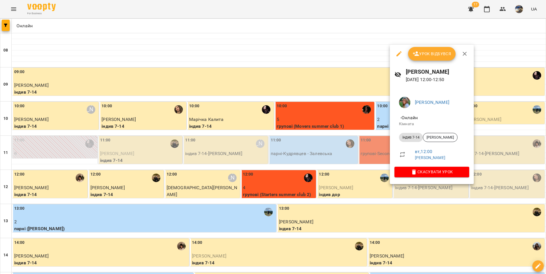
click at [432, 55] on span "Урок відбувся" at bounding box center [432, 53] width 39 height 7
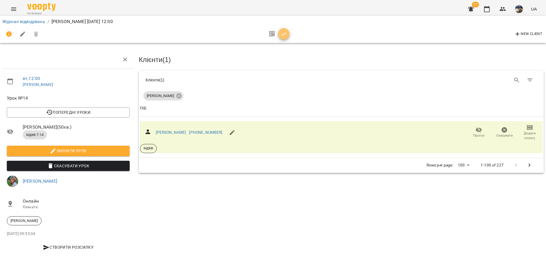
drag, startPoint x: 282, startPoint y: 35, endPoint x: 264, endPoint y: 40, distance: 19.0
click at [282, 35] on icon "button" at bounding box center [284, 34] width 5 height 4
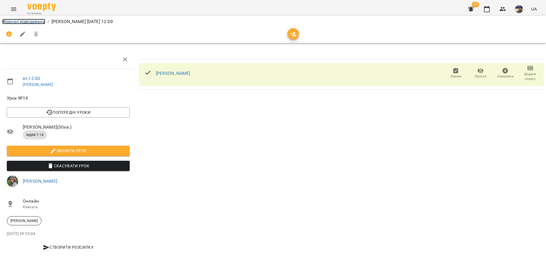
click at [25, 20] on link "Журнал відвідувань" at bounding box center [23, 21] width 43 height 5
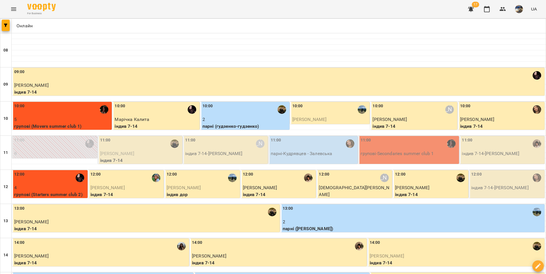
scroll to position [10, 0]
click at [505, 184] on p "індив 7-14 - Емілія Янчуровська" at bounding box center [507, 187] width 72 height 7
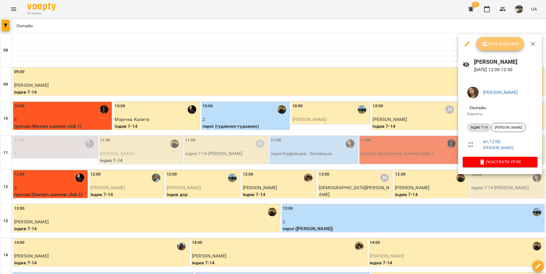
click at [491, 43] on span "Урок відбувся" at bounding box center [500, 43] width 39 height 7
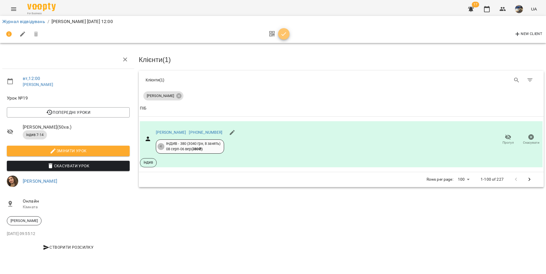
drag, startPoint x: 285, startPoint y: 35, endPoint x: 182, endPoint y: 30, distance: 103.9
click at [284, 33] on icon "button" at bounding box center [283, 34] width 7 height 7
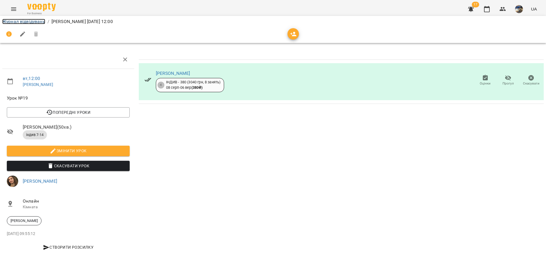
click at [33, 22] on link "Журнал відвідувань" at bounding box center [23, 21] width 43 height 5
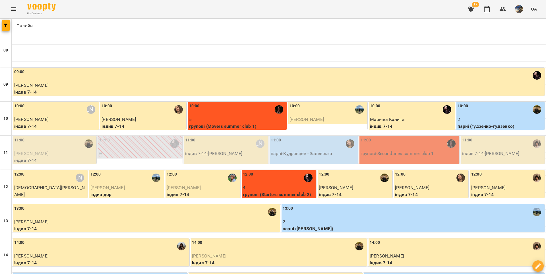
click at [69, 150] on p "Кирило Тараненко" at bounding box center [54, 153] width 81 height 7
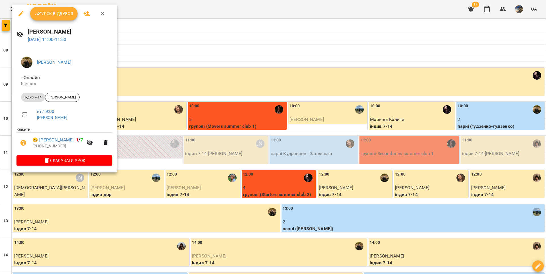
click at [61, 9] on button "Урок відбувся" at bounding box center [54, 14] width 48 height 14
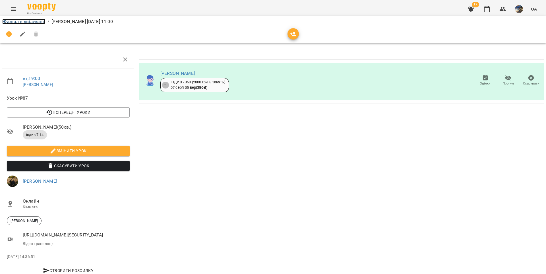
drag, startPoint x: 25, startPoint y: 21, endPoint x: 49, endPoint y: 30, distance: 25.8
click at [25, 21] on link "Журнал відвідувань" at bounding box center [23, 21] width 43 height 5
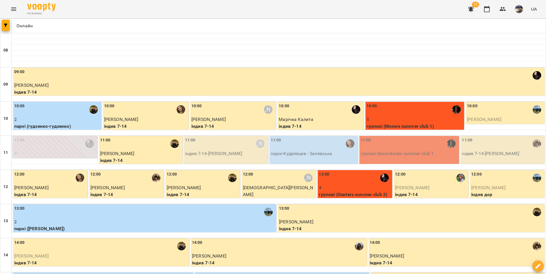
click at [194, 150] on div "11:00 Вікторія Половинка" at bounding box center [226, 143] width 82 height 13
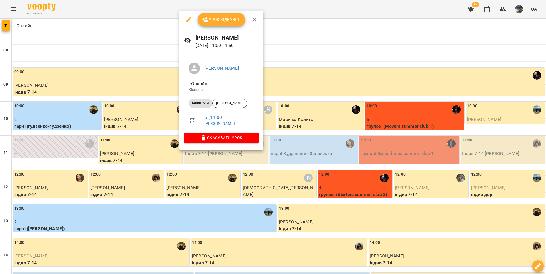
click at [222, 20] on span "Урок відбувся" at bounding box center [221, 19] width 39 height 7
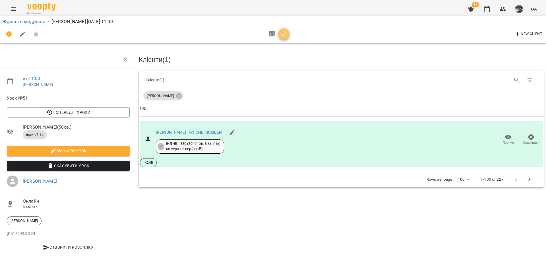
click at [281, 33] on icon "button" at bounding box center [283, 34] width 7 height 7
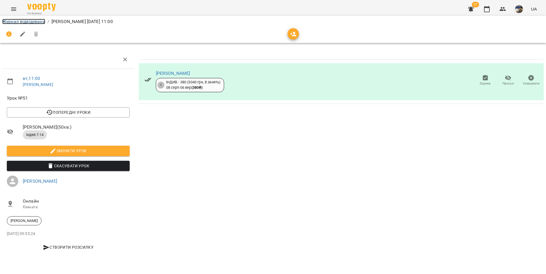
click at [15, 22] on link "Журнал відвідувань" at bounding box center [23, 21] width 43 height 5
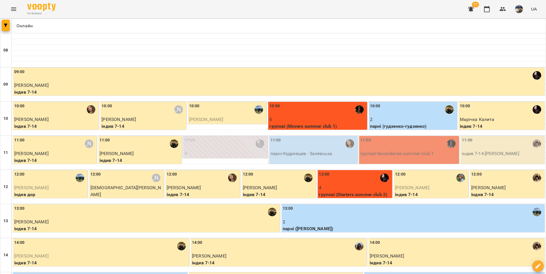
scroll to position [29, 0]
click at [323, 150] on p "парні - Кудрявцев - Залевська" at bounding box center [313, 153] width 86 height 7
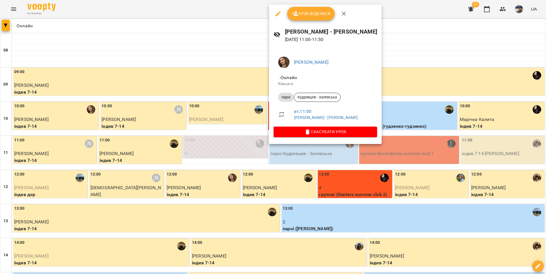
click at [312, 12] on span "Урок відбувся" at bounding box center [311, 13] width 39 height 7
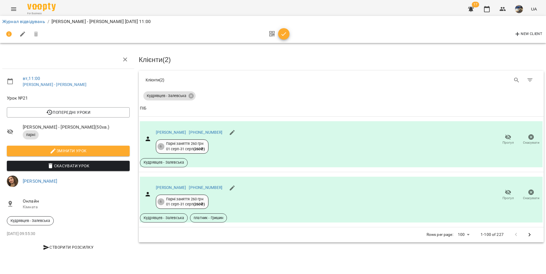
click at [283, 34] on icon "button" at bounding box center [283, 34] width 7 height 7
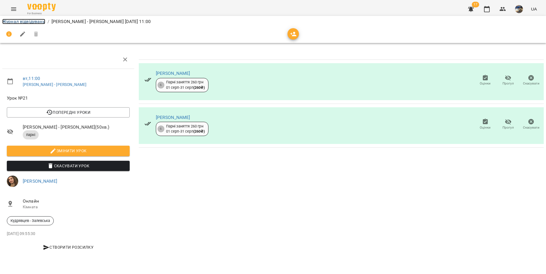
click at [36, 22] on link "Журнал відвідувань" at bounding box center [23, 21] width 43 height 5
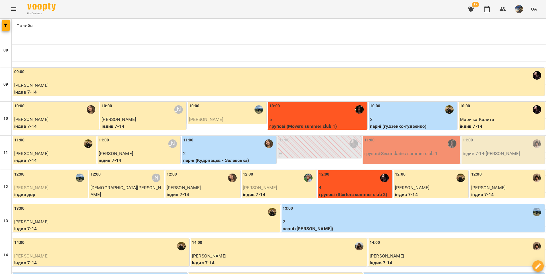
click at [413, 183] on div "12:00" at bounding box center [431, 177] width 72 height 13
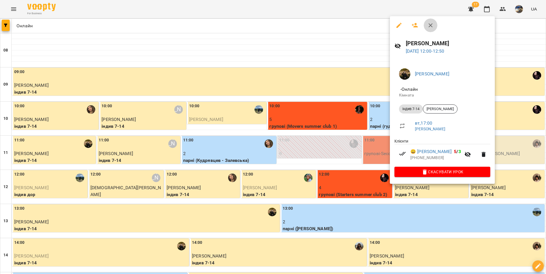
click at [433, 24] on icon "button" at bounding box center [430, 25] width 7 height 7
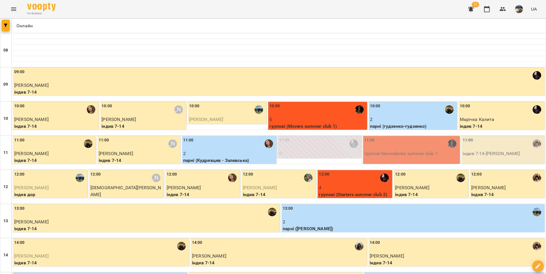
click at [396, 156] on p "групові - Secondaries summer club 1" at bounding box center [411, 153] width 94 height 7
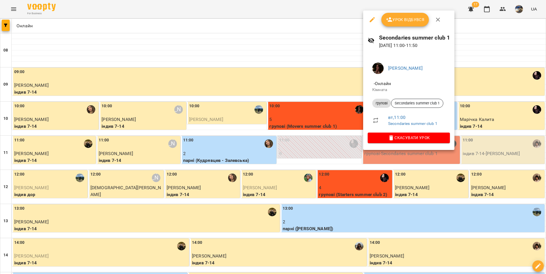
click at [396, 17] on span "Урок відбувся" at bounding box center [405, 19] width 39 height 7
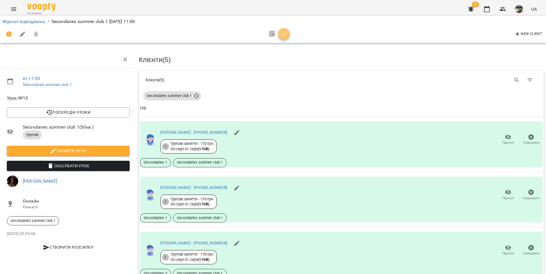
drag, startPoint x: 286, startPoint y: 34, endPoint x: 264, endPoint y: 34, distance: 21.3
click at [285, 34] on icon "button" at bounding box center [283, 34] width 7 height 7
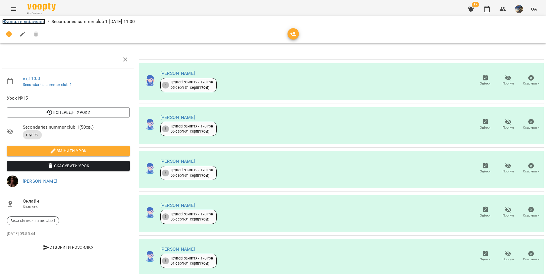
click at [40, 22] on link "Журнал відвідувань" at bounding box center [23, 21] width 43 height 5
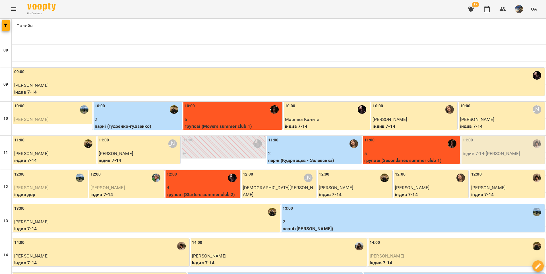
click at [477, 151] on p "індив 7-14 - Марія Мурашко" at bounding box center [503, 153] width 81 height 7
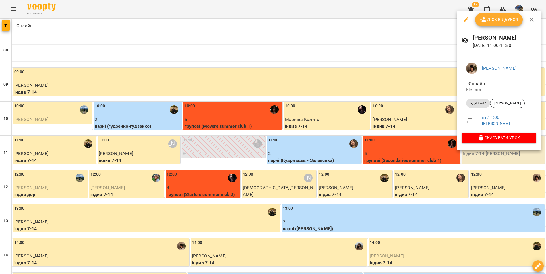
click at [495, 14] on button "Урок відбувся" at bounding box center [499, 20] width 48 height 14
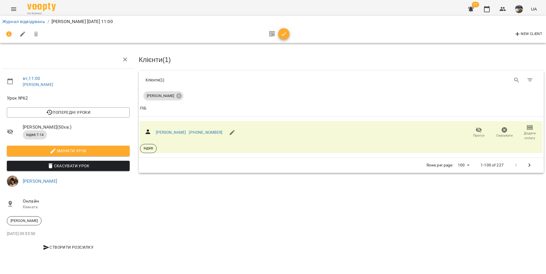
click at [283, 37] on icon "button" at bounding box center [283, 34] width 7 height 7
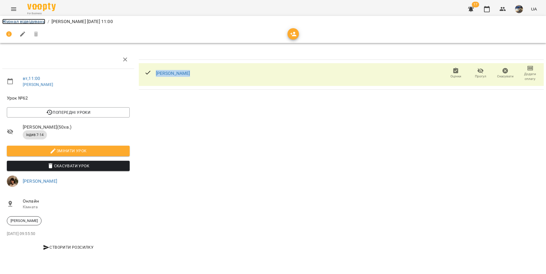
click at [36, 22] on link "Журнал відвідувань" at bounding box center [23, 21] width 43 height 5
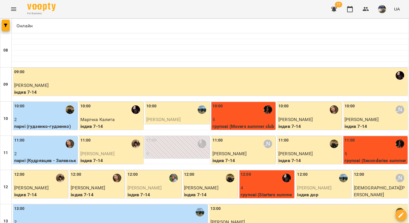
scroll to position [1, 0]
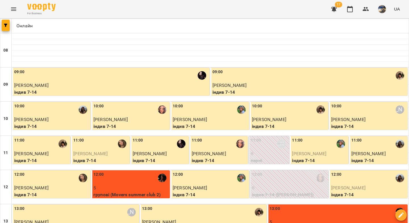
scroll to position [312, 0]
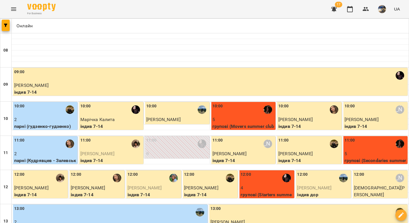
scroll to position [0, 0]
click at [365, 11] on icon "button" at bounding box center [366, 9] width 6 height 4
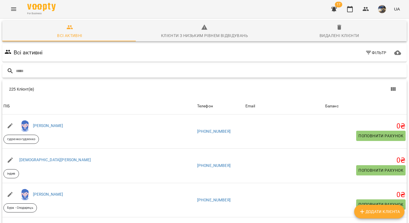
drag, startPoint x: 330, startPoint y: 35, endPoint x: 104, endPoint y: 70, distance: 227.9
click at [330, 35] on div "Видалені клієнти" at bounding box center [340, 35] width 40 height 7
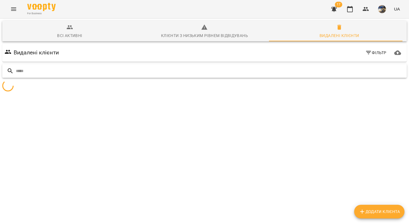
click at [103, 72] on input "text" at bounding box center [210, 70] width 389 height 9
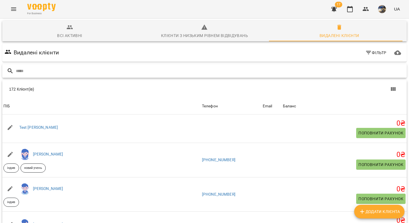
paste input "**********"
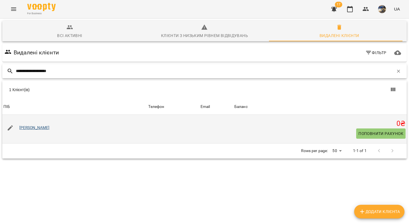
type input "**********"
click at [51, 130] on div "[PERSON_NAME]" at bounding box center [34, 128] width 33 height 8
click at [50, 129] on link "[PERSON_NAME]" at bounding box center [34, 127] width 30 height 5
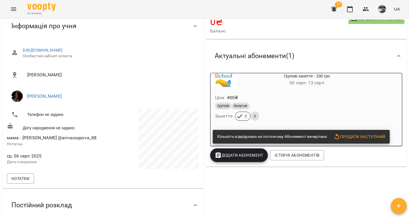
scroll to position [47, 0]
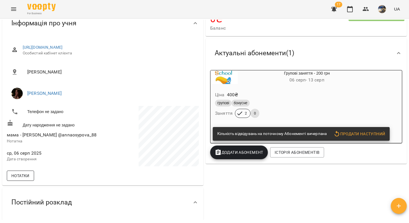
click at [27, 174] on span "Нотатки" at bounding box center [20, 175] width 18 height 7
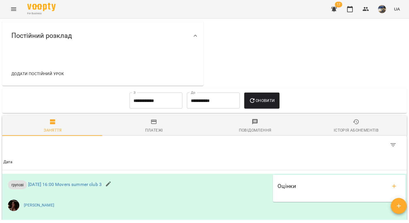
scroll to position [341, 0]
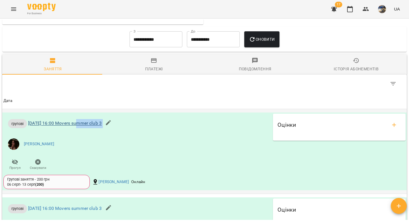
copy div "Movers summer club 3"
drag, startPoint x: 144, startPoint y: 122, endPoint x: 77, endPoint y: 125, distance: 66.6
click at [77, 125] on div "групові ср 06 серп 2025 16:00 Movers summer club 3 Катерина Халимендик Прогул С…" at bounding box center [137, 142] width 270 height 61
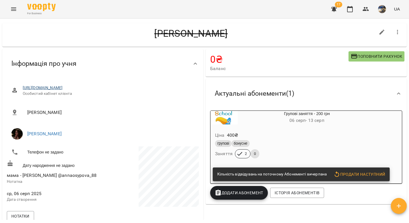
scroll to position [0, 0]
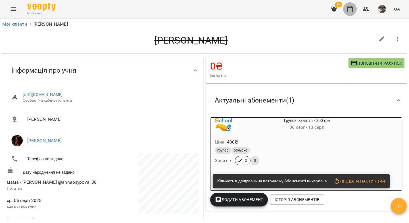
click at [352, 10] on icon "button" at bounding box center [350, 9] width 7 height 7
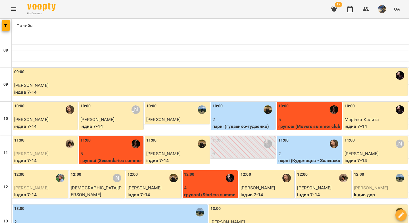
type input "**********"
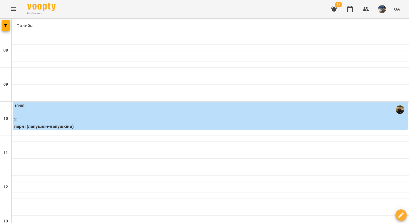
scroll to position [9, 0]
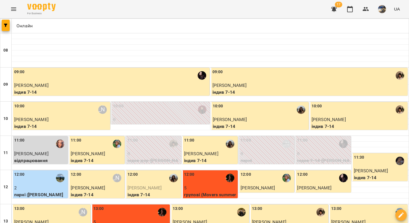
scroll to position [0, 0]
click at [332, 9] on icon "button" at bounding box center [334, 9] width 7 height 7
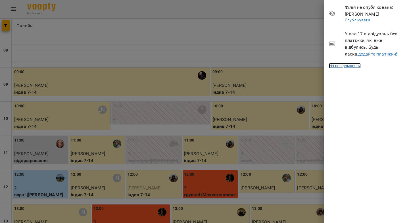
click at [355, 65] on link "Усі повідомлення" at bounding box center [345, 66] width 32 height 6
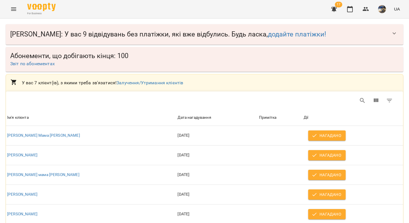
scroll to position [50, 0]
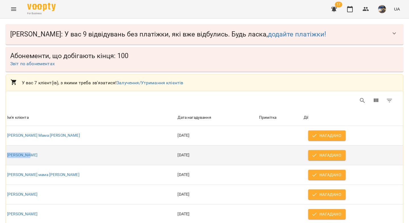
click at [315, 152] on span "Нагадано" at bounding box center [327, 155] width 28 height 7
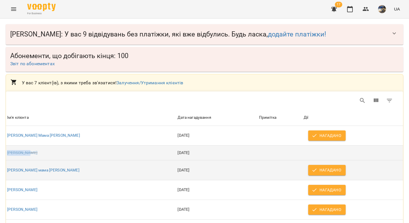
scroll to position [57, 0]
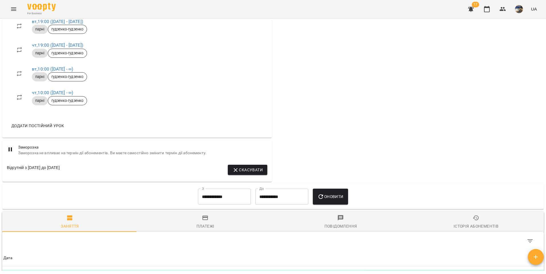
scroll to position [468, 0]
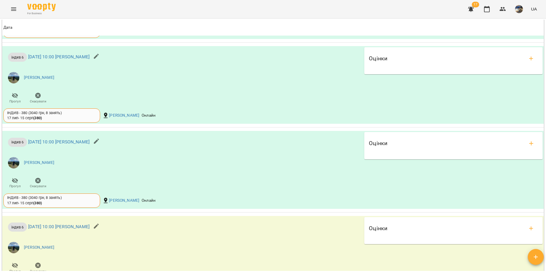
scroll to position [58, 0]
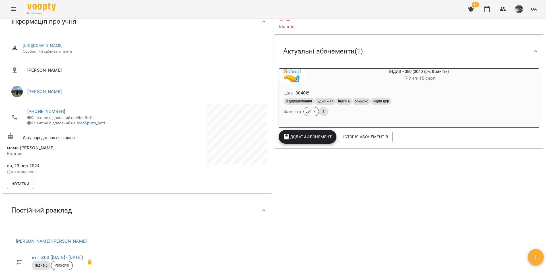
click at [438, 108] on div "відпрацювання індив 7-14 індив 6 бонусне індив дор Заняття 7 1" at bounding box center [405, 107] width 246 height 20
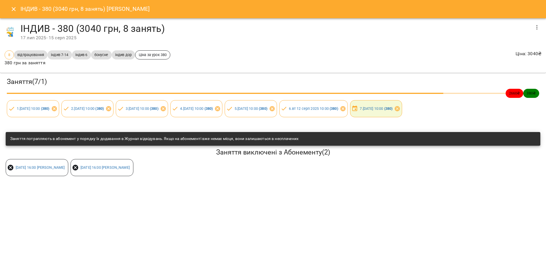
click at [538, 27] on icon "button" at bounding box center [536, 27] width 7 height 7
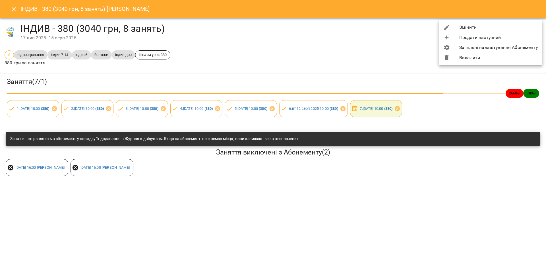
click at [477, 26] on li "Змінити" at bounding box center [491, 27] width 104 height 10
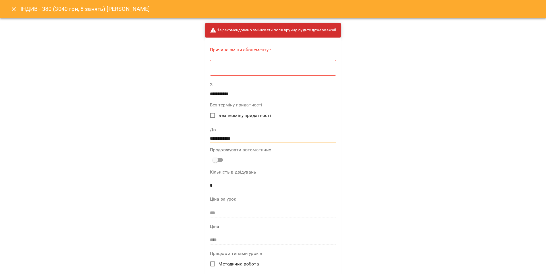
click at [212, 137] on input "**********" at bounding box center [273, 138] width 126 height 9
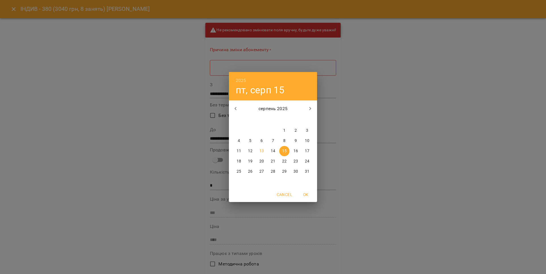
click at [251, 160] on p "19" at bounding box center [250, 161] width 5 height 6
type input "**********"
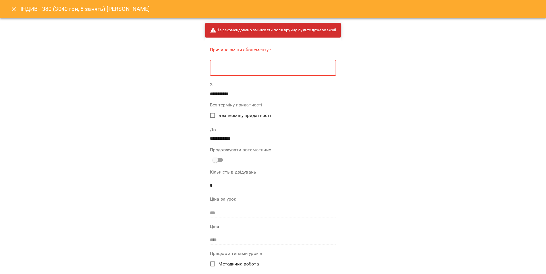
click at [235, 69] on textarea at bounding box center [273, 67] width 118 height 5
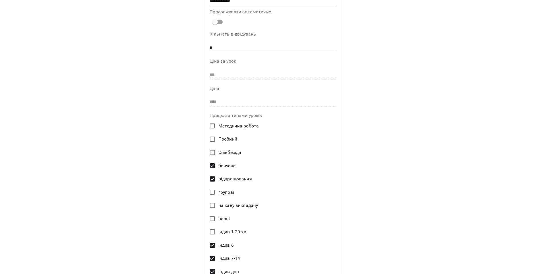
scroll to position [207, 0]
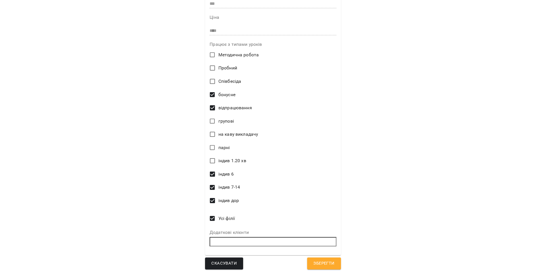
type textarea "*"
drag, startPoint x: 313, startPoint y: 265, endPoint x: 259, endPoint y: 122, distance: 153.1
click at [313, 264] on span "Зберегти" at bounding box center [323, 263] width 21 height 7
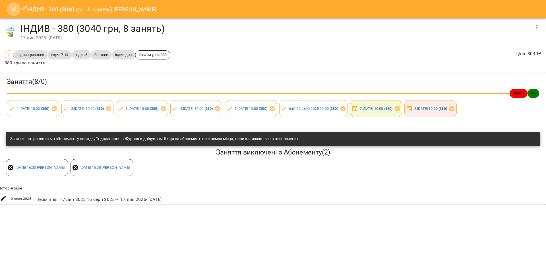
drag, startPoint x: 13, startPoint y: 7, endPoint x: 61, endPoint y: 29, distance: 53.5
click at [12, 7] on icon "Close" at bounding box center [13, 9] width 7 height 7
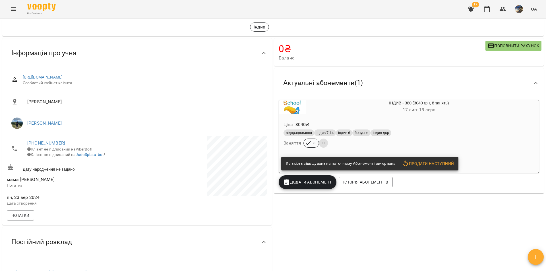
scroll to position [0, 0]
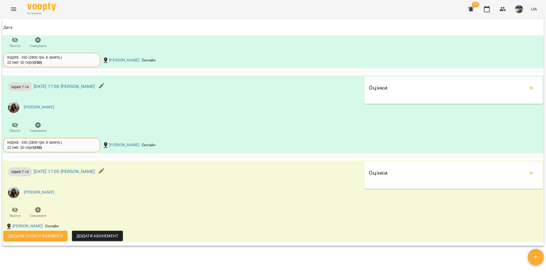
scroll to position [610, 0]
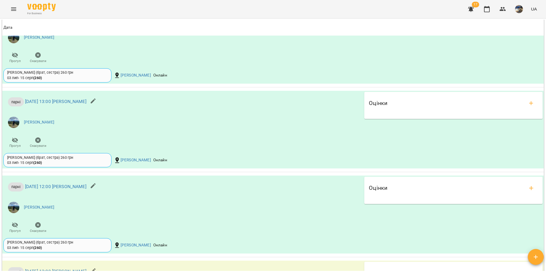
scroll to position [694, 0]
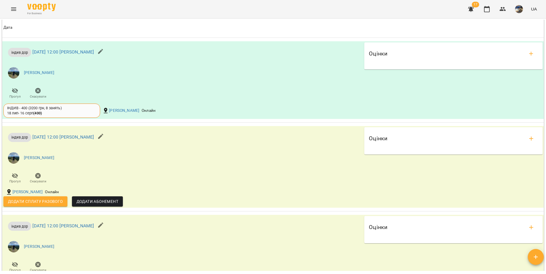
scroll to position [496, 0]
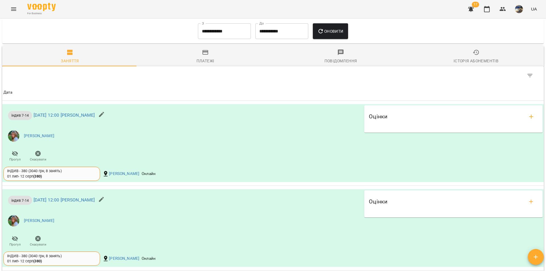
scroll to position [313, 0]
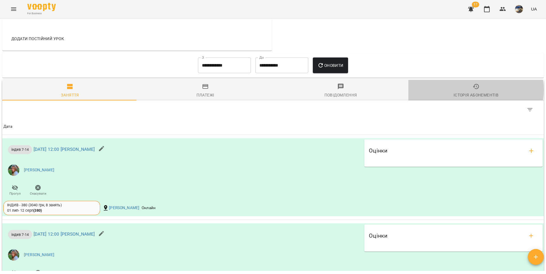
click at [466, 94] on span "Історія абонементів" at bounding box center [476, 90] width 129 height 15
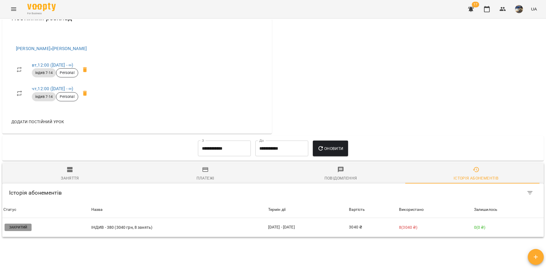
scroll to position [270, 0]
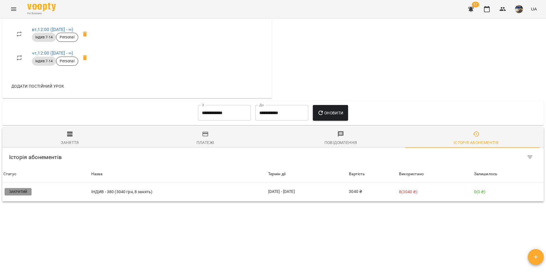
click at [71, 134] on icon "button" at bounding box center [69, 133] width 5 height 5
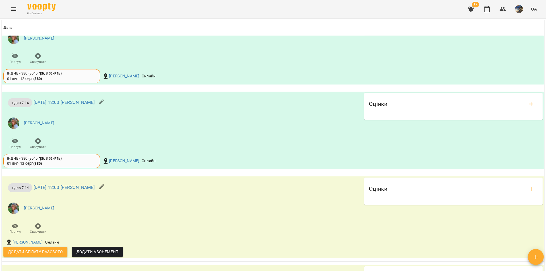
scroll to position [445, 0]
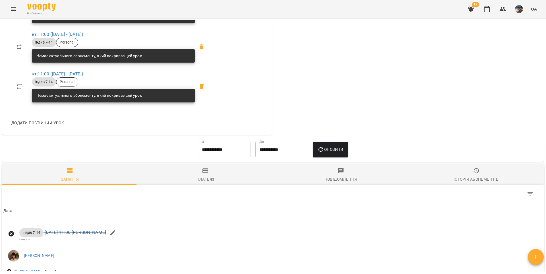
scroll to position [349, 0]
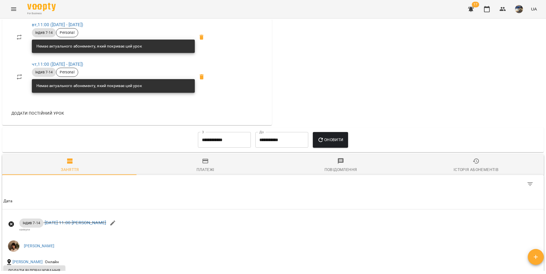
click at [472, 170] on div "Історія абонементів" at bounding box center [476, 169] width 45 height 7
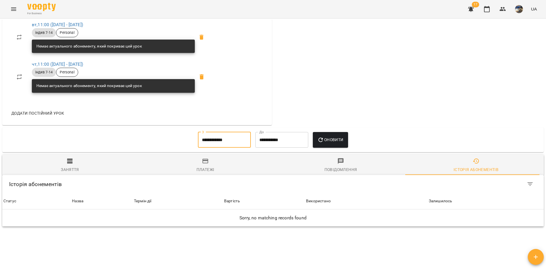
click at [232, 144] on input "**********" at bounding box center [224, 140] width 53 height 16
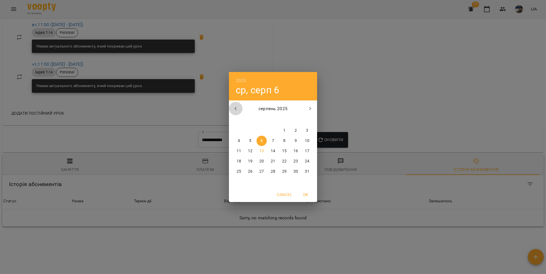
drag, startPoint x: 235, startPoint y: 107, endPoint x: 253, endPoint y: 112, distance: 18.2
click at [235, 107] on icon "button" at bounding box center [235, 108] width 7 height 7
click at [250, 128] on p "1" at bounding box center [250, 131] width 2 height 6
type input "**********"
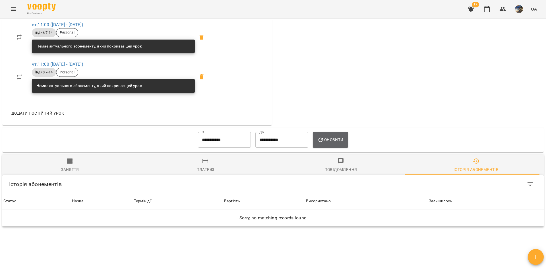
click at [333, 143] on span "Оновити" at bounding box center [330, 139] width 26 height 7
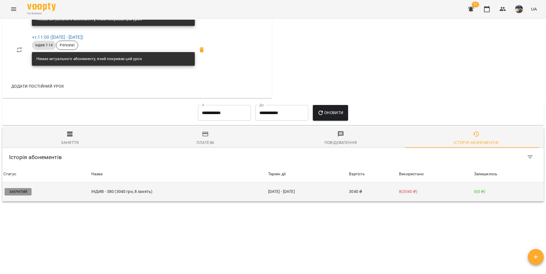
scroll to position [381, 0]
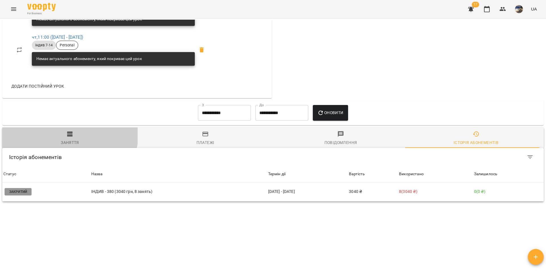
click at [67, 133] on icon "button" at bounding box center [70, 134] width 7 height 7
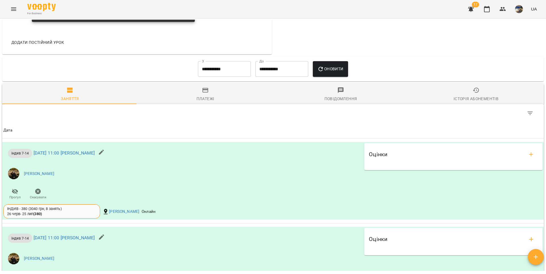
scroll to position [39, 0]
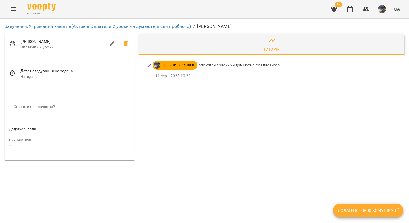
click at [111, 42] on icon "button" at bounding box center [112, 43] width 7 height 7
select select "**"
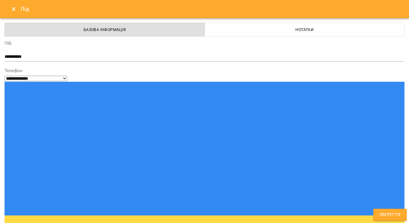
click at [228, 32] on span "Нотатки" at bounding box center [304, 29] width 193 height 7
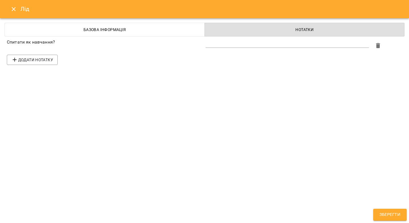
click at [227, 44] on textarea at bounding box center [288, 42] width 164 height 5
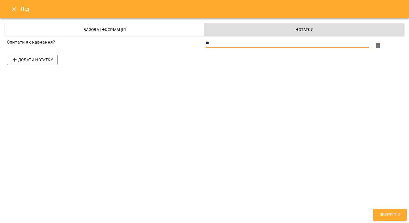
type textarea "*"
type textarea "**********"
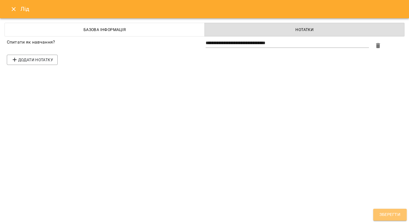
click at [384, 215] on span "Зберегти" at bounding box center [390, 214] width 21 height 7
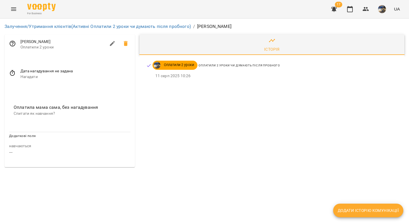
click at [11, 75] on icon at bounding box center [12, 73] width 7 height 7
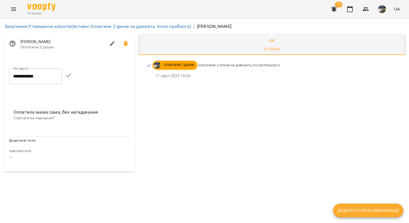
click at [16, 77] on input "**********" at bounding box center [35, 76] width 53 height 16
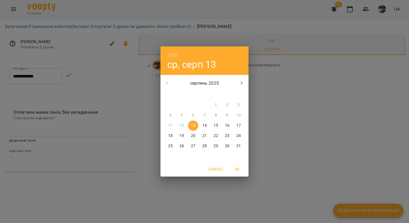
click at [170, 145] on p "25" at bounding box center [170, 146] width 5 height 6
type input "**********"
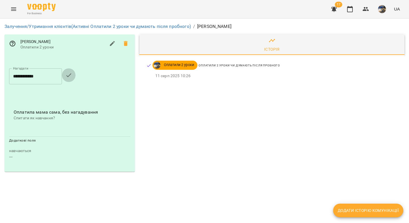
click at [71, 75] on icon "button" at bounding box center [68, 75] width 5 height 4
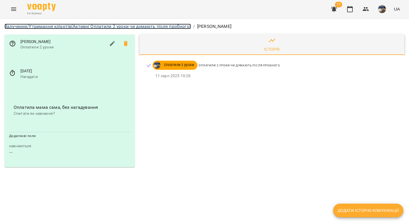
drag, startPoint x: 86, startPoint y: 25, endPoint x: 136, endPoint y: 52, distance: 57.8
click at [86, 25] on link "Залучення/Утримання клієнтів (Активні Оплатили 2 уроки чи думають після пробног…" at bounding box center [98, 26] width 187 height 5
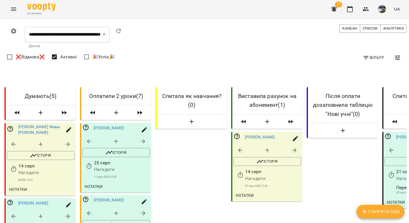
scroll to position [31, 0]
click at [142, 138] on icon "button" at bounding box center [143, 141] width 7 height 7
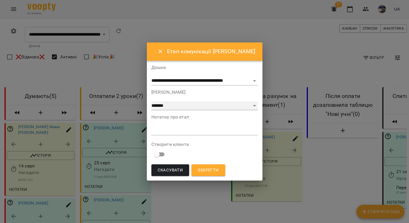
click at [196, 105] on select "**********" at bounding box center [205, 105] width 107 height 9
select select "*"
click at [208, 171] on span "Зберегти" at bounding box center [208, 169] width 21 height 7
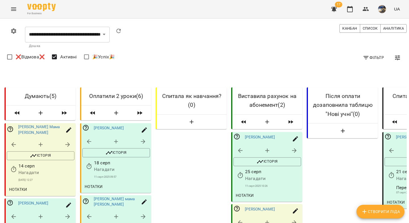
scroll to position [99, 0]
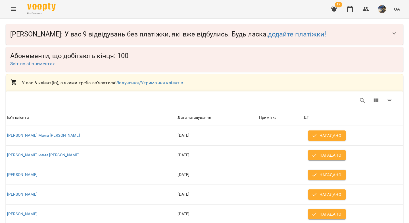
scroll to position [42, 0]
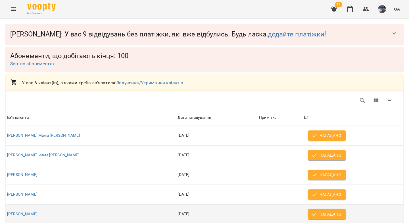
scroll to position [38, 0]
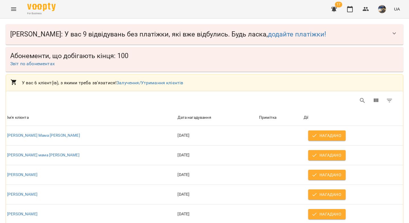
click at [13, 8] on icon "Menu" at bounding box center [13, 8] width 5 height 3
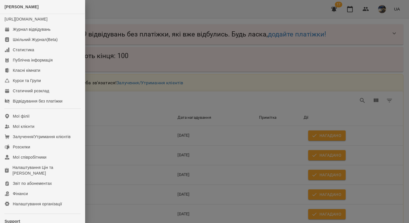
click at [138, 42] on div at bounding box center [204, 111] width 409 height 223
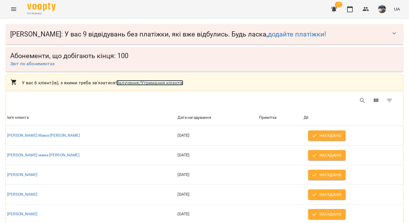
click at [139, 80] on link "Залучення/Утримання клієнтів" at bounding box center [150, 82] width 67 height 5
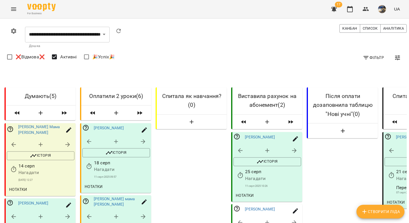
scroll to position [123, 0]
click at [364, 8] on icon "button" at bounding box center [366, 9] width 7 height 7
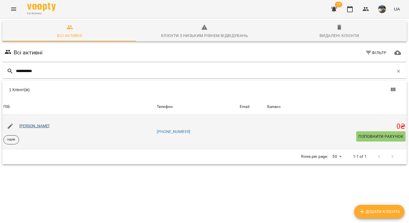
type input "**********"
click at [45, 125] on link "[PERSON_NAME]" at bounding box center [34, 125] width 30 height 5
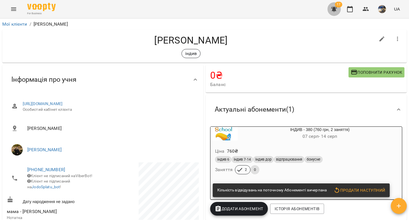
click at [333, 13] on button "button" at bounding box center [335, 9] width 14 height 14
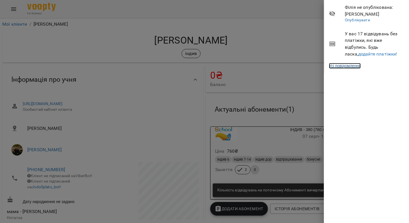
click at [353, 65] on link "Усі повідомлення" at bounding box center [345, 66] width 32 height 6
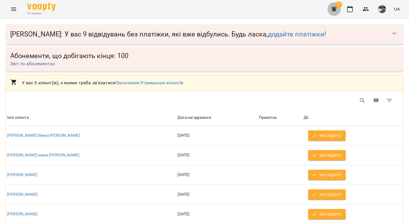
click at [334, 9] on icon "button" at bounding box center [335, 9] width 6 height 5
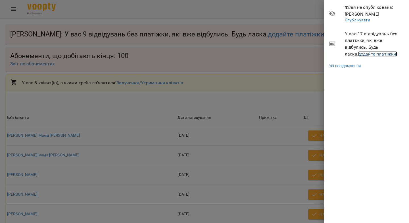
drag, startPoint x: 361, startPoint y: 52, endPoint x: 305, endPoint y: 56, distance: 56.7
click at [361, 52] on link "додайте платіжки!" at bounding box center [378, 53] width 39 height 5
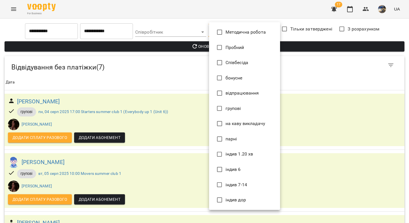
type input "*******"
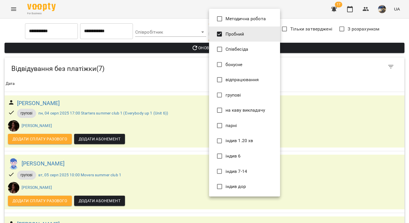
click at [196, 43] on div at bounding box center [204, 111] width 409 height 223
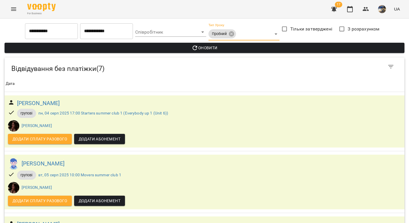
click at [196, 48] on span "Оновити" at bounding box center [204, 47] width 391 height 7
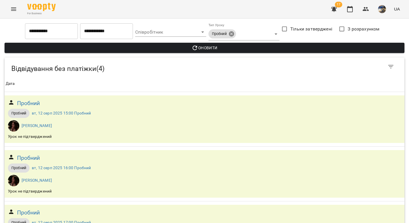
click at [233, 34] on body "**********" at bounding box center [204, 157] width 409 height 315
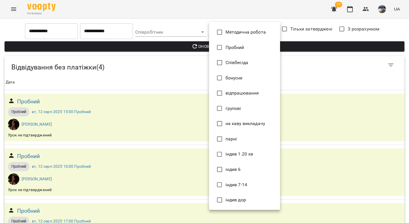
click at [354, 9] on div at bounding box center [204, 111] width 409 height 223
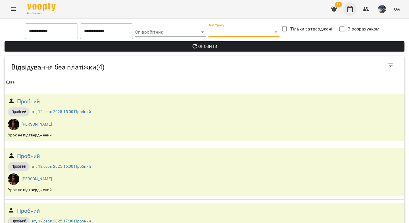
click at [352, 10] on icon "button" at bounding box center [350, 9] width 7 height 7
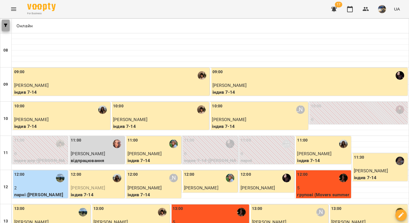
click at [2, 27] on button "button" at bounding box center [6, 25] width 8 height 11
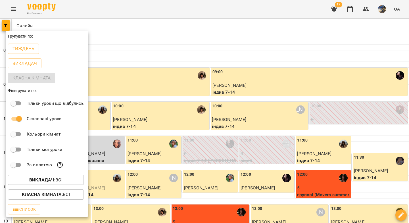
click at [54, 185] on button "Викладач : Всі" at bounding box center [46, 180] width 76 height 10
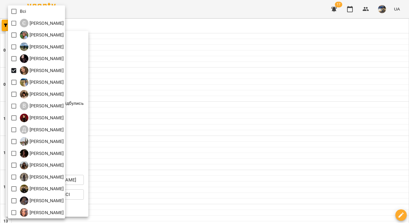
click at [150, 42] on div at bounding box center [204, 111] width 409 height 223
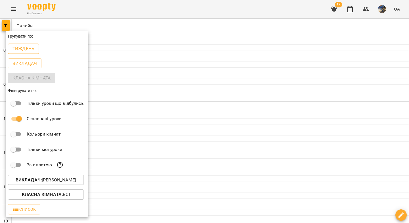
click at [23, 52] on p "Тиждень" at bounding box center [24, 48] width 22 height 7
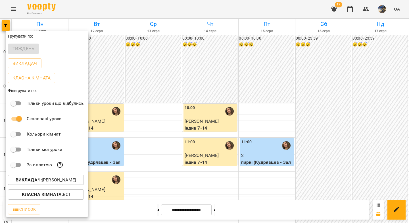
click at [251, 91] on div at bounding box center [204, 111] width 409 height 223
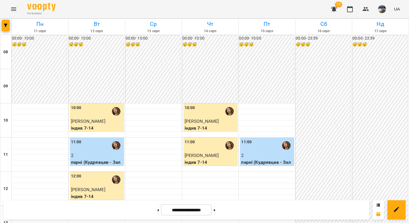
click at [235, 196] on div "**********" at bounding box center [204, 209] width 409 height 26
click at [216, 210] on icon at bounding box center [214, 210] width 1 height 2
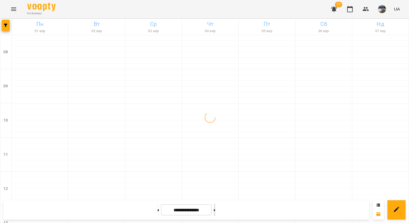
click at [216, 210] on icon at bounding box center [214, 210] width 1 height 2
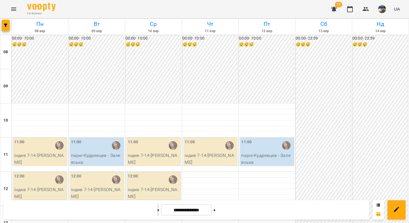
click at [158, 210] on button at bounding box center [158, 209] width 1 height 13
click at [158, 211] on button at bounding box center [158, 209] width 1 height 13
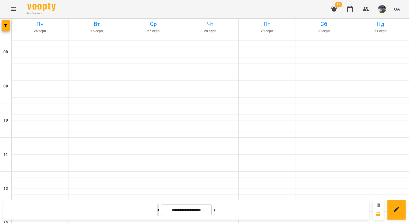
click at [158, 211] on button at bounding box center [158, 209] width 1 height 13
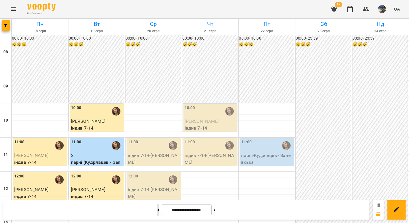
click at [158, 210] on icon at bounding box center [158, 210] width 1 height 2
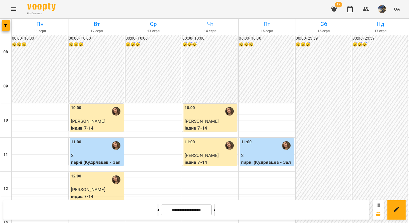
click at [216, 209] on button at bounding box center [214, 209] width 1 height 13
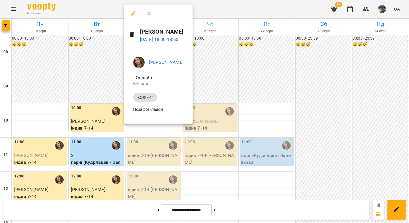
click at [151, 12] on icon "button" at bounding box center [149, 13] width 7 height 7
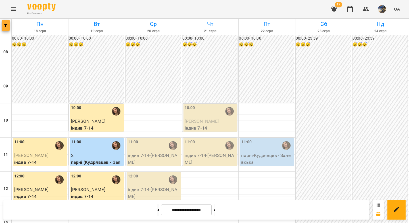
click at [6, 28] on button "button" at bounding box center [6, 25] width 8 height 11
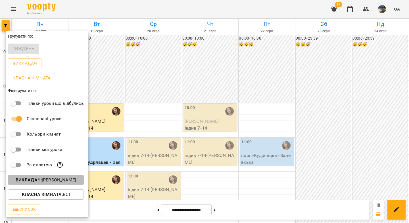
click at [55, 183] on p "Викладач : Анастасія Іванова" at bounding box center [46, 179] width 61 height 7
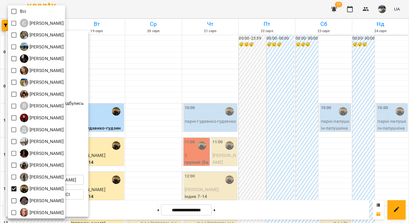
click at [119, 98] on div at bounding box center [204, 111] width 409 height 223
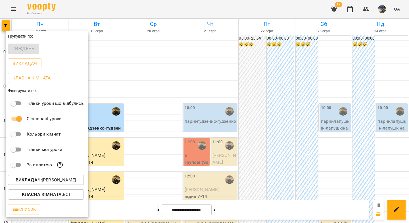
click at [117, 107] on div at bounding box center [204, 111] width 409 height 223
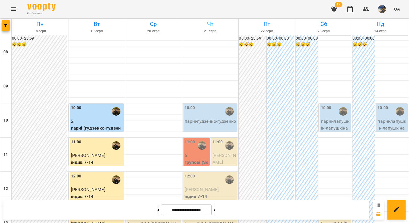
scroll to position [221, 0]
click at [216, 210] on button at bounding box center [214, 209] width 1 height 13
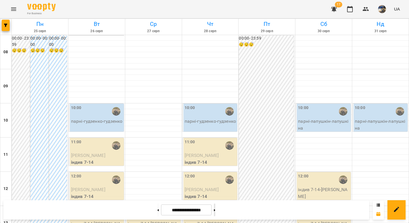
click at [216, 210] on button at bounding box center [214, 209] width 1 height 13
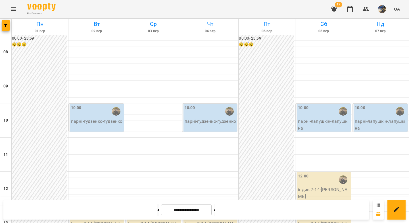
scroll to position [208, 0]
click at [158, 211] on button at bounding box center [158, 209] width 1 height 13
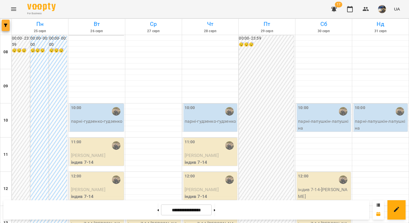
click at [7, 25] on span "button" at bounding box center [6, 25] width 8 height 3
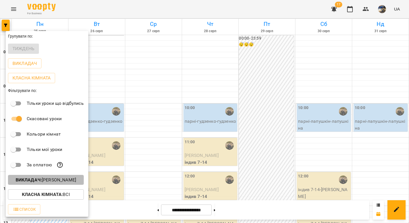
click at [54, 181] on p "Викладач : Ферманюк Дарина" at bounding box center [46, 179] width 61 height 7
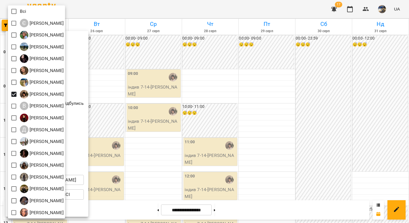
click at [163, 131] on div at bounding box center [204, 111] width 409 height 223
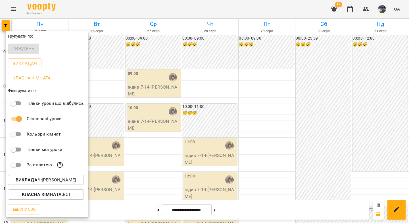
click at [165, 137] on div at bounding box center [204, 111] width 409 height 223
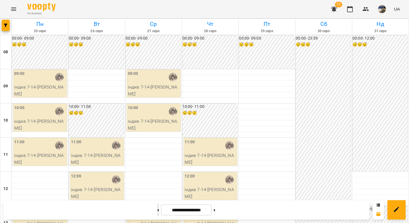
click at [158, 210] on icon at bounding box center [158, 210] width 1 height 2
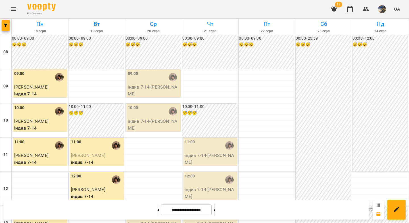
click at [216, 210] on button at bounding box center [214, 209] width 1 height 13
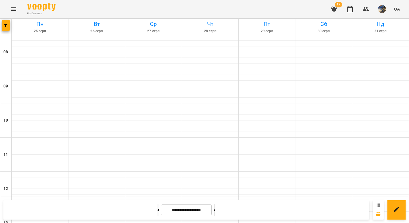
click at [216, 210] on button at bounding box center [214, 209] width 1 height 13
type input "**********"
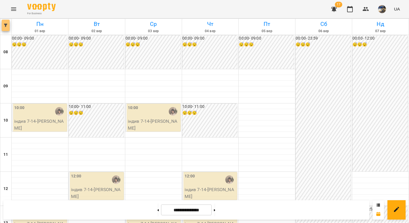
click at [5, 25] on icon "button" at bounding box center [5, 25] width 3 height 3
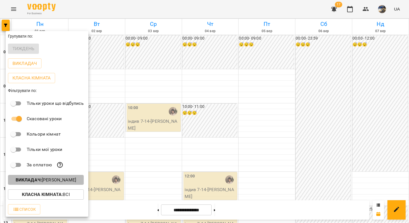
click at [65, 182] on p "Викладач : Вікторія Кубрик" at bounding box center [46, 179] width 61 height 7
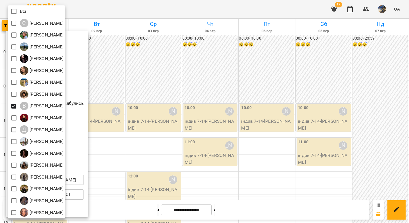
click at [110, 63] on div at bounding box center [204, 111] width 409 height 223
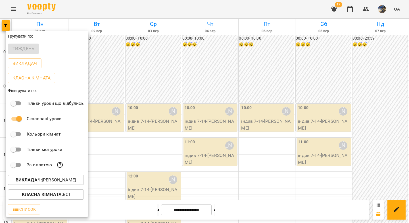
click at [111, 67] on div at bounding box center [204, 111] width 409 height 223
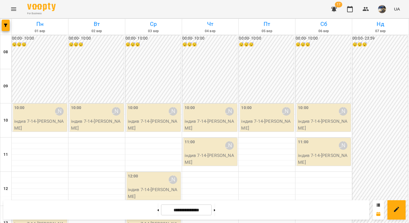
scroll to position [0, 0]
click at [335, 13] on button "button" at bounding box center [335, 9] width 14 height 14
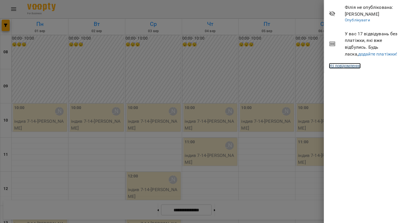
drag, startPoint x: 351, startPoint y: 66, endPoint x: 268, endPoint y: 75, distance: 82.9
click at [351, 66] on link "Усі повідомлення" at bounding box center [345, 66] width 32 height 6
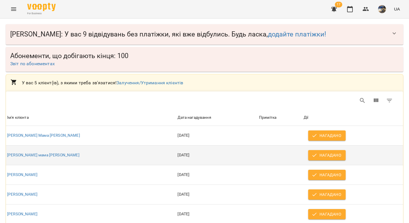
scroll to position [23, 0]
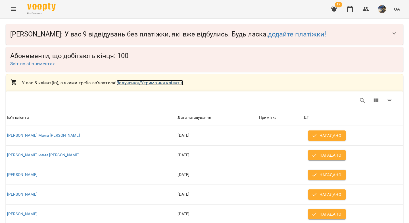
click at [140, 80] on link "Залучення/Утримання клієнтів" at bounding box center [150, 82] width 67 height 5
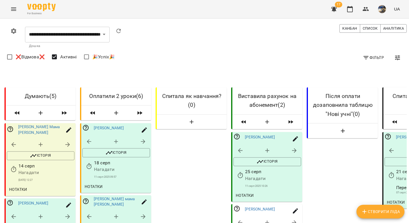
scroll to position [25, 0]
click at [296, 147] on icon "button" at bounding box center [294, 150] width 7 height 7
select select "*"
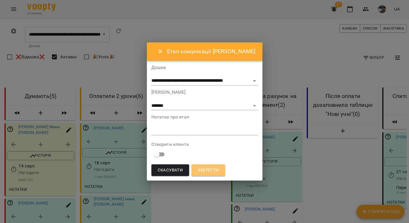
click at [205, 169] on span "Зберегти" at bounding box center [208, 169] width 21 height 7
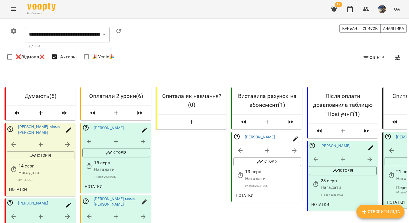
scroll to position [75, 0]
click at [369, 156] on icon "button" at bounding box center [370, 159] width 7 height 7
select select "*"
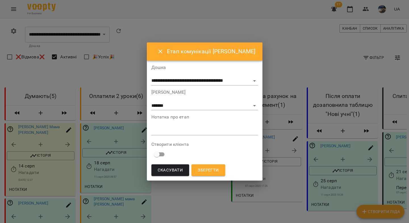
click at [208, 170] on span "Зберегти" at bounding box center [208, 169] width 21 height 7
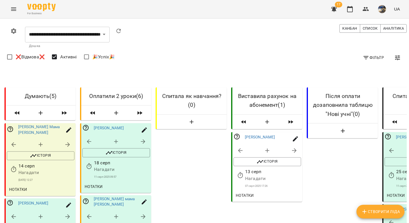
scroll to position [0, 0]
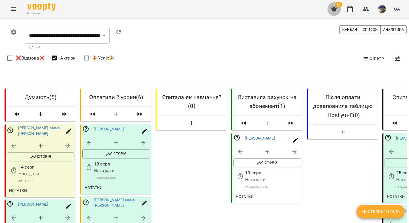
click at [334, 7] on icon "button" at bounding box center [335, 9] width 6 height 5
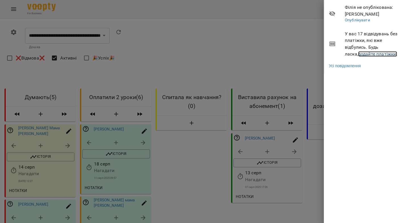
click at [359, 56] on link "додайте платіжки!" at bounding box center [378, 53] width 39 height 5
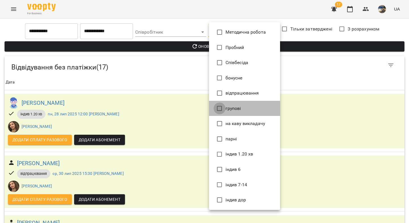
type input "*******"
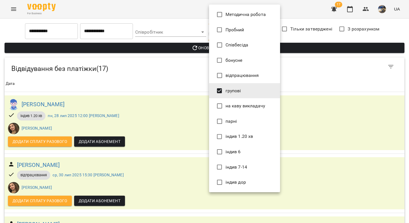
click at [193, 43] on div at bounding box center [204, 111] width 409 height 223
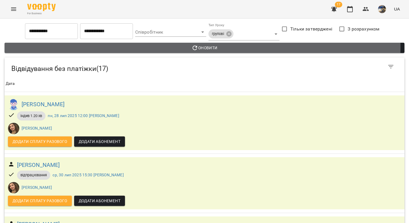
click at [194, 47] on icon "button" at bounding box center [195, 47] width 5 height 5
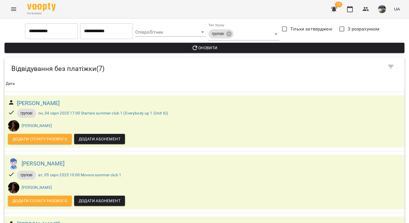
scroll to position [296, 0]
drag, startPoint x: 59, startPoint y: 49, endPoint x: 32, endPoint y: 50, distance: 26.7
copy h6 "Лялюк"
drag, startPoint x: 73, startPoint y: 109, endPoint x: 40, endPoint y: 111, distance: 33.9
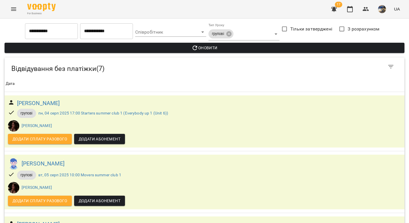
copy h6 "Бондаренко"
drag, startPoint x: 55, startPoint y: 51, endPoint x: 34, endPoint y: 49, distance: 21.7
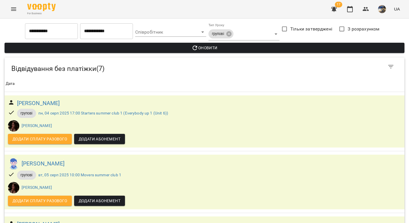
copy h6 "Лялюк"
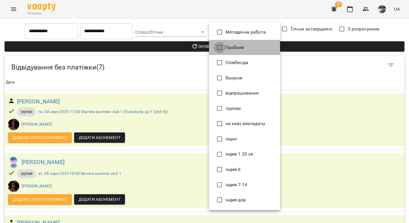
type input "*******"
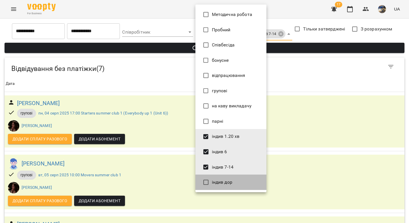
click at [221, 183] on span "індив дор" at bounding box center [222, 182] width 20 height 7
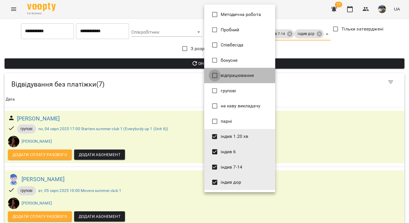
type input "**********"
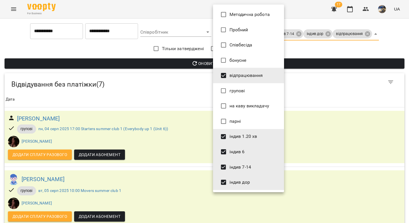
click at [195, 64] on div at bounding box center [204, 111] width 409 height 223
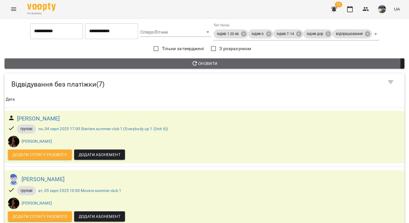
click at [198, 63] on span "Оновити" at bounding box center [204, 63] width 391 height 7
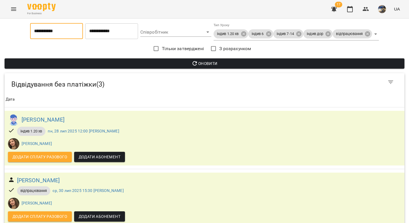
click at [40, 34] on input "**********" at bounding box center [56, 31] width 53 height 16
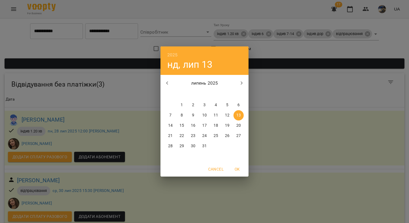
click at [241, 84] on icon "button" at bounding box center [242, 83] width 7 height 7
click at [203, 123] on p "14" at bounding box center [204, 126] width 5 height 6
type input "**********"
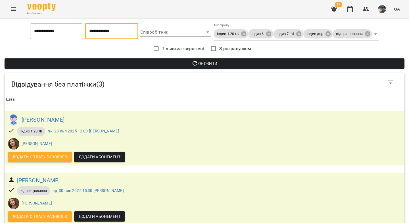
click at [120, 37] on input "**********" at bounding box center [111, 31] width 53 height 16
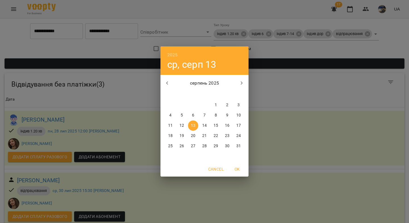
click at [207, 125] on span "14" at bounding box center [205, 126] width 10 height 6
type input "**********"
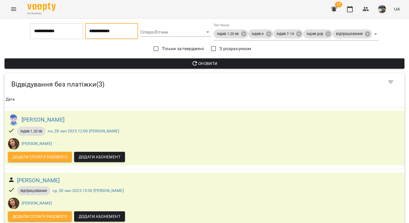
click at [171, 64] on span "Оновити" at bounding box center [204, 63] width 391 height 7
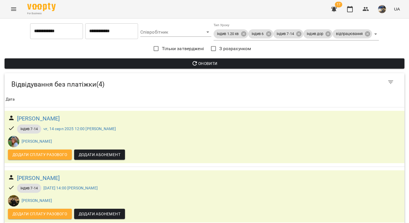
click at [338, 9] on icon "button" at bounding box center [334, 9] width 7 height 7
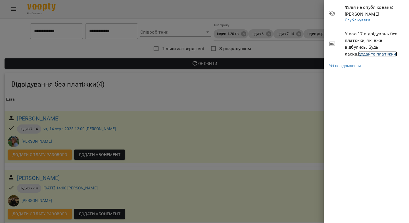
click at [359, 55] on link "додайте платіжки!" at bounding box center [378, 53] width 39 height 5
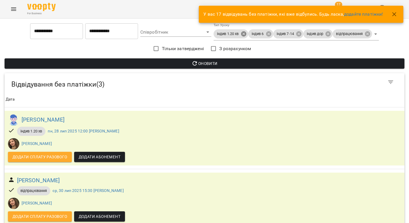
click at [244, 34] on body "**********" at bounding box center [204, 147] width 409 height 295
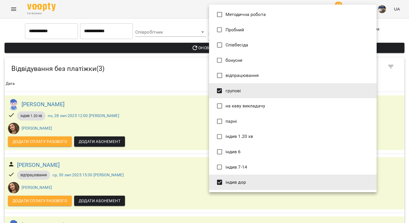
type input "*******"
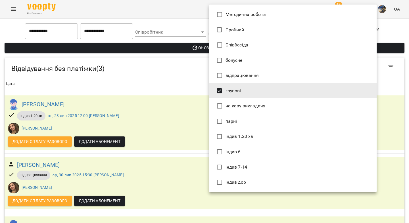
click at [179, 46] on div at bounding box center [204, 111] width 409 height 223
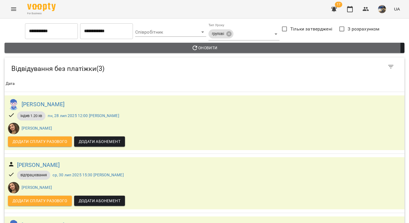
click at [181, 48] on span "Оновити" at bounding box center [204, 47] width 391 height 7
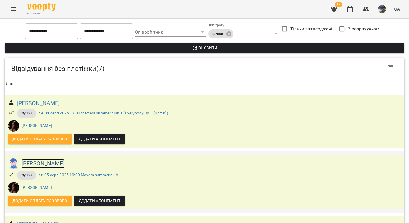
click at [61, 166] on h6 "Нікіта Бондаренко" at bounding box center [43, 163] width 43 height 9
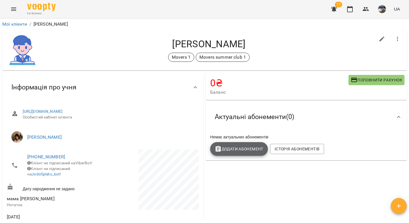
click at [235, 152] on span "Додати Абонемент" at bounding box center [239, 148] width 49 height 7
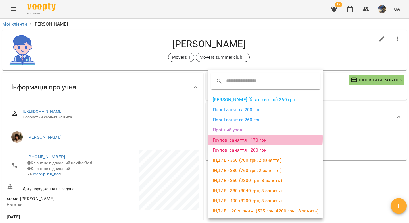
click at [240, 138] on li "Групові заняття - 170 грн" at bounding box center [265, 140] width 115 height 10
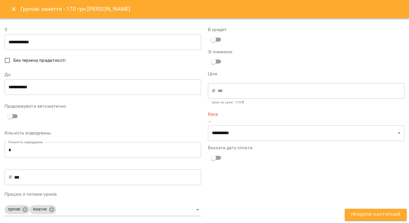
type input "**********"
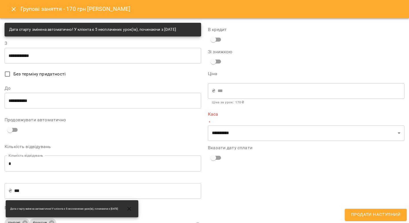
click at [53, 98] on input "**********" at bounding box center [103, 100] width 197 height 16
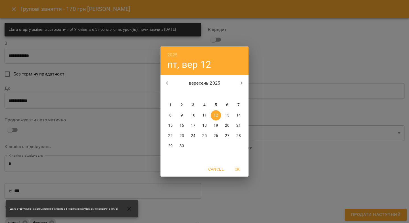
click at [167, 81] on icon "button" at bounding box center [167, 83] width 7 height 7
drag, startPoint x: 238, startPoint y: 145, endPoint x: 233, endPoint y: 143, distance: 5.9
click at [239, 145] on p "31" at bounding box center [239, 146] width 5 height 6
type input "**********"
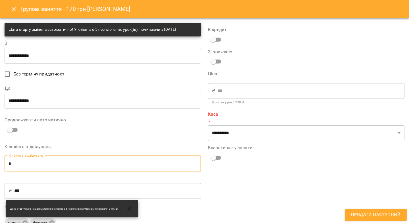
drag, startPoint x: 11, startPoint y: 166, endPoint x: 7, endPoint y: 164, distance: 4.2
click at [7, 164] on input "*" at bounding box center [103, 163] width 197 height 16
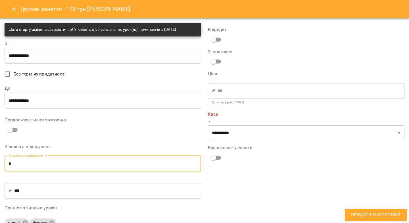
type input "*"
type input "****"
type input "*"
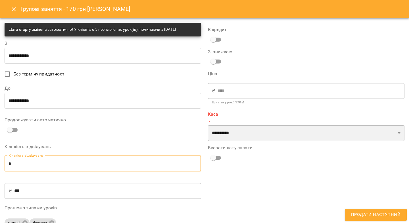
click at [245, 132] on select "**********" at bounding box center [306, 133] width 197 height 16
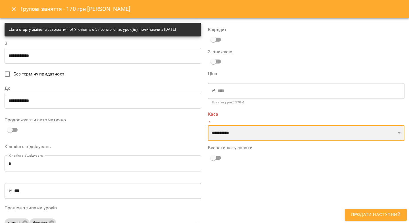
select select "****"
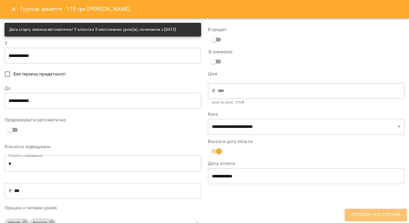
click at [367, 211] on span "Продати наступний" at bounding box center [375, 214] width 49 height 7
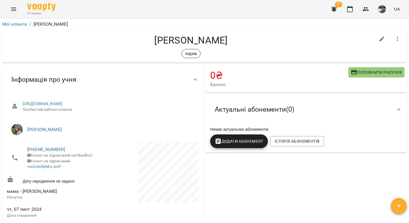
drag, startPoint x: 227, startPoint y: 42, endPoint x: 185, endPoint y: 38, distance: 42.3
click at [185, 38] on h4 "[PERSON_NAME]" at bounding box center [191, 40] width 369 height 12
copy h4 "[PERSON_NAME]"
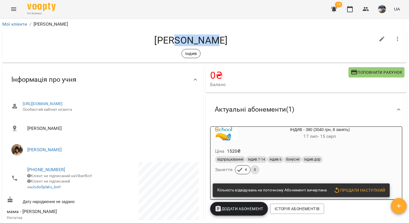
drag, startPoint x: 219, startPoint y: 41, endPoint x: 179, endPoint y: 40, distance: 40.4
click at [179, 40] on h4 "[PERSON_NAME]" at bounding box center [191, 40] width 369 height 12
copy h4 "Кімуржи"
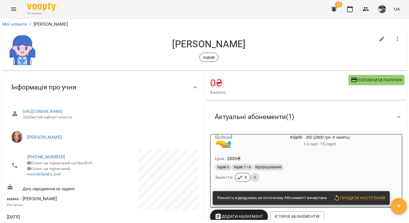
drag, startPoint x: 264, startPoint y: 43, endPoint x: 208, endPoint y: 44, distance: 55.7
click at [208, 44] on h4 "[PERSON_NAME]" at bounding box center [209, 44] width 333 height 12
copy h4 "Наконечна"
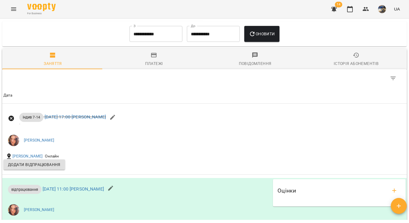
click at [353, 58] on icon "button" at bounding box center [356, 55] width 7 height 7
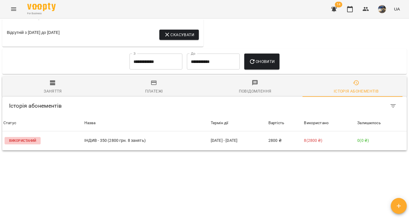
scroll to position [384, 0]
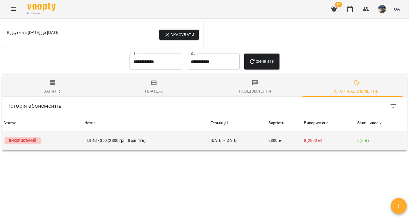
click at [180, 143] on p "ІНДИВ - 350 (2800 грн. 8 занять)" at bounding box center [146, 140] width 124 height 6
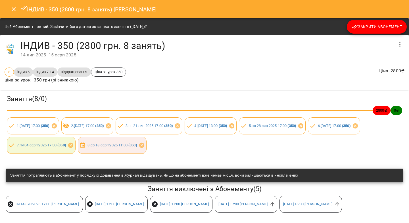
click at [12, 11] on icon "Close" at bounding box center [13, 9] width 7 height 7
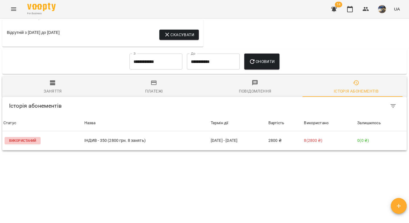
scroll to position [344, 0]
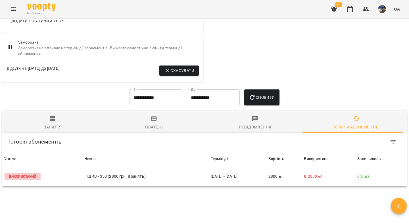
click at [52, 121] on icon "button" at bounding box center [52, 118] width 5 height 5
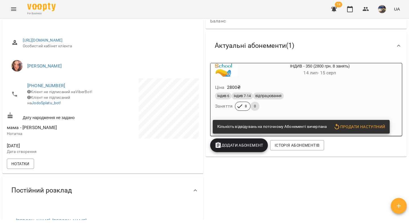
scroll to position [0, 0]
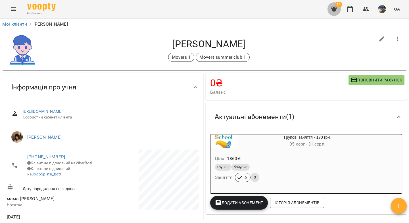
click at [336, 8] on icon "button" at bounding box center [334, 9] width 7 height 7
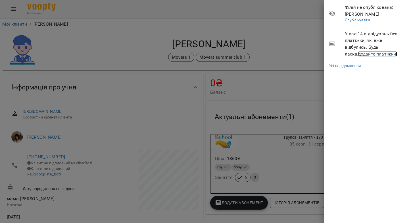
drag, startPoint x: 352, startPoint y: 54, endPoint x: 321, endPoint y: 52, distance: 31.1
click at [359, 54] on link "додайте платіжки!" at bounding box center [378, 53] width 39 height 5
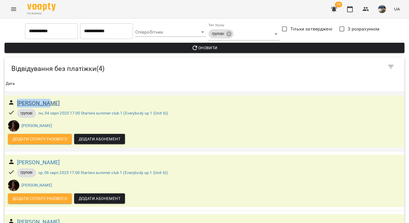
drag, startPoint x: 57, startPoint y: 103, endPoint x: 18, endPoint y: 104, distance: 38.7
click at [18, 104] on div "[PERSON_NAME]" at bounding box center [205, 103] width 396 height 11
copy h6 "[PERSON_NAME]"
click at [233, 32] on body "**********" at bounding box center [204, 167] width 409 height 334
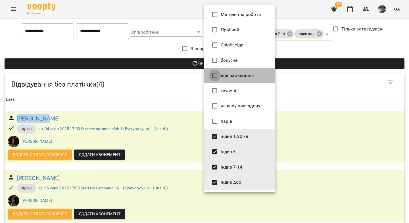
type input "**********"
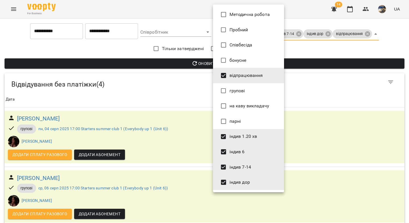
click at [195, 63] on div at bounding box center [204, 111] width 409 height 223
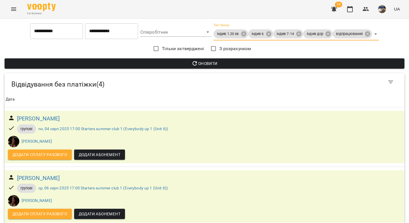
click at [191, 66] on div "Методична робота Пробний Співбесіда бонусне відпрацювання групові на каву викла…" at bounding box center [204, 111] width 409 height 223
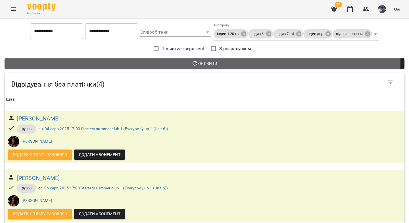
click at [182, 61] on span "Оновити" at bounding box center [204, 63] width 391 height 7
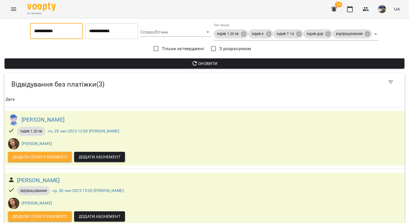
click at [51, 30] on input "**********" at bounding box center [56, 31] width 53 height 16
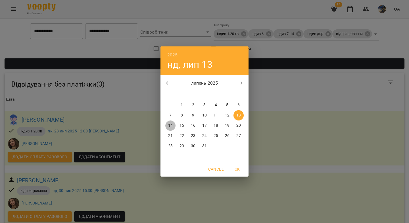
drag, startPoint x: 170, startPoint y: 123, endPoint x: 168, endPoint y: 120, distance: 3.4
click at [170, 124] on p "14" at bounding box center [170, 126] width 5 height 6
type input "**********"
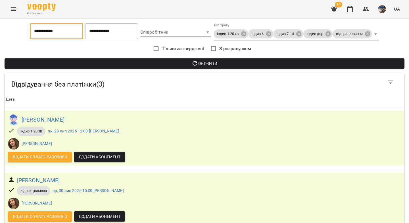
click at [97, 33] on input "**********" at bounding box center [111, 31] width 53 height 16
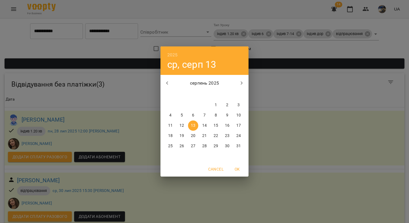
click at [206, 123] on p "14" at bounding box center [204, 126] width 5 height 6
type input "**********"
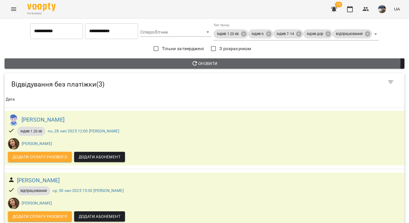
click at [157, 62] on span "Оновити" at bounding box center [204, 63] width 391 height 7
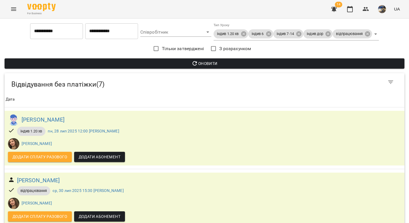
drag, startPoint x: 352, startPoint y: 8, endPoint x: 351, endPoint y: 17, distance: 9.1
click at [352, 8] on icon "button" at bounding box center [350, 9] width 7 height 7
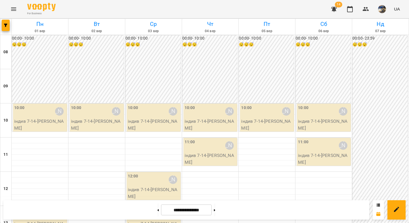
click at [337, 9] on icon "button" at bounding box center [334, 9] width 7 height 7
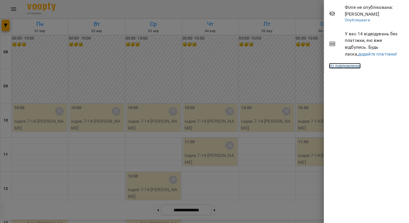
click at [344, 67] on link "Усі повідомлення" at bounding box center [345, 66] width 32 height 6
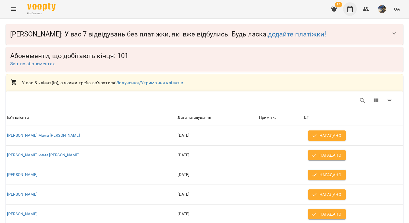
click at [350, 9] on icon "button" at bounding box center [350, 9] width 7 height 7
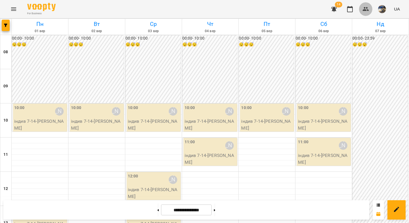
drag, startPoint x: 366, startPoint y: 10, endPoint x: 208, endPoint y: 16, distance: 158.8
click at [366, 10] on icon "button" at bounding box center [366, 9] width 6 height 4
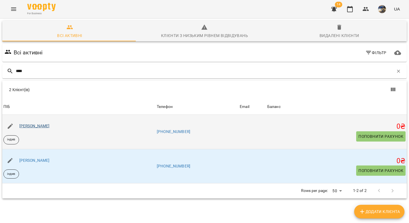
type input "****"
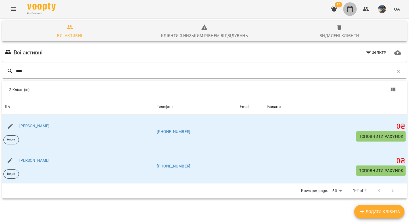
drag, startPoint x: 349, startPoint y: 8, endPoint x: 223, endPoint y: 0, distance: 126.5
click at [349, 9] on icon "button" at bounding box center [350, 9] width 7 height 7
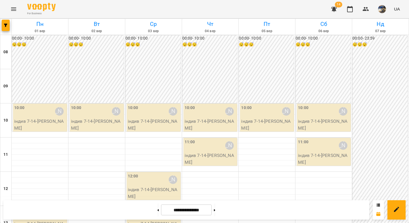
click at [336, 11] on icon "button" at bounding box center [334, 9] width 7 height 7
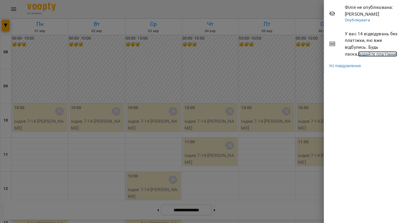
click at [361, 55] on link "додайте платіжки!" at bounding box center [378, 53] width 39 height 5
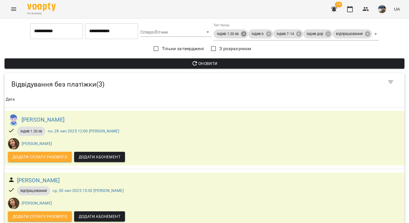
click at [243, 34] on body "**********" at bounding box center [204, 147] width 409 height 295
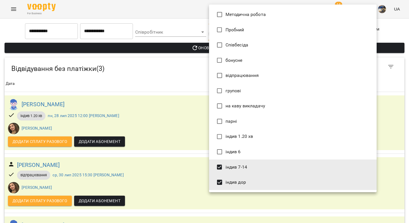
type input "*********"
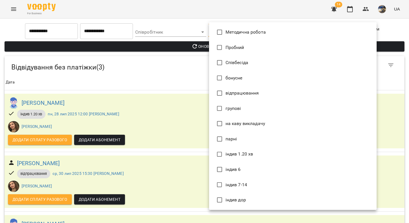
click at [157, 48] on div at bounding box center [204, 111] width 409 height 223
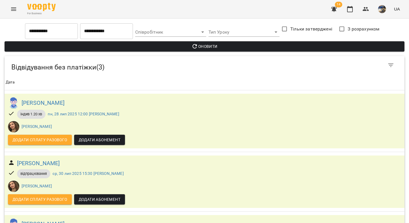
drag, startPoint x: 183, startPoint y: 53, endPoint x: 183, endPoint y: 49, distance: 4.9
click at [183, 52] on div "**********" at bounding box center [204, 148] width 405 height 255
click at [183, 48] on span "Оновити" at bounding box center [204, 46] width 391 height 7
click at [350, 12] on icon "button" at bounding box center [350, 9] width 6 height 6
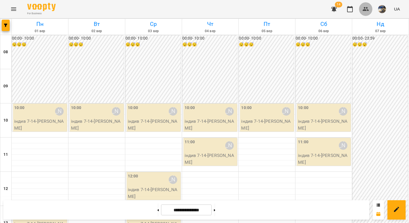
click at [366, 8] on icon "button" at bounding box center [366, 9] width 6 height 4
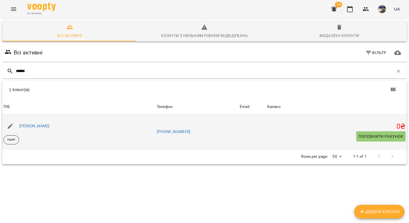
type input "******"
click at [35, 128] on div "Андрій Назарчук" at bounding box center [34, 126] width 33 height 8
click at [36, 126] on link "Андрій Назарчук" at bounding box center [34, 125] width 30 height 5
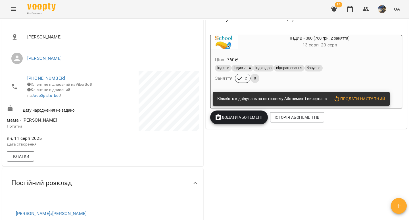
scroll to position [99, 0]
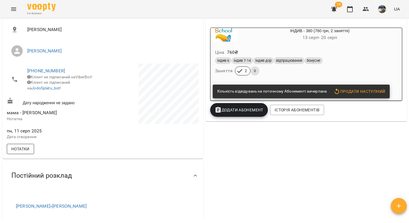
click at [24, 152] on span "Нотатки" at bounding box center [20, 148] width 18 height 7
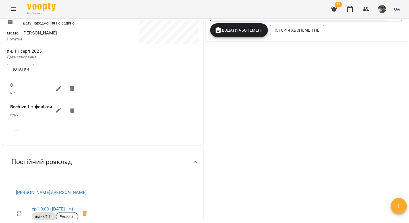
scroll to position [0, 0]
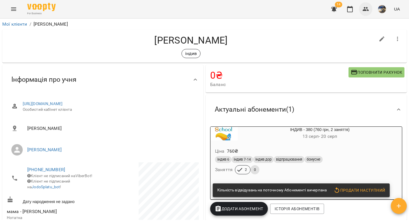
click at [369, 10] on icon "button" at bounding box center [366, 9] width 6 height 4
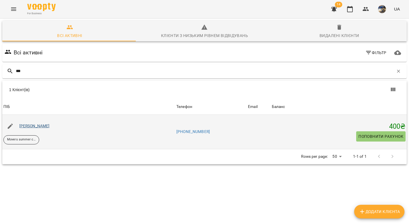
type input "***"
click at [34, 126] on link "[PERSON_NAME]" at bounding box center [34, 125] width 30 height 5
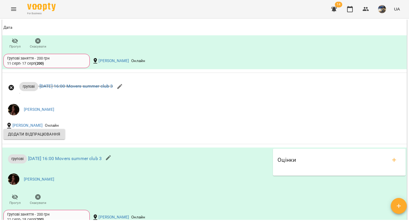
scroll to position [493, 0]
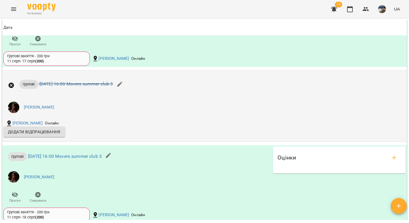
click at [123, 88] on icon "button" at bounding box center [120, 84] width 7 height 7
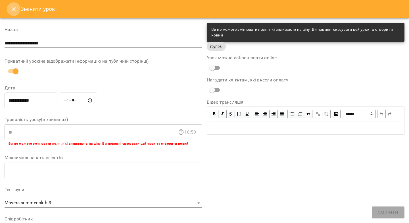
click at [11, 12] on icon "Close" at bounding box center [13, 9] width 7 height 7
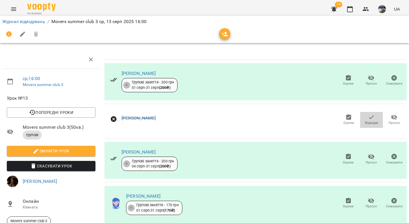
click at [370, 118] on icon "button" at bounding box center [372, 117] width 5 height 4
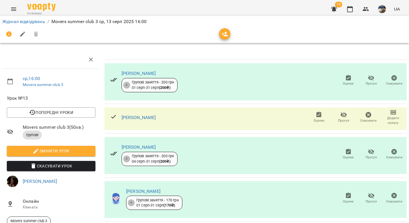
click at [144, 120] on div "[PERSON_NAME]" at bounding box center [139, 117] width 34 height 7
click at [28, 24] on link "Журнал відвідувань" at bounding box center [23, 21] width 43 height 5
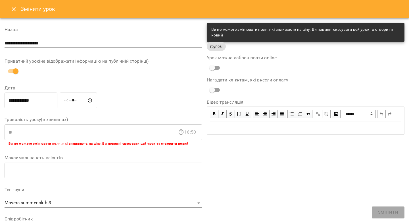
click at [13, 10] on icon "Close" at bounding box center [13, 9] width 7 height 7
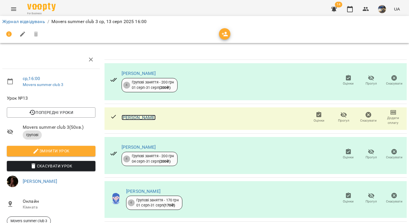
click at [137, 116] on link "[PERSON_NAME]" at bounding box center [139, 117] width 34 height 5
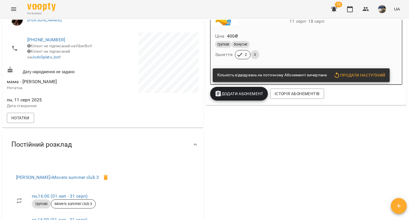
scroll to position [69, 0]
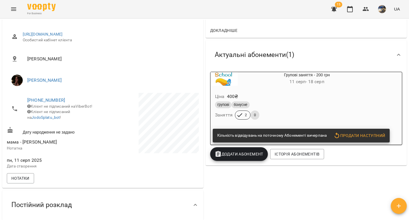
click at [288, 108] on div "групові бонусне" at bounding box center [293, 104] width 157 height 7
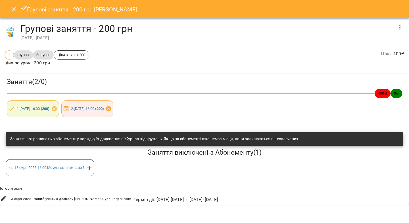
click at [111, 108] on icon at bounding box center [108, 108] width 5 height 5
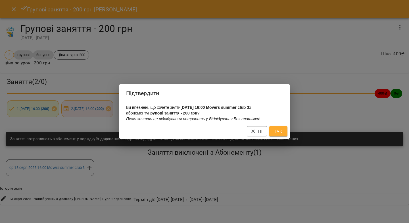
click at [279, 134] on span "Так" at bounding box center [278, 131] width 9 height 7
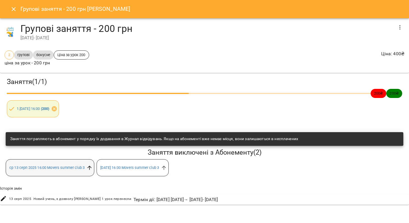
click at [89, 169] on icon at bounding box center [89, 167] width 6 height 6
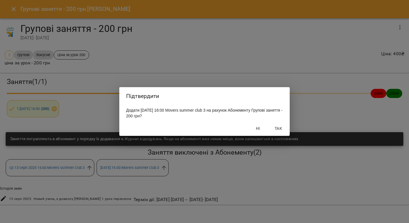
click at [274, 133] on button "Так" at bounding box center [279, 128] width 18 height 10
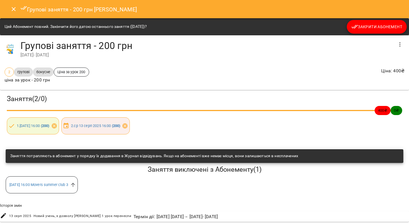
click at [14, 10] on icon "Close" at bounding box center [13, 9] width 7 height 7
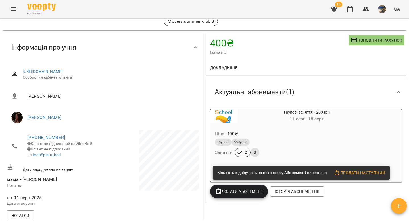
scroll to position [36, 0]
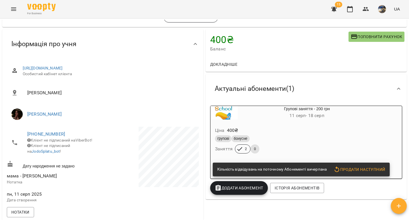
click at [243, 183] on button "Додати Абонемент" at bounding box center [239, 188] width 58 height 14
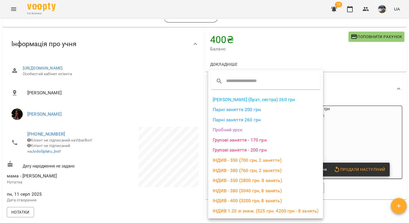
click at [244, 150] on li "Групові заняття - 200 грн" at bounding box center [265, 150] width 115 height 10
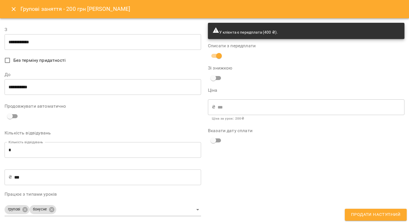
type input "**********"
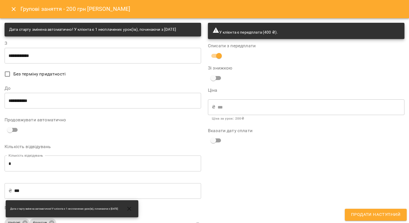
click at [39, 97] on input "**********" at bounding box center [103, 100] width 197 height 16
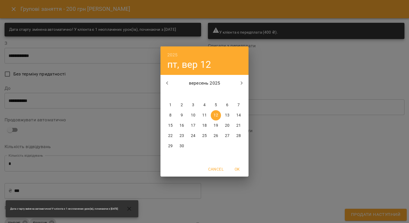
click at [165, 83] on icon "button" at bounding box center [167, 83] width 7 height 7
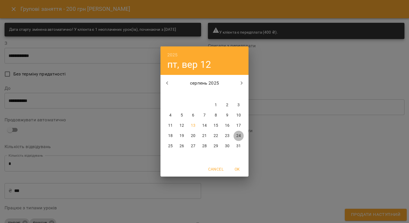
click at [236, 135] on span "24" at bounding box center [239, 136] width 10 height 6
type input "**********"
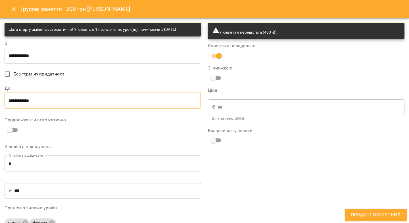
click at [369, 216] on span "Продати наступний" at bounding box center [375, 214] width 49 height 7
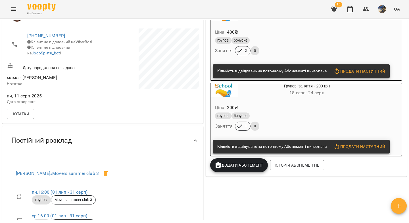
scroll to position [140, 0]
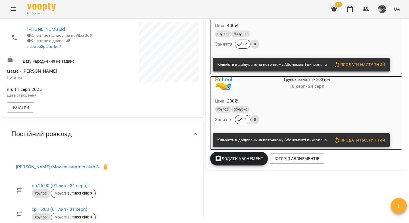
click at [262, 109] on div "групові бонусне" at bounding box center [293, 109] width 157 height 7
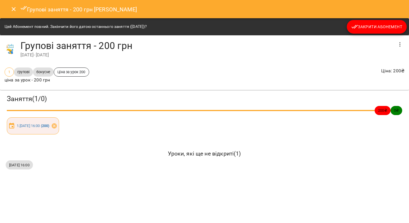
click at [402, 43] on icon "button" at bounding box center [400, 44] width 7 height 7
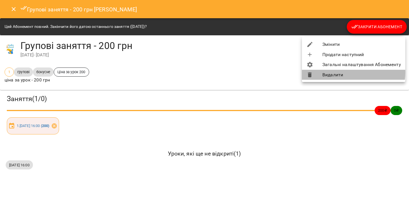
click at [342, 72] on li "Видалити" at bounding box center [354, 75] width 104 height 10
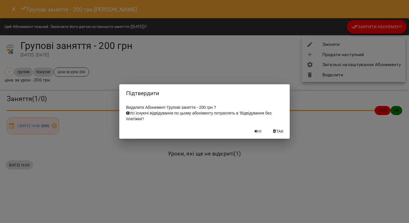
click at [277, 133] on span "Так" at bounding box center [280, 131] width 7 height 7
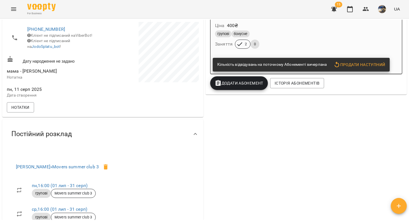
click at [245, 80] on button "Додати Абонемент" at bounding box center [239, 83] width 58 height 14
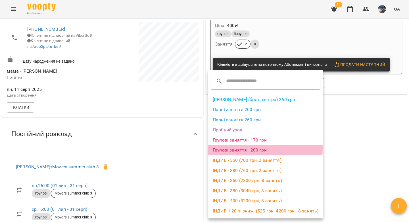
click at [238, 148] on li "Групові заняття - 200 грн" at bounding box center [265, 150] width 115 height 10
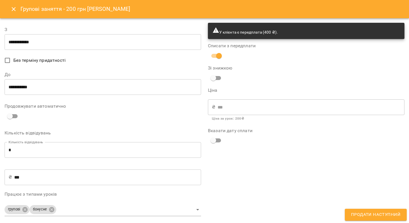
type input "**********"
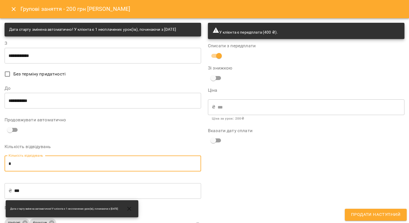
drag, startPoint x: 14, startPoint y: 164, endPoint x: 7, endPoint y: 161, distance: 7.5
click at [7, 161] on input "*" at bounding box center [103, 163] width 197 height 16
type input "*"
type input "***"
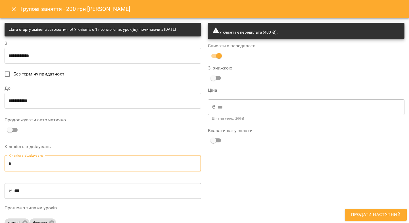
type input "*"
click at [20, 101] on input "**********" at bounding box center [103, 100] width 197 height 16
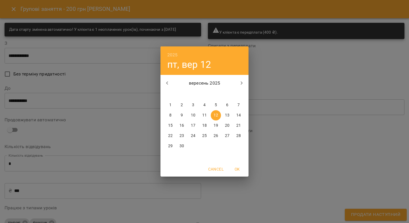
drag, startPoint x: 166, startPoint y: 83, endPoint x: 169, endPoint y: 88, distance: 6.1
click at [166, 82] on icon "button" at bounding box center [167, 83] width 7 height 7
click at [239, 135] on p "24" at bounding box center [239, 136] width 5 height 6
type input "**********"
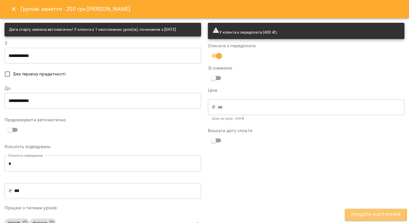
click at [363, 214] on span "Продати наступний" at bounding box center [375, 214] width 49 height 7
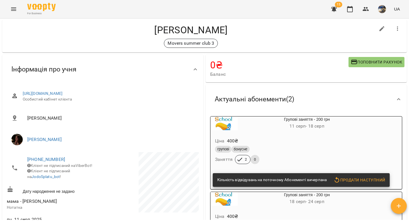
scroll to position [0, 0]
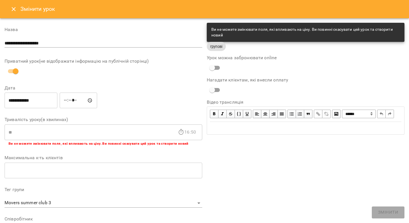
click at [11, 10] on icon "Close" at bounding box center [13, 9] width 7 height 7
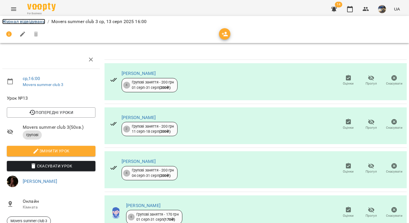
click at [20, 23] on link "Журнал відвідувань" at bounding box center [23, 21] width 43 height 5
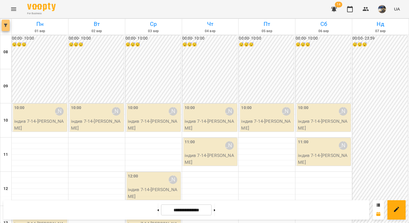
click at [5, 27] on button "button" at bounding box center [6, 25] width 8 height 11
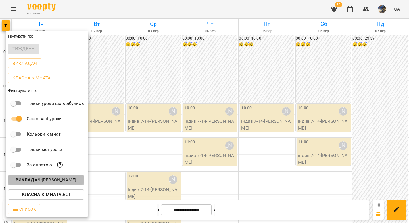
click at [41, 183] on p "Викладач : [PERSON_NAME]" at bounding box center [46, 179] width 61 height 7
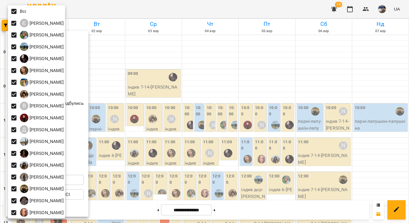
click at [113, 92] on div at bounding box center [204, 111] width 409 height 223
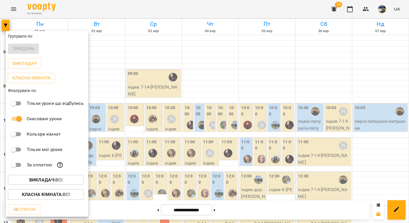
click at [113, 91] on div at bounding box center [204, 111] width 409 height 223
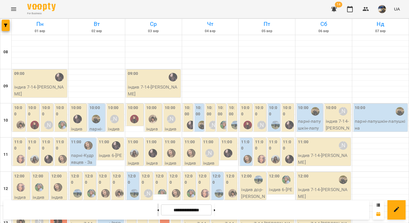
click at [158, 211] on button at bounding box center [158, 209] width 1 height 13
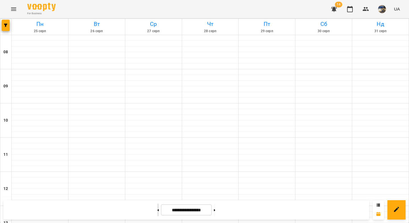
click at [158, 211] on button at bounding box center [158, 209] width 1 height 13
type input "**********"
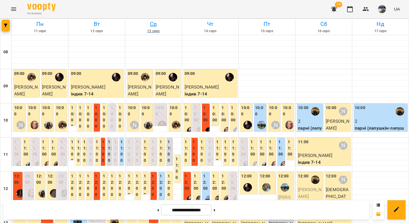
click at [150, 25] on h6 "Ср" at bounding box center [153, 24] width 55 height 9
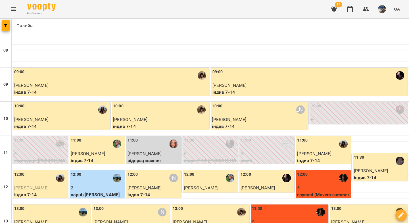
scroll to position [54, 0]
click at [248, 171] on div "12:00" at bounding box center [246, 177] width 11 height 13
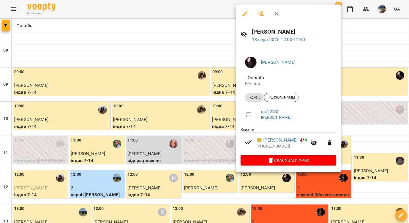
click at [317, 143] on icon "button" at bounding box center [314, 142] width 7 height 7
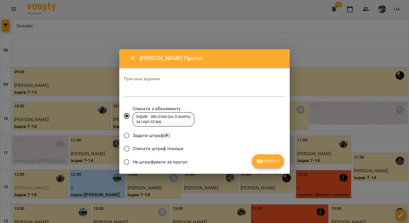
click at [214, 90] on textarea at bounding box center [205, 91] width 162 height 5
type textarea "*"
click at [274, 164] on span "Прогул" at bounding box center [268, 161] width 23 height 7
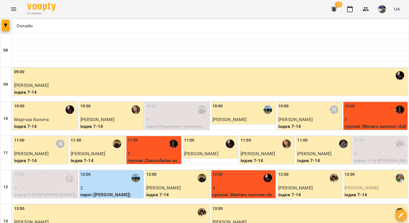
scroll to position [154, 0]
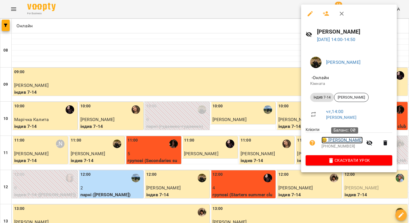
click at [347, 140] on link "😀 Ілля Матковський" at bounding box center [342, 139] width 41 height 7
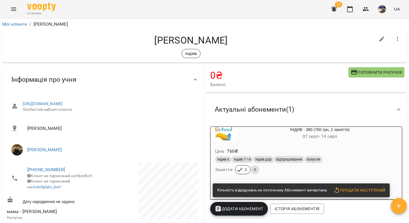
scroll to position [28, 0]
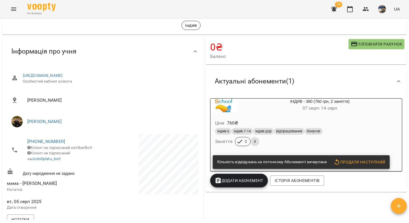
click at [235, 184] on span "Додати Абонемент" at bounding box center [239, 180] width 49 height 7
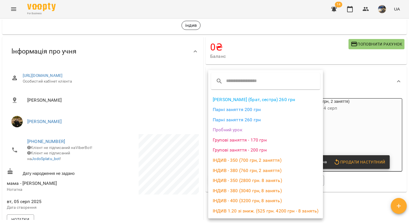
click at [245, 192] on li "ІНДИВ - 380 (3040 грн, 8 занять)" at bounding box center [265, 190] width 115 height 10
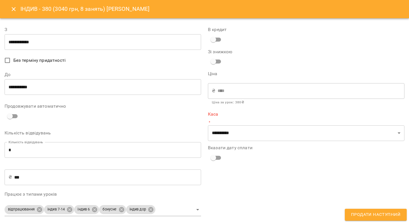
type input "**********"
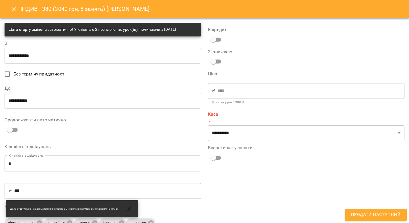
click at [40, 102] on input "**********" at bounding box center [103, 100] width 197 height 16
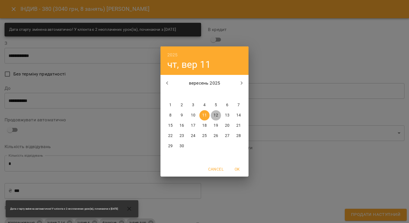
click at [216, 115] on p "12" at bounding box center [216, 115] width 5 height 6
type input "**********"
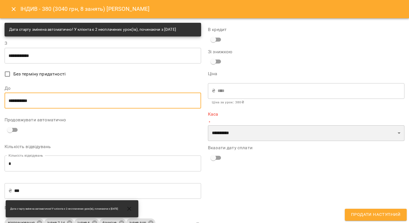
click at [219, 134] on select "**********" at bounding box center [306, 133] width 197 height 16
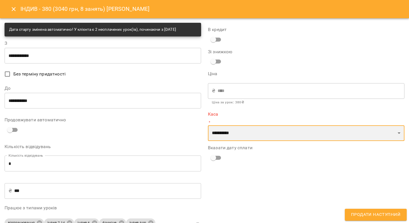
select select "****"
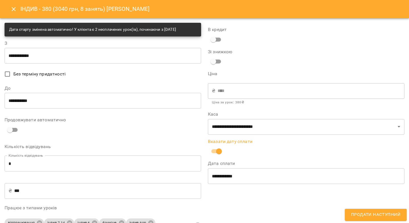
click at [356, 212] on span "Продати наступний" at bounding box center [375, 214] width 49 height 7
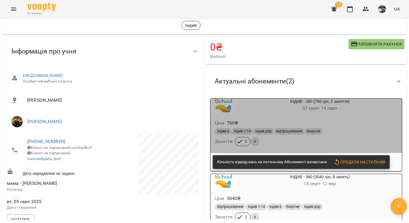
click at [327, 125] on div "Ціна 760 ₴" at bounding box center [306, 123] width 185 height 10
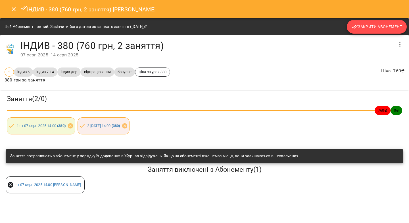
click at [364, 28] on span "Закрити Абонемент" at bounding box center [377, 26] width 51 height 7
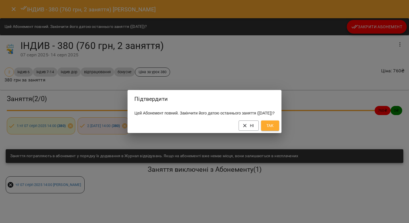
click at [275, 129] on span "Так" at bounding box center [270, 125] width 9 height 7
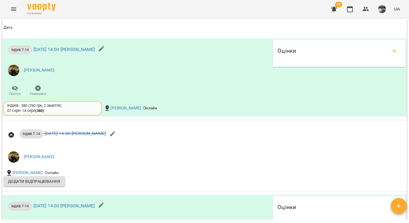
scroll to position [0, 0]
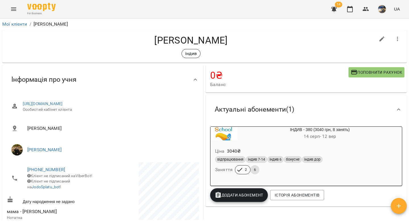
click at [336, 10] on icon "button" at bounding box center [335, 9] width 6 height 5
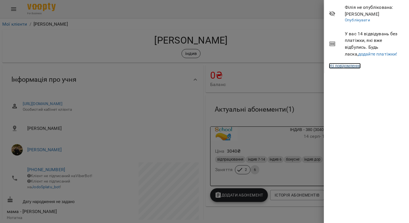
click at [347, 65] on link "Усі повідомлення" at bounding box center [345, 66] width 32 height 6
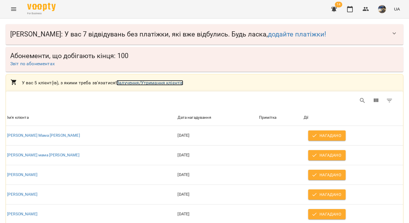
click at [134, 83] on link "Залучення/Утримання клієнтів" at bounding box center [150, 82] width 67 height 5
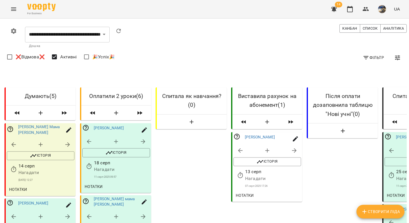
scroll to position [92, 0]
click at [295, 147] on icon "button" at bounding box center [294, 150] width 7 height 7
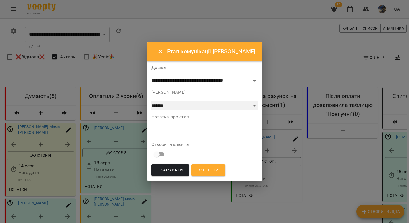
click at [225, 105] on select "**********" at bounding box center [205, 105] width 107 height 9
select select "*"
click at [200, 169] on span "Зберегти" at bounding box center [208, 169] width 21 height 7
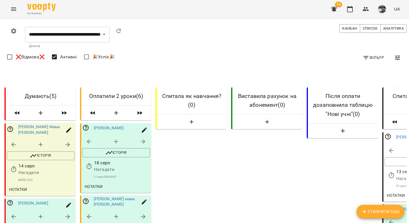
scroll to position [101, 0]
click at [392, 171] on icon "button" at bounding box center [391, 174] width 7 height 7
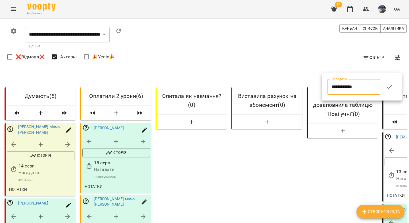
click at [377, 86] on input "**********" at bounding box center [354, 87] width 53 height 16
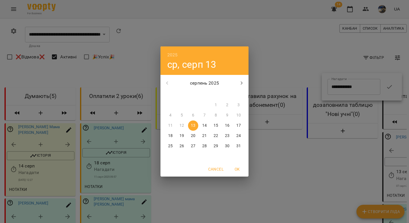
click at [170, 146] on p "25" at bounding box center [170, 146] width 5 height 6
type input "**********"
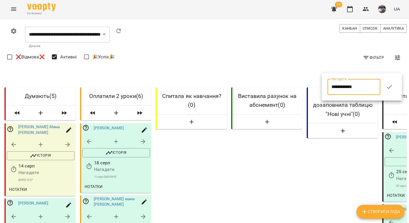
drag, startPoint x: 394, startPoint y: 87, endPoint x: 377, endPoint y: 89, distance: 17.3
click at [393, 87] on icon "button" at bounding box center [389, 86] width 7 height 7
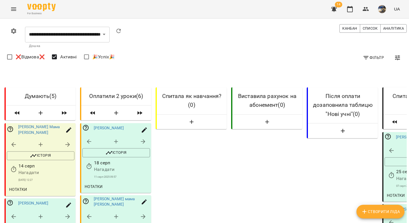
scroll to position [34, 0]
click at [391, 171] on icon "button" at bounding box center [391, 174] width 7 height 7
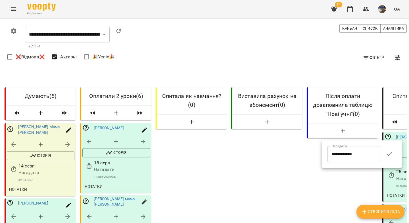
click at [356, 153] on input "**********" at bounding box center [354, 154] width 53 height 16
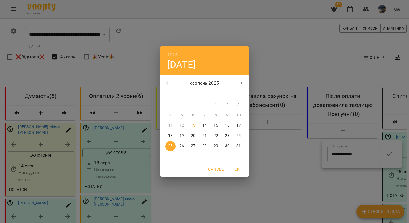
click at [183, 146] on p "26" at bounding box center [182, 146] width 5 height 6
type input "**********"
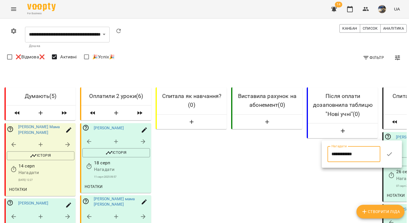
click at [393, 154] on icon "button" at bounding box center [389, 153] width 7 height 7
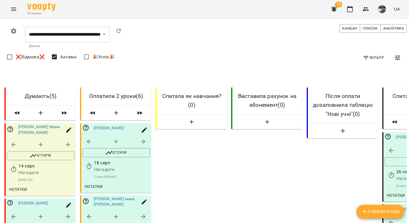
scroll to position [0, 0]
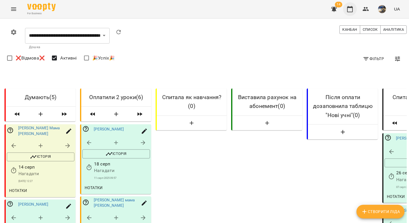
click at [349, 9] on icon "button" at bounding box center [350, 9] width 7 height 7
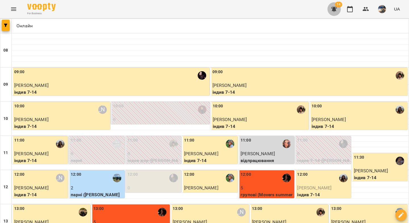
click at [330, 9] on button "button" at bounding box center [335, 9] width 14 height 14
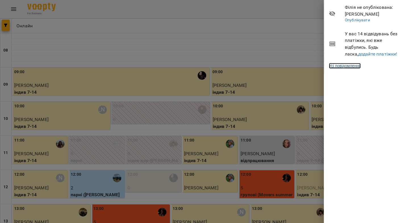
click at [358, 67] on link "Усі повідомлення" at bounding box center [345, 66] width 32 height 6
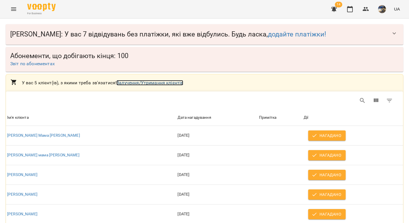
click at [118, 83] on link "Залучення/Утримання клієнтів" at bounding box center [150, 82] width 67 height 5
